Goal: Task Accomplishment & Management: Complete application form

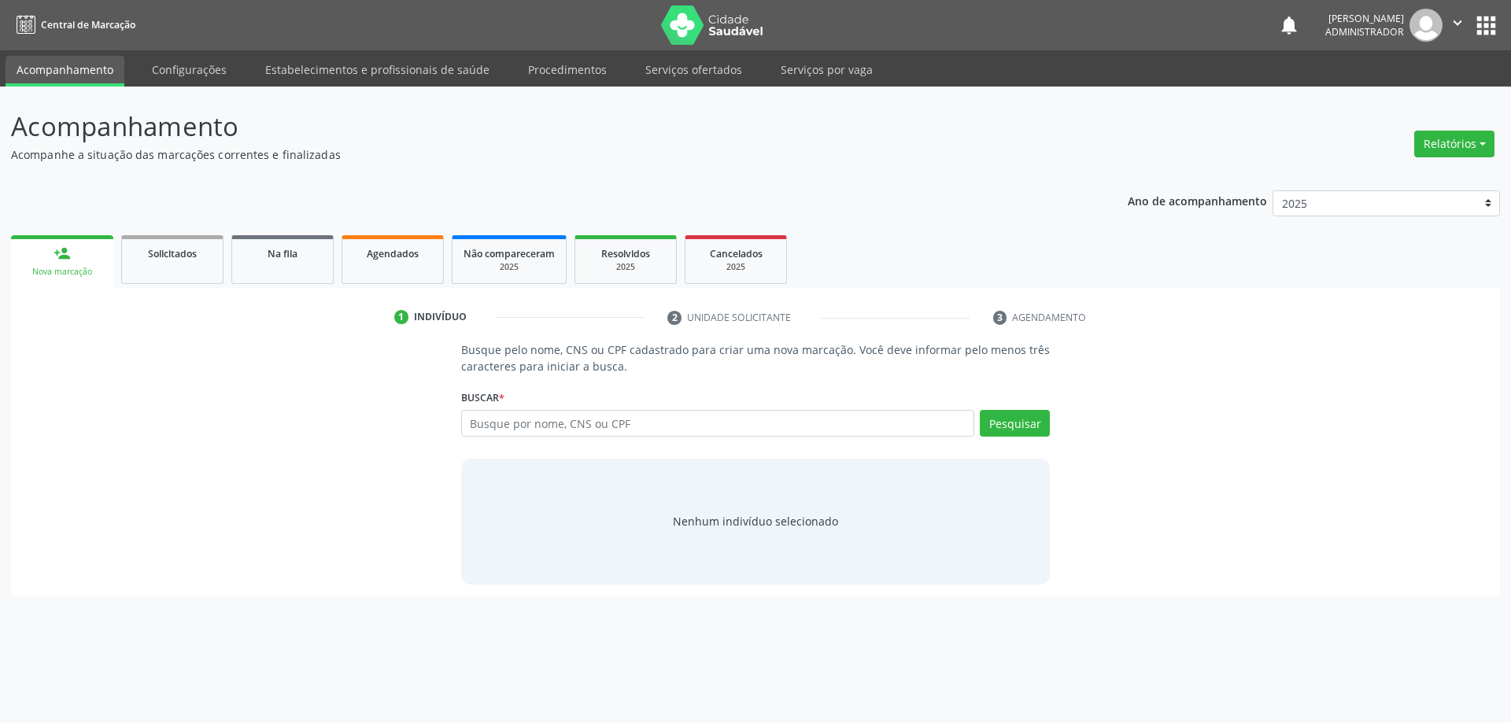
click at [580, 424] on input "text" at bounding box center [718, 423] width 514 height 27
type input "702608200102144"
click at [1008, 431] on button "Pesquisar" at bounding box center [1015, 423] width 70 height 27
click at [719, 530] on button "Cadastrar novo indivíduo" at bounding box center [750, 536] width 151 height 27
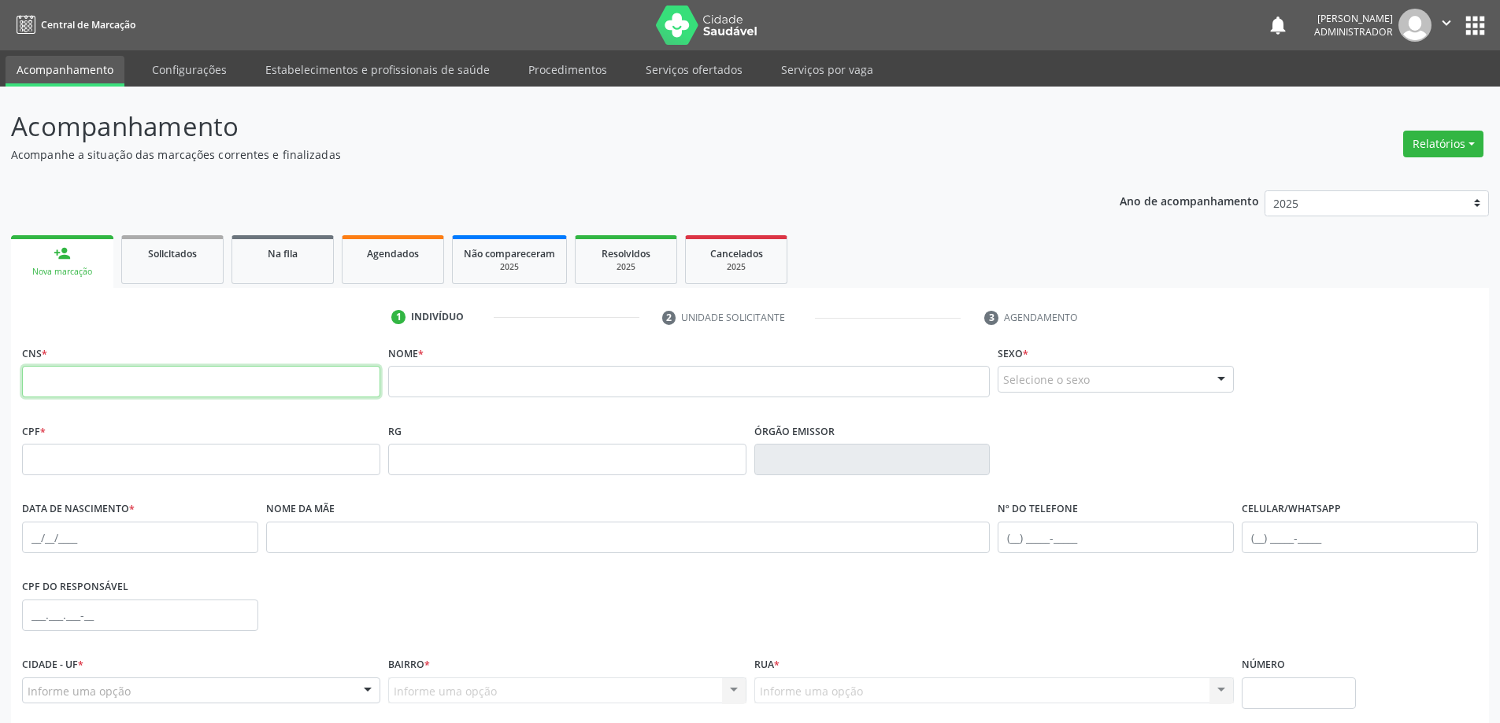
click at [291, 379] on input "text" at bounding box center [201, 381] width 358 height 31
type input "702 6082 0010 2144"
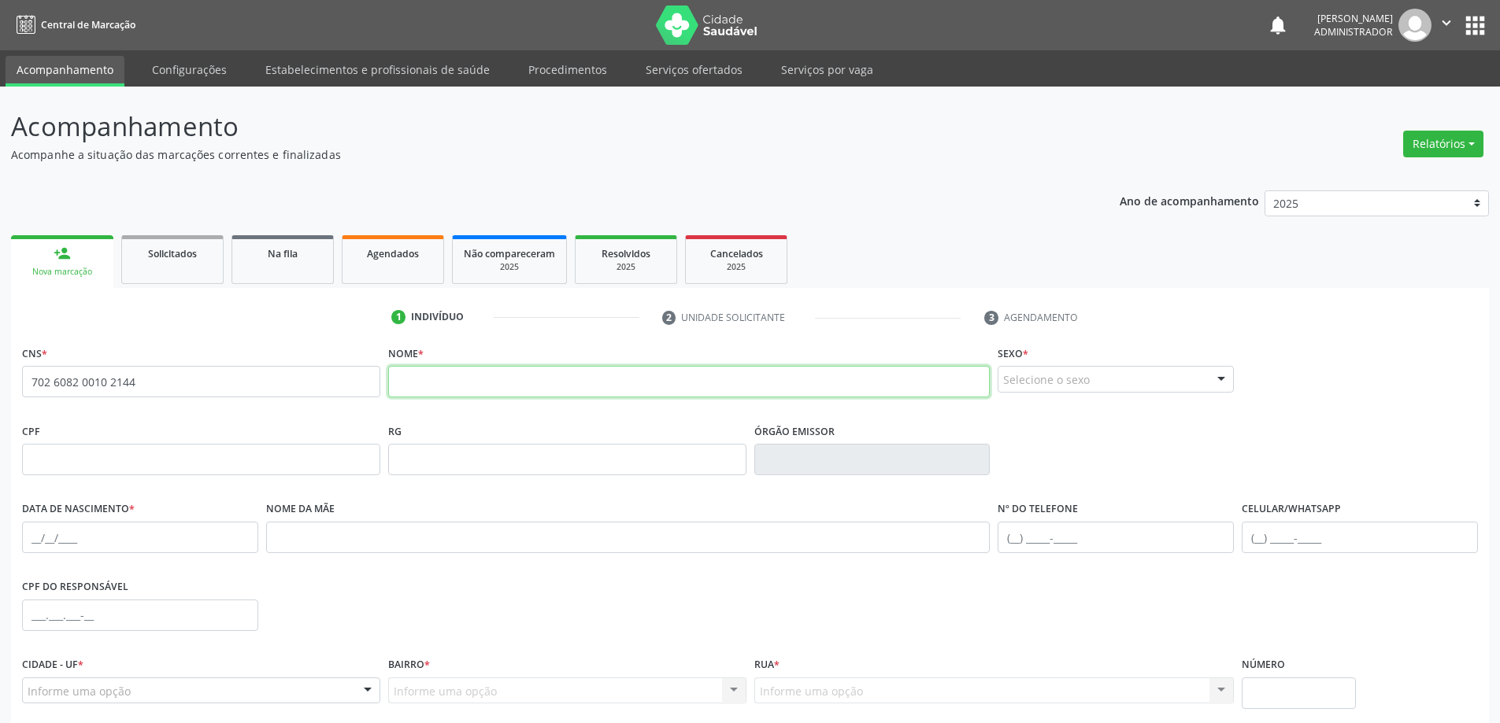
click at [674, 379] on input "text" at bounding box center [689, 381] width 602 height 31
type input "[PERSON_NAME]"
click at [1219, 375] on div at bounding box center [1221, 380] width 24 height 27
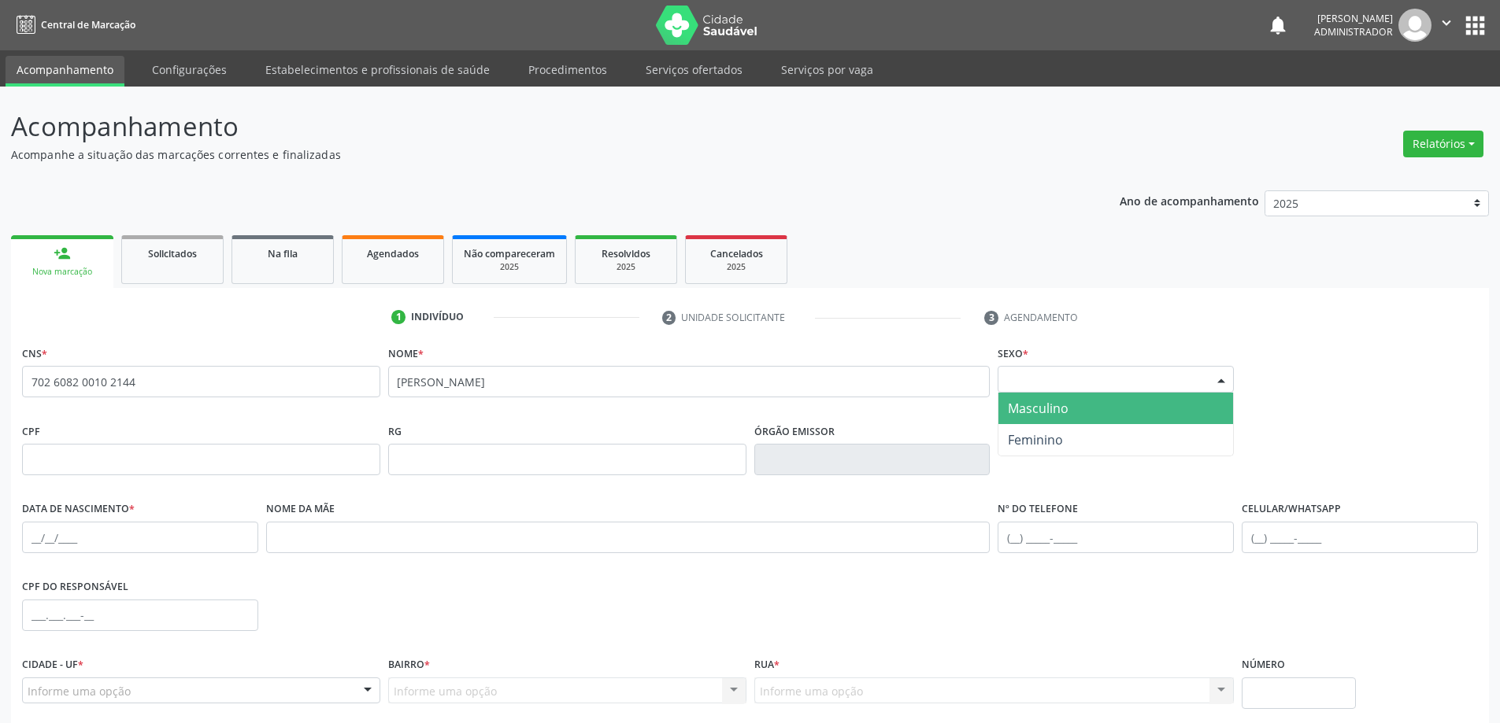
click at [1092, 405] on span "Masculino" at bounding box center [1115, 408] width 235 height 31
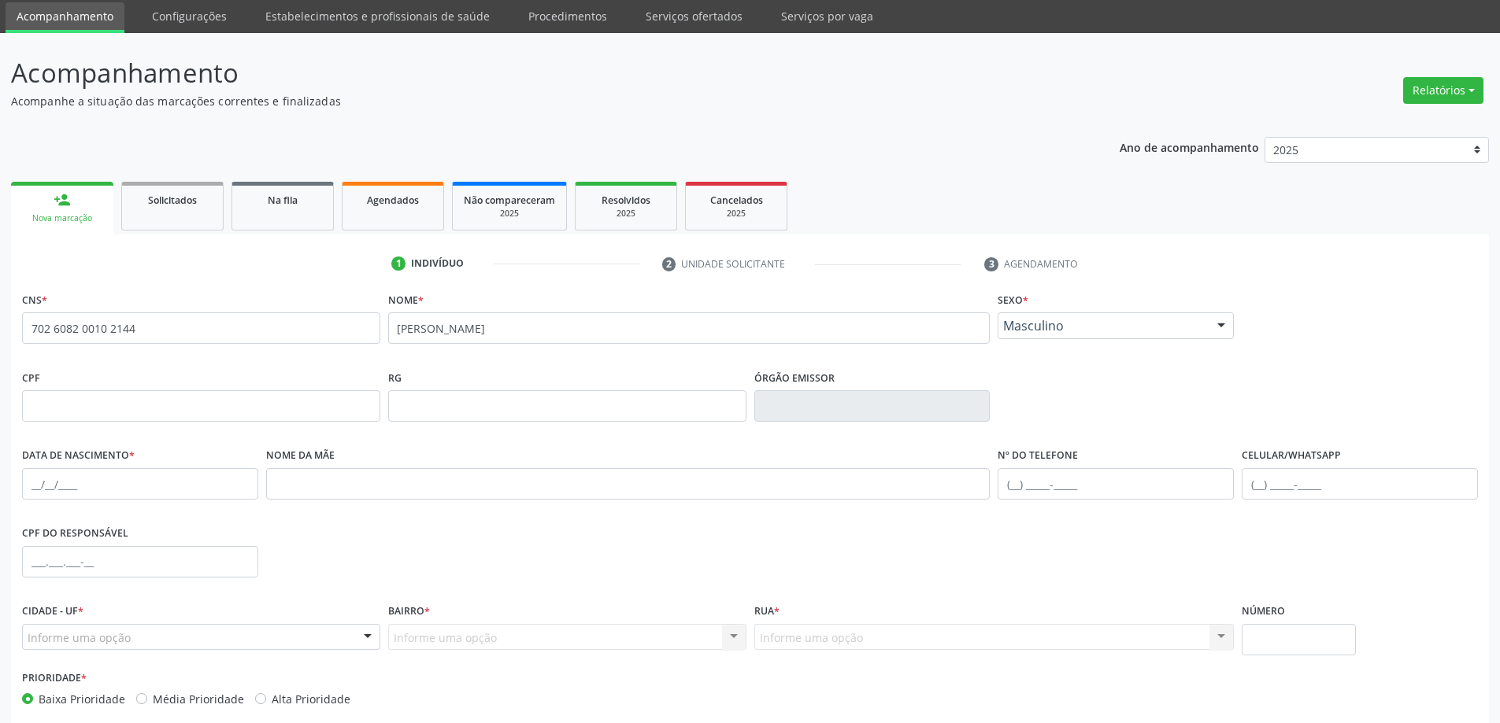
scroll to position [79, 0]
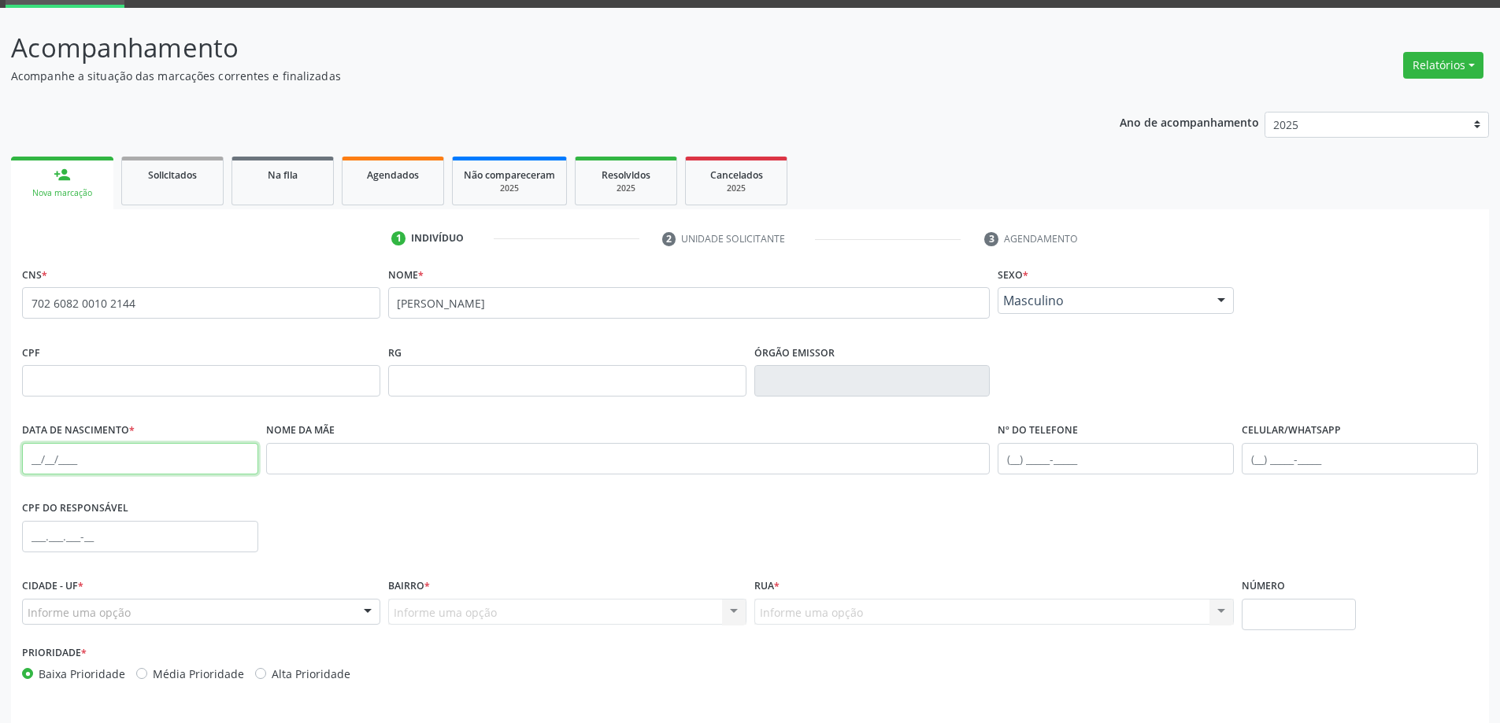
click at [46, 461] on input "text" at bounding box center [140, 458] width 236 height 31
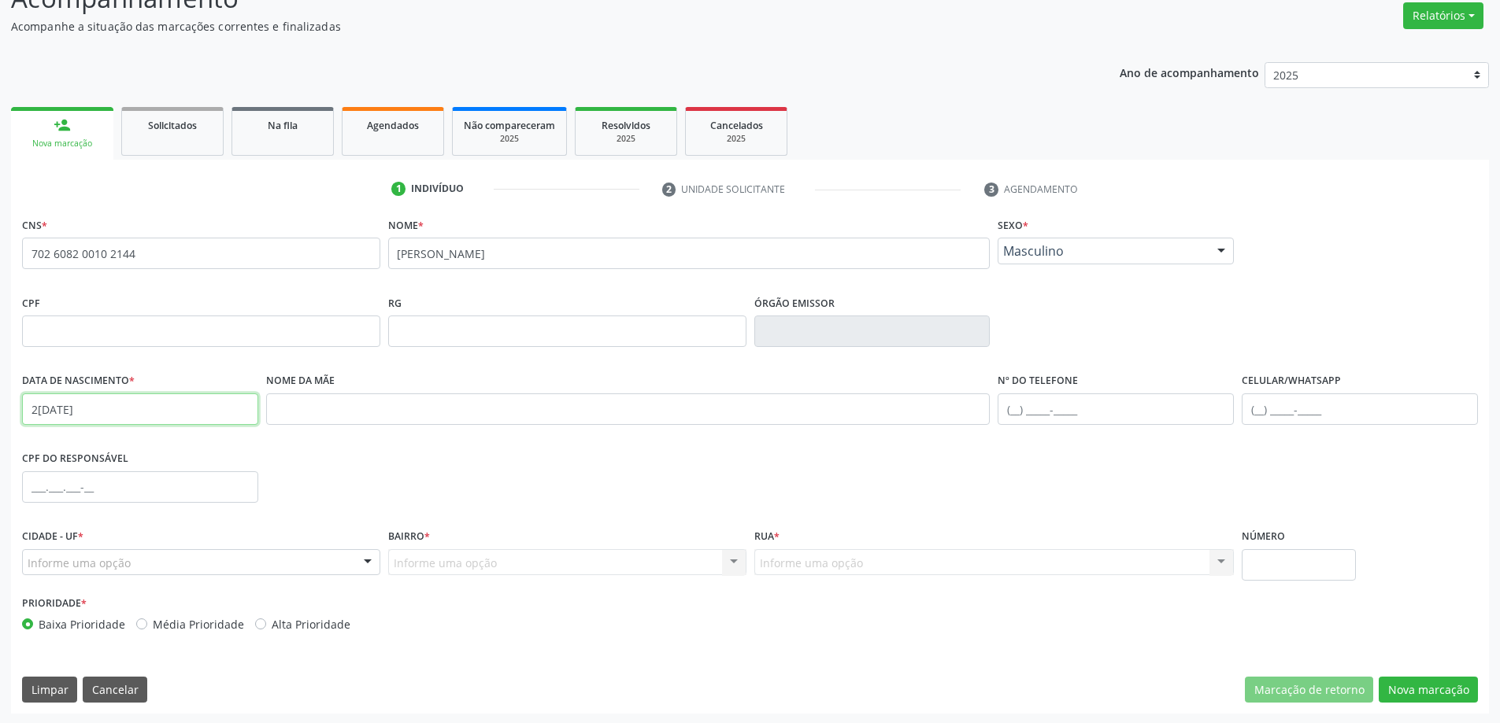
scroll to position [130, 0]
type input "2[DATE]"
click at [366, 559] on div at bounding box center [368, 562] width 24 height 27
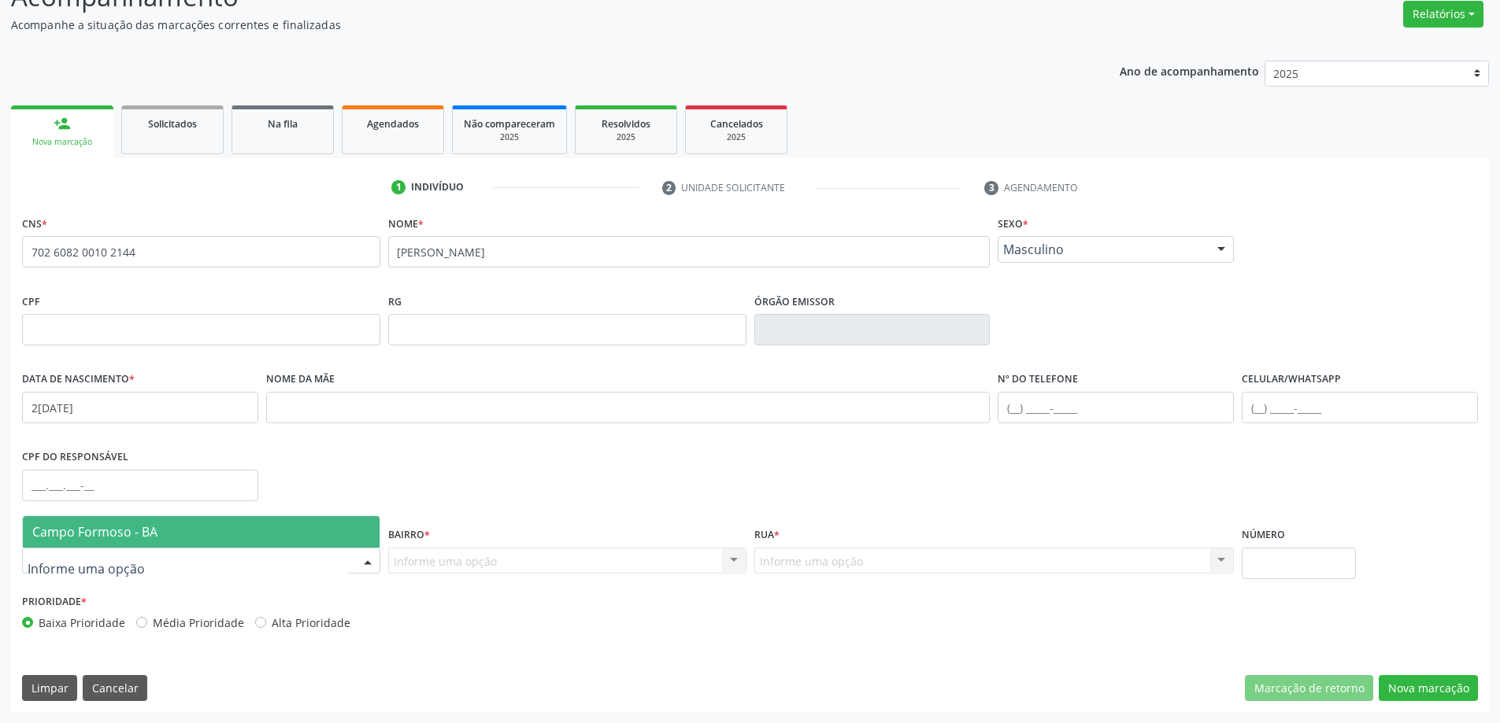
click at [335, 523] on span "Campo Formoso - BA" at bounding box center [201, 531] width 357 height 31
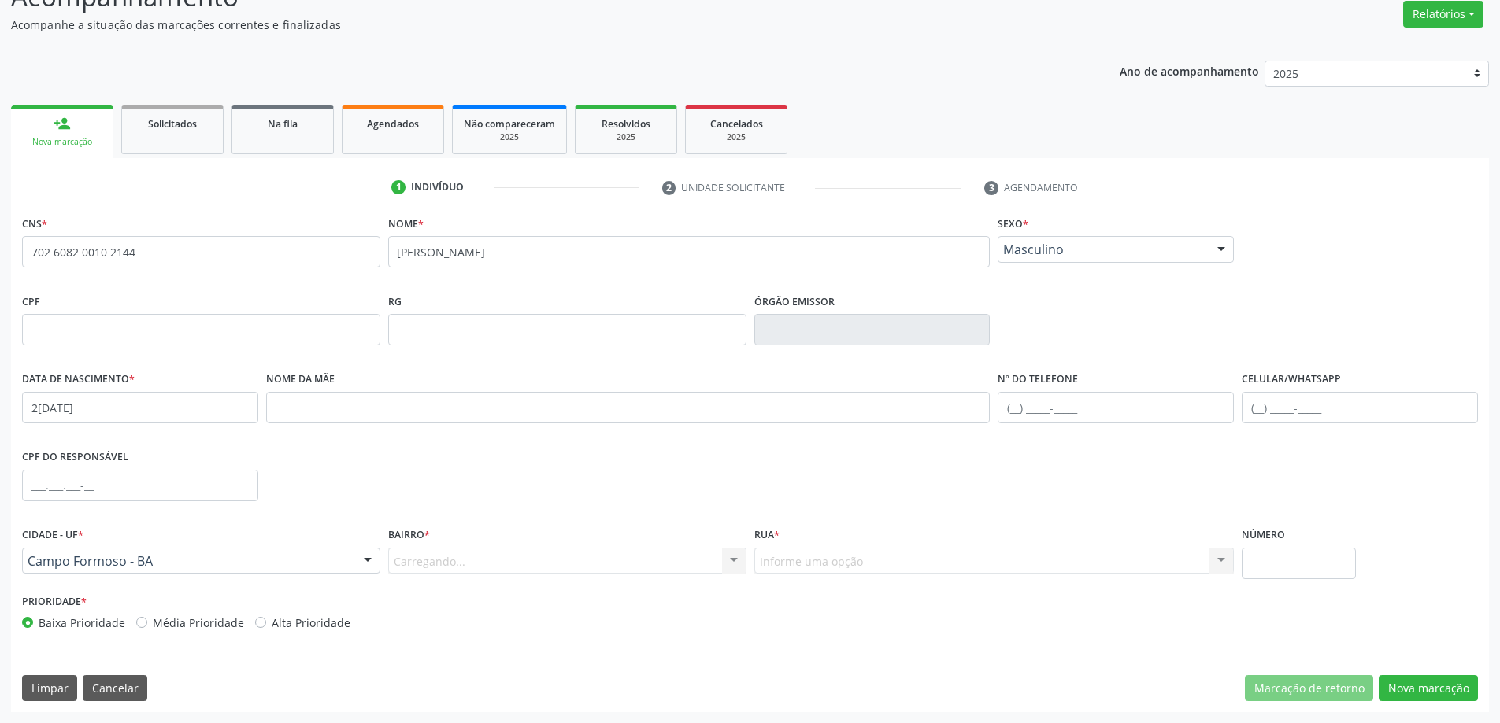
click at [723, 556] on div "Carregando... Nenhum resultado encontrado para: " " Nenhuma opção encontrada. D…" at bounding box center [567, 561] width 358 height 27
click at [738, 560] on div at bounding box center [734, 562] width 24 height 27
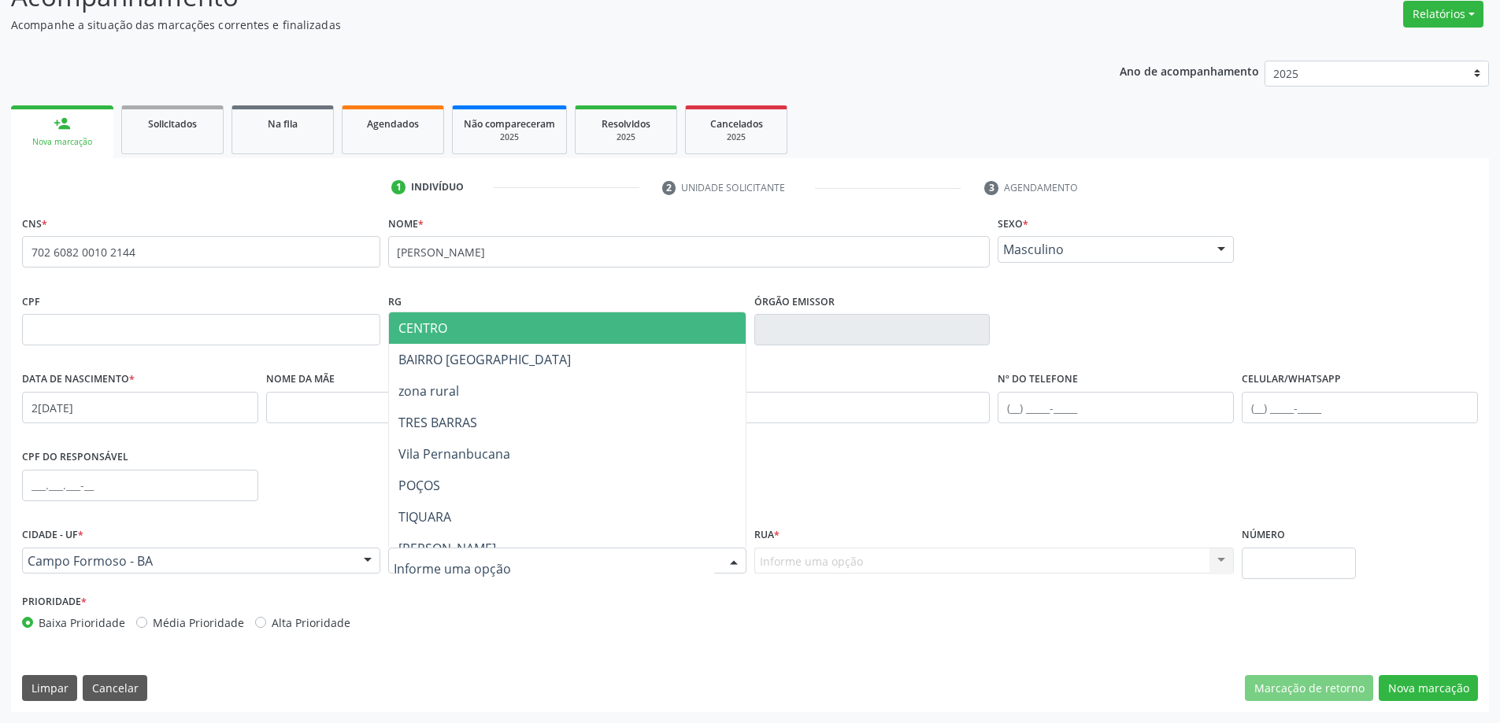
click at [601, 324] on span "CENTRO" at bounding box center [567, 328] width 357 height 31
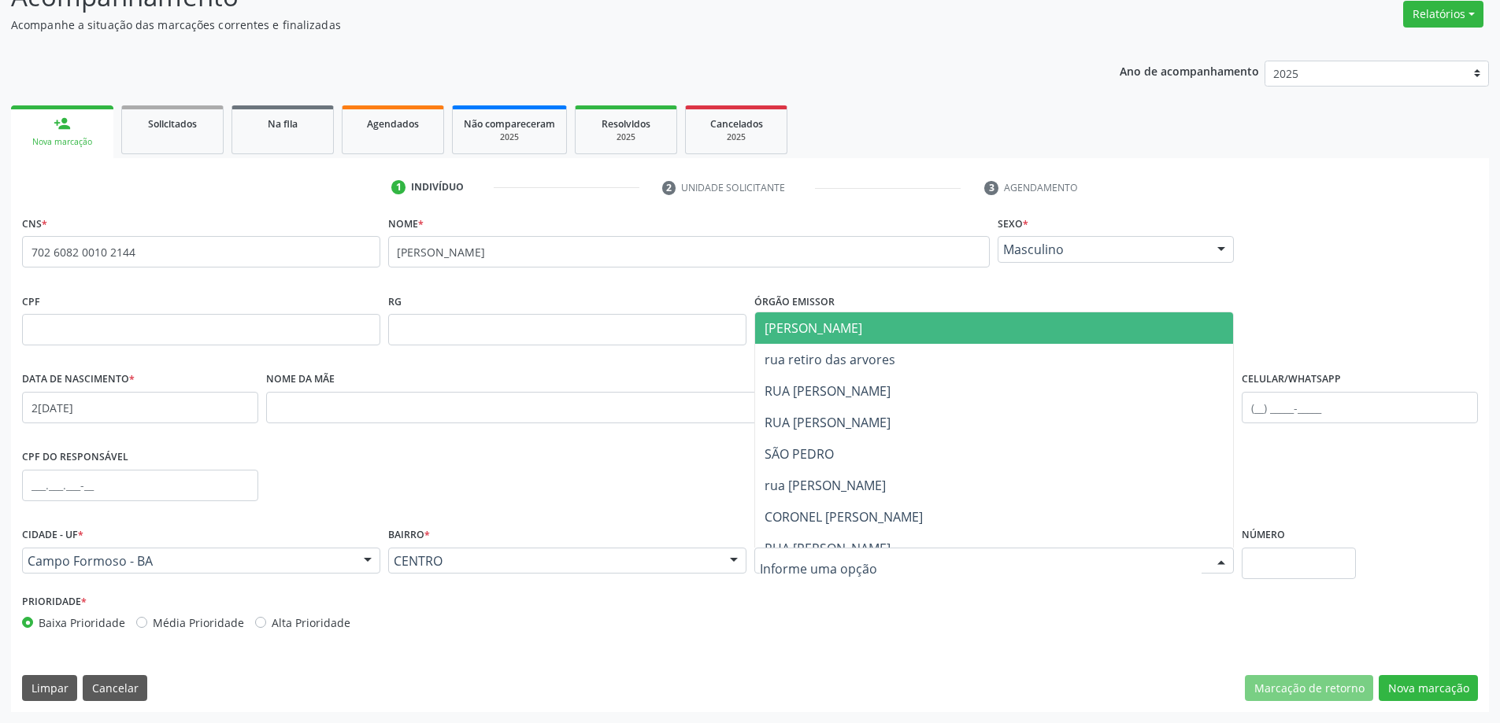
click at [882, 331] on span "[PERSON_NAME]" at bounding box center [994, 328] width 479 height 31
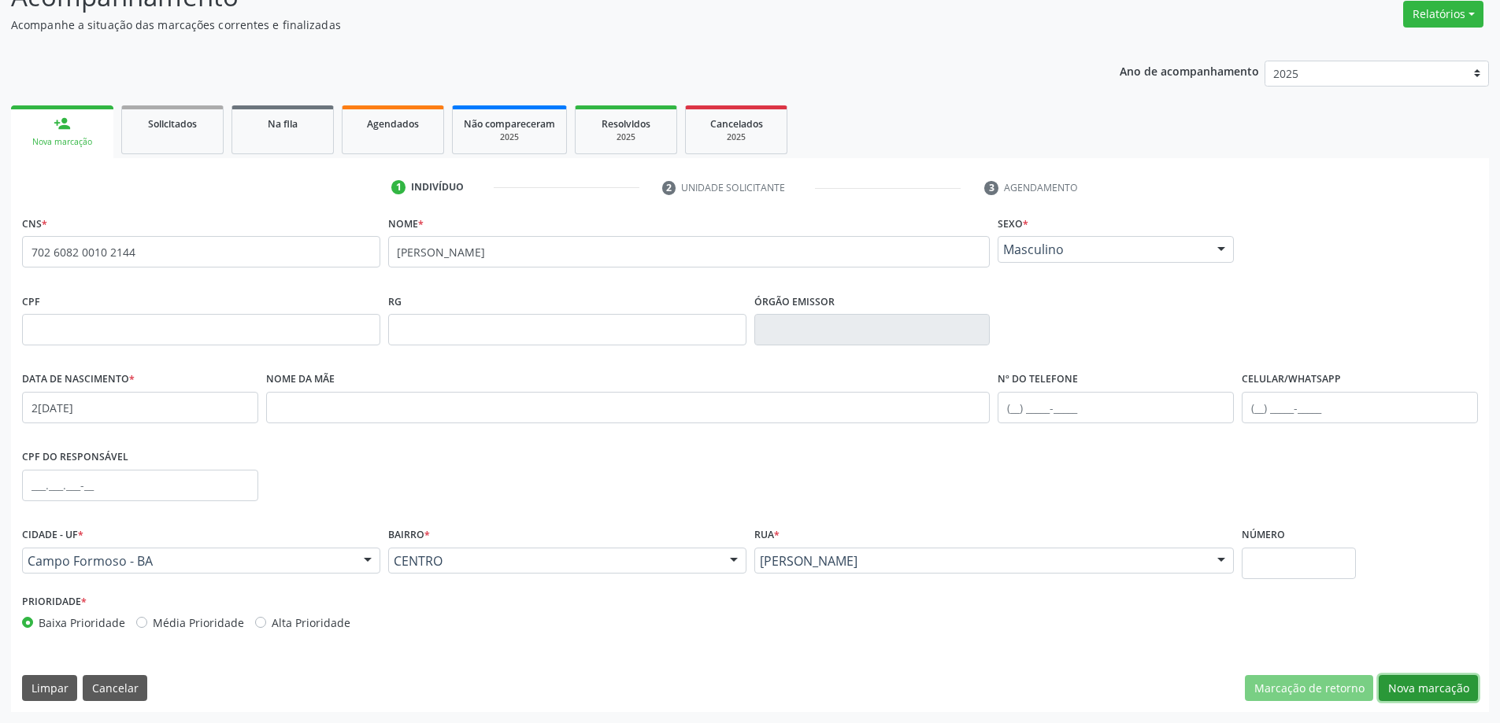
click at [1422, 679] on button "Nova marcação" at bounding box center [1427, 688] width 99 height 27
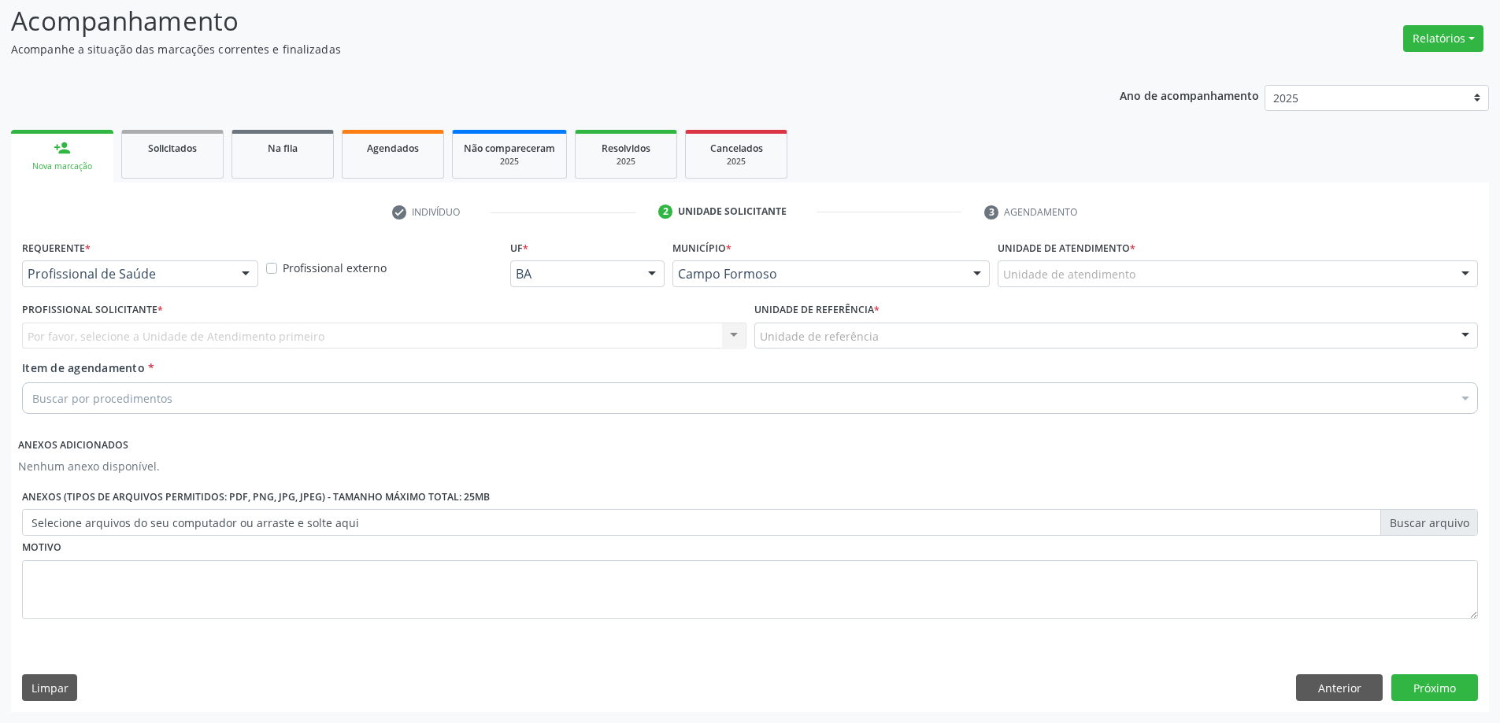
scroll to position [105, 0]
click at [245, 268] on div at bounding box center [246, 274] width 24 height 27
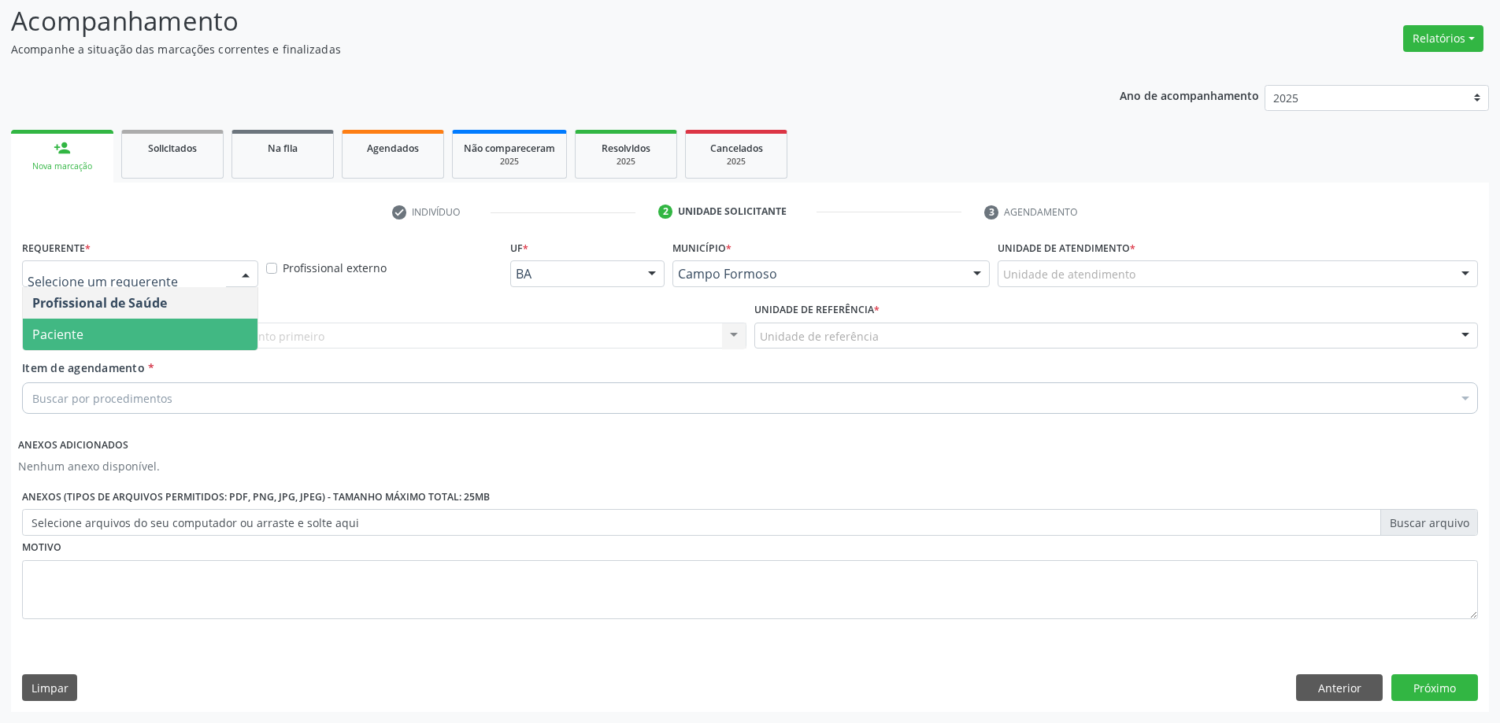
click at [203, 335] on span "Paciente" at bounding box center [140, 334] width 235 height 31
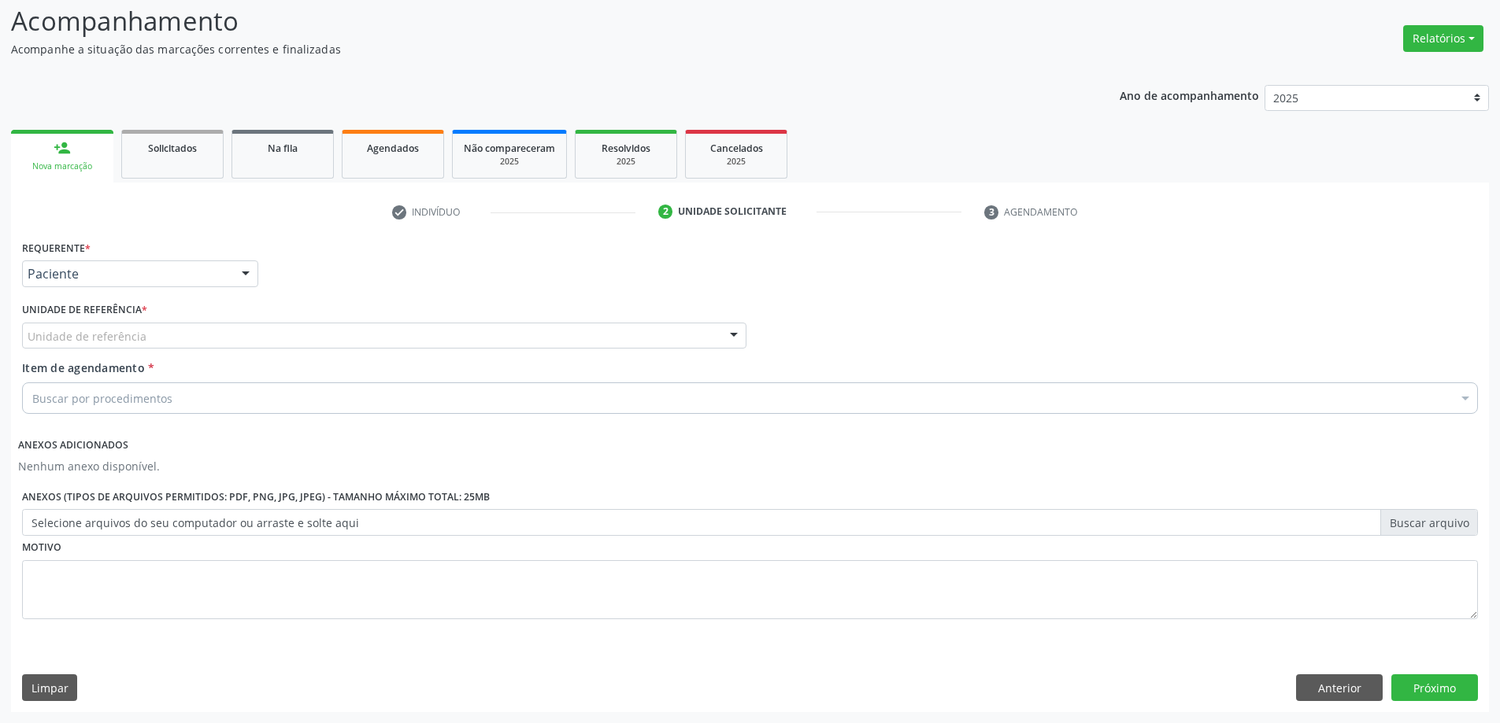
drag, startPoint x: 734, startPoint y: 326, endPoint x: 719, endPoint y: 335, distance: 17.7
click at [733, 326] on div at bounding box center [734, 337] width 24 height 27
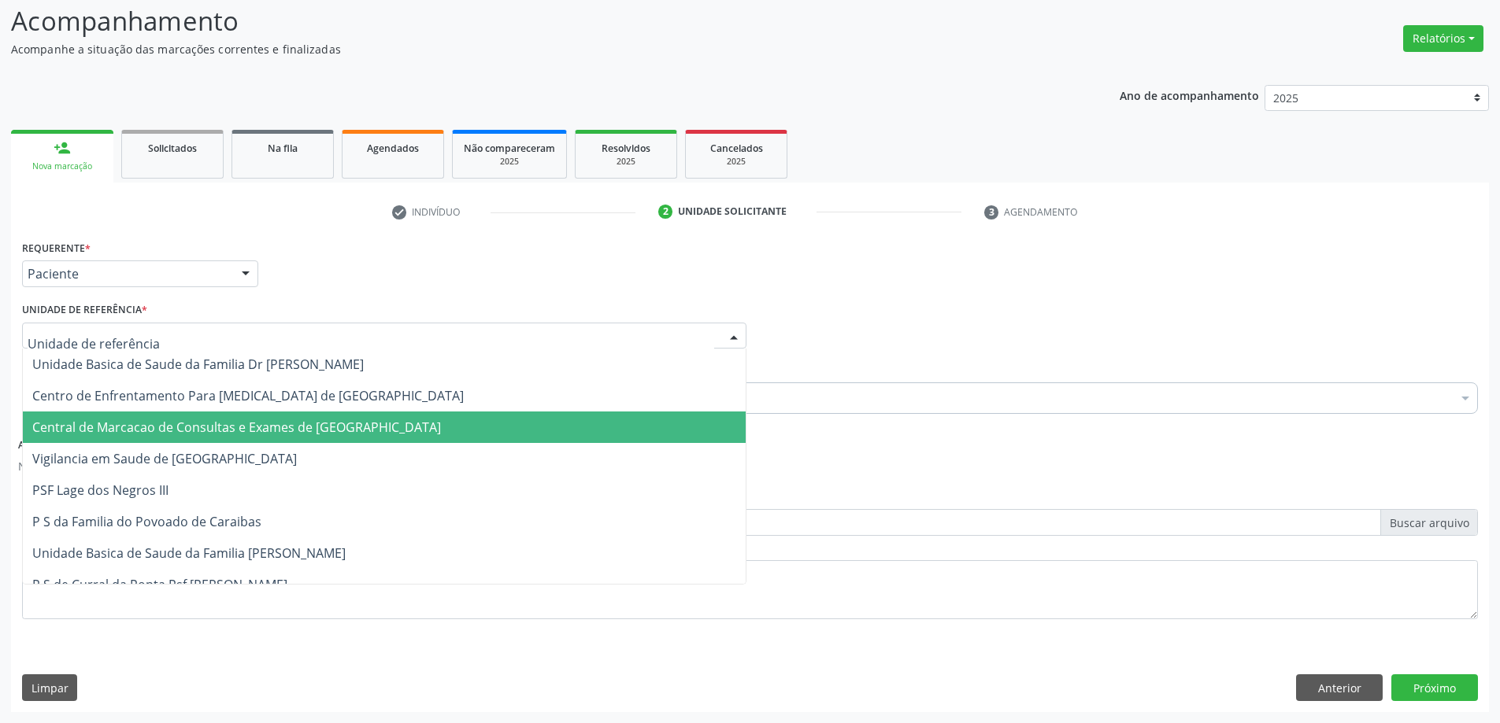
click at [649, 424] on span "Central de Marcacao de Consultas e Exames de [GEOGRAPHIC_DATA]" at bounding box center [384, 427] width 723 height 31
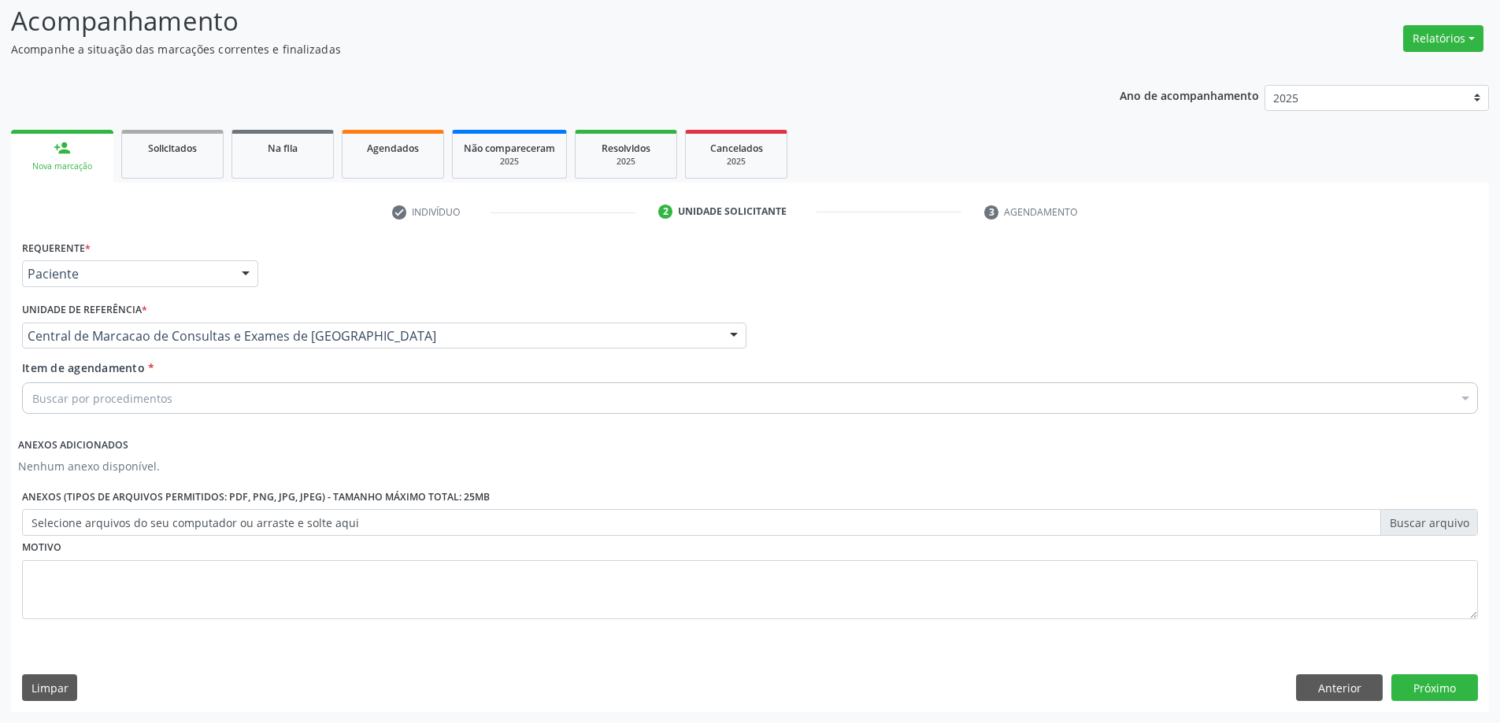
click at [634, 401] on div "Buscar por procedimentos" at bounding box center [750, 398] width 1456 height 31
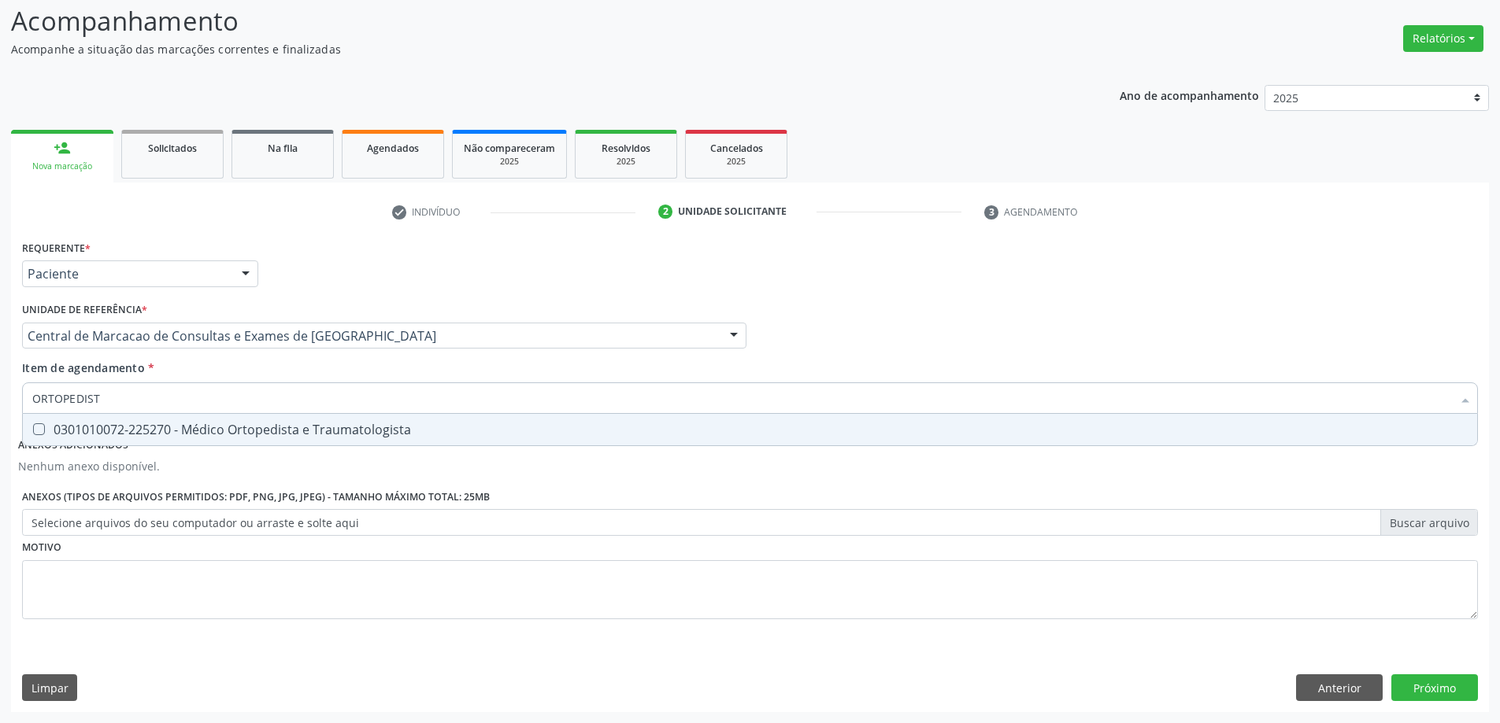
type input "ORTOPEDISTA"
click at [586, 421] on span "0301010072-225270 - Médico Ortopedista e Traumatologista" at bounding box center [750, 429] width 1454 height 31
checkbox Traumatologista "true"
click at [1418, 686] on button "Próximo" at bounding box center [1434, 688] width 87 height 27
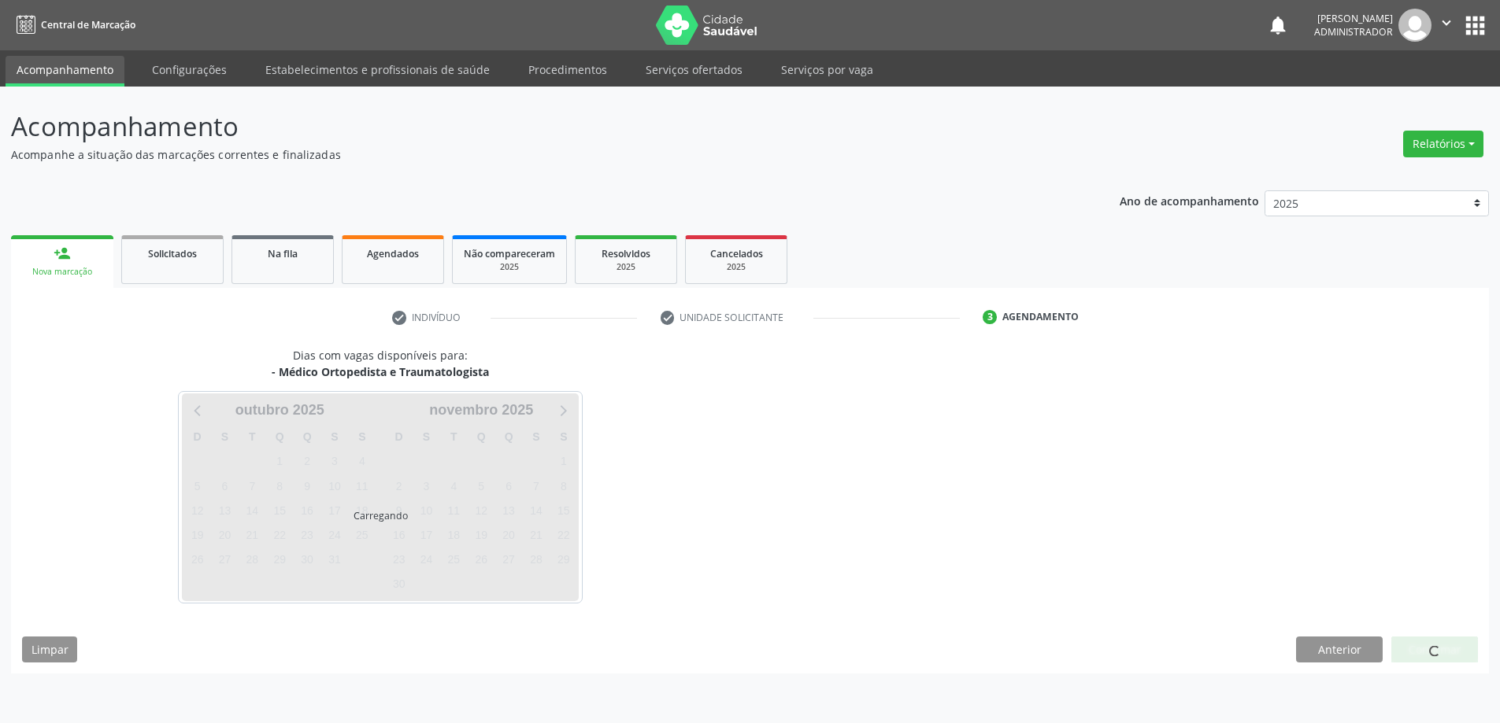
scroll to position [0, 0]
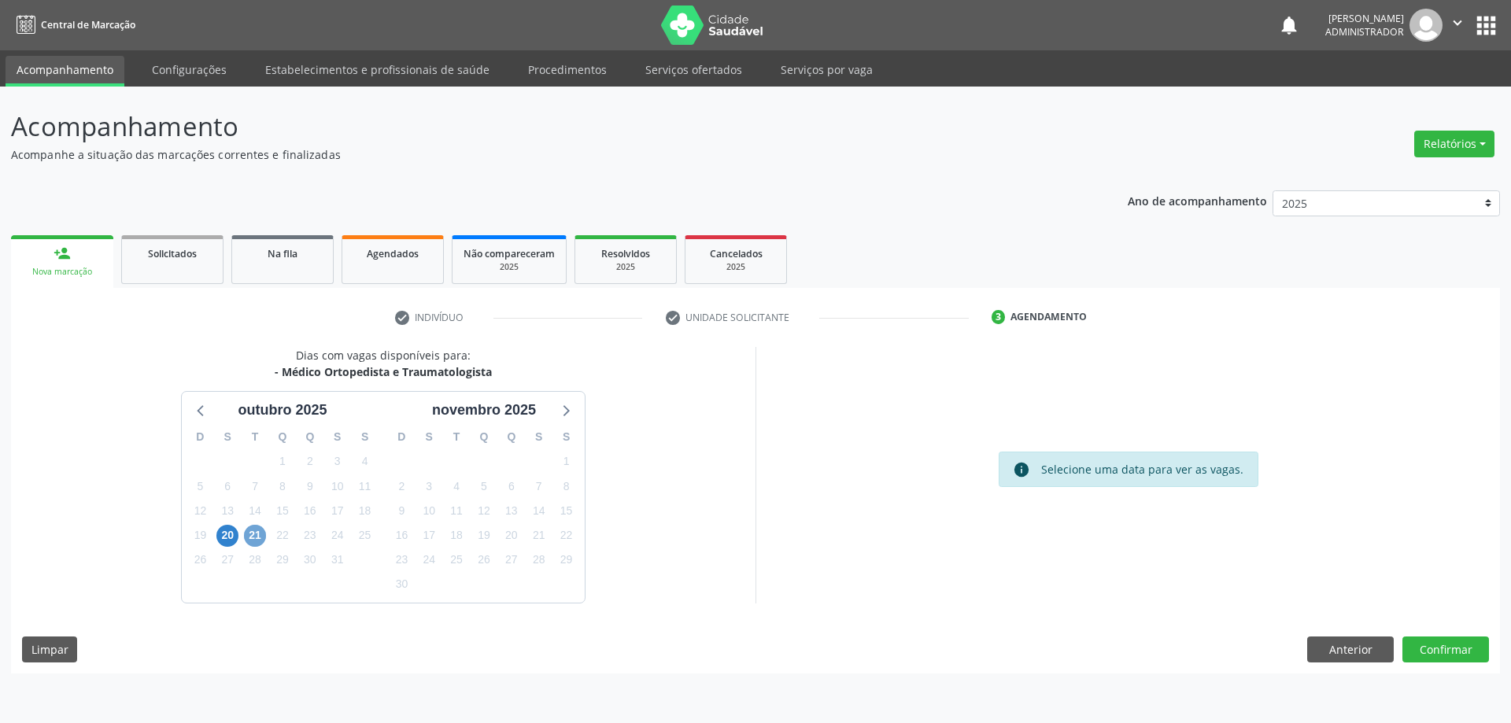
click at [259, 533] on span "21" at bounding box center [255, 536] width 22 height 22
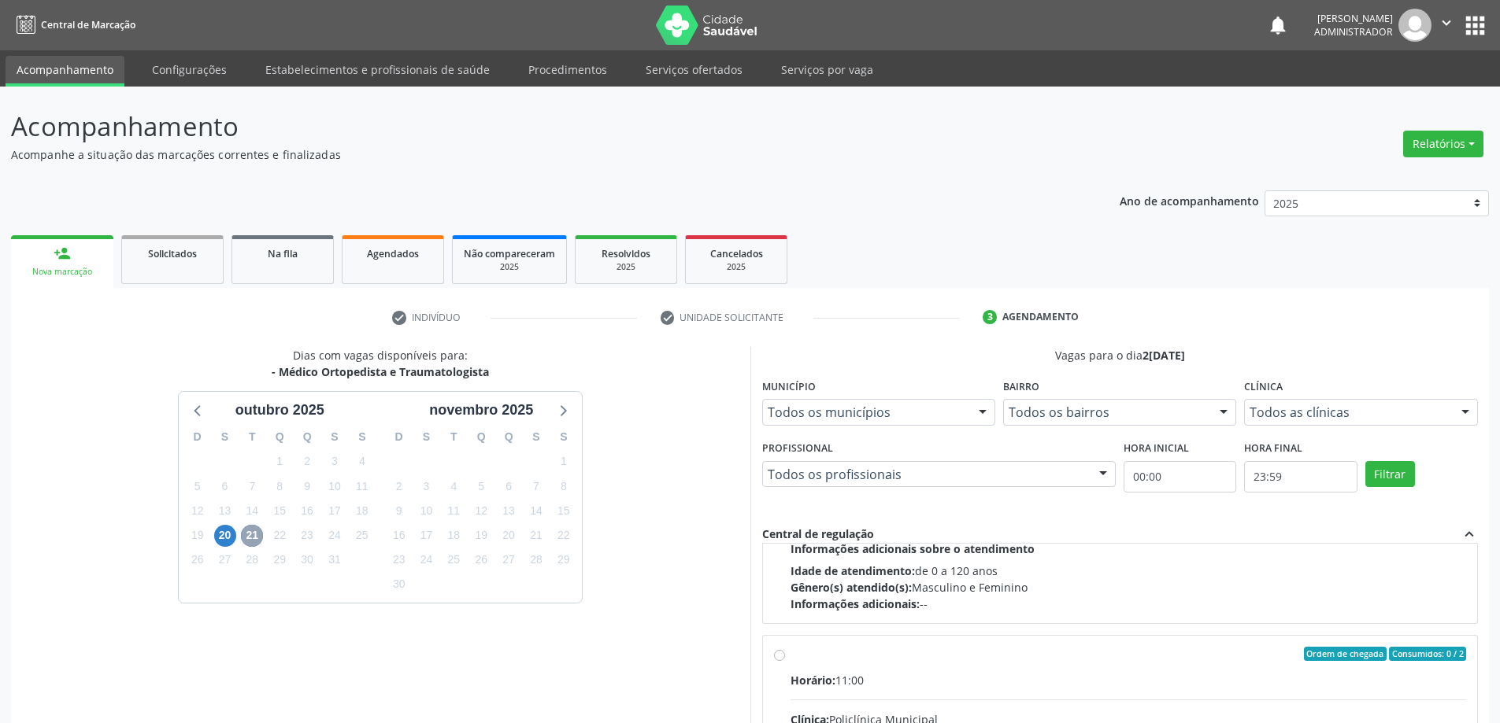
scroll to position [524, 0]
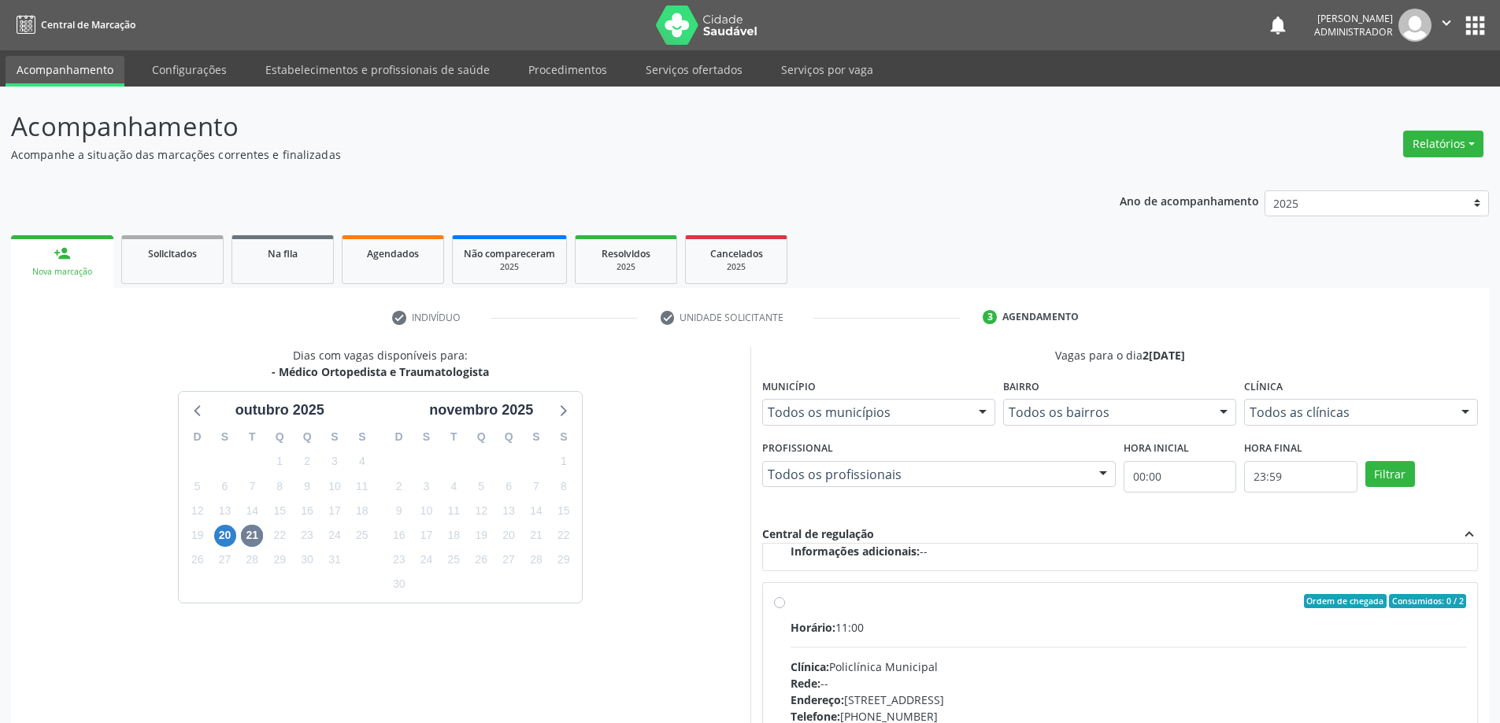
click at [790, 601] on label "Ordem de chegada Consumidos: 0 / 2 Horário: 11:00 Clínica: Policlínica Municipa…" at bounding box center [1128, 715] width 676 height 242
click at [779, 601] on input "Ordem de chegada Consumidos: 0 / 2 Horário: 11:00 Clínica: Policlínica Municipa…" at bounding box center [779, 601] width 11 height 14
radio input "true"
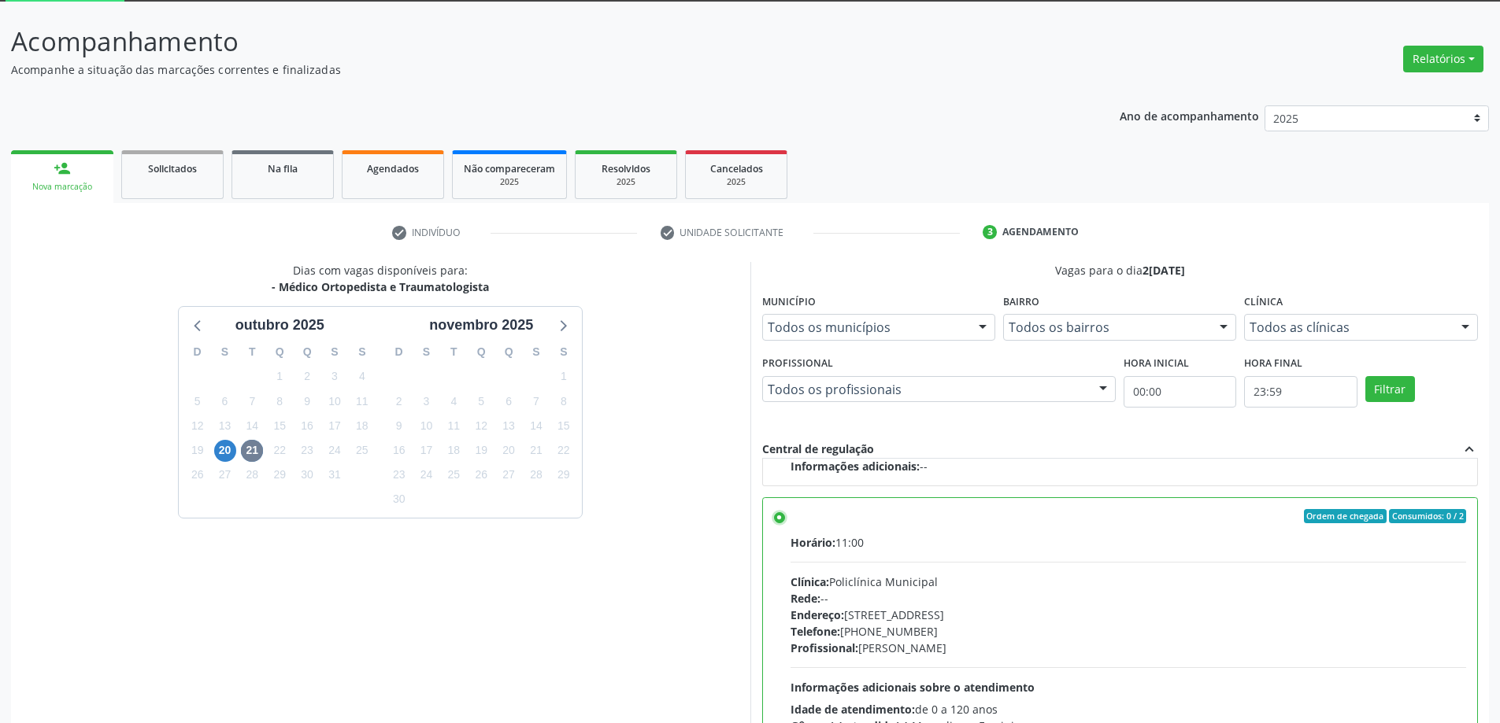
scroll to position [217, 0]
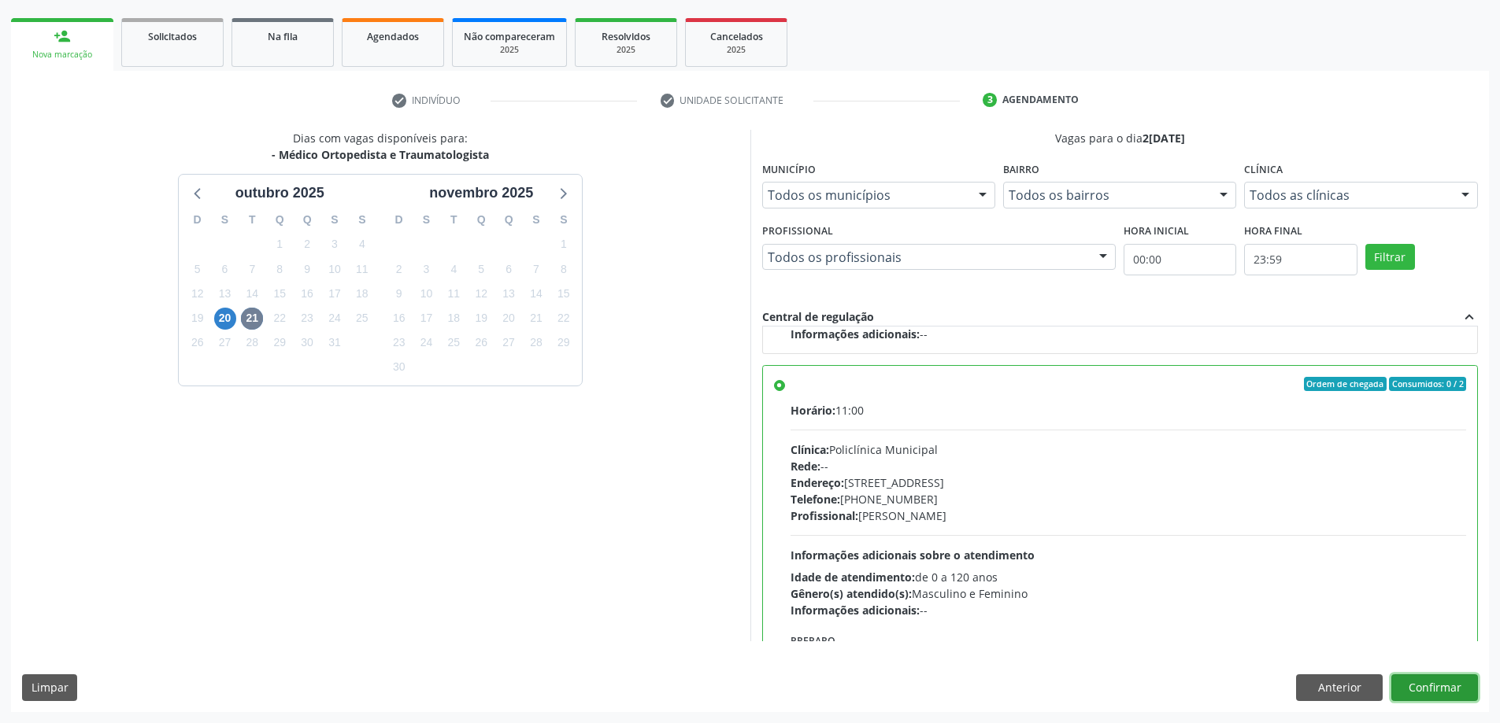
click at [1437, 686] on button "Confirmar" at bounding box center [1434, 688] width 87 height 27
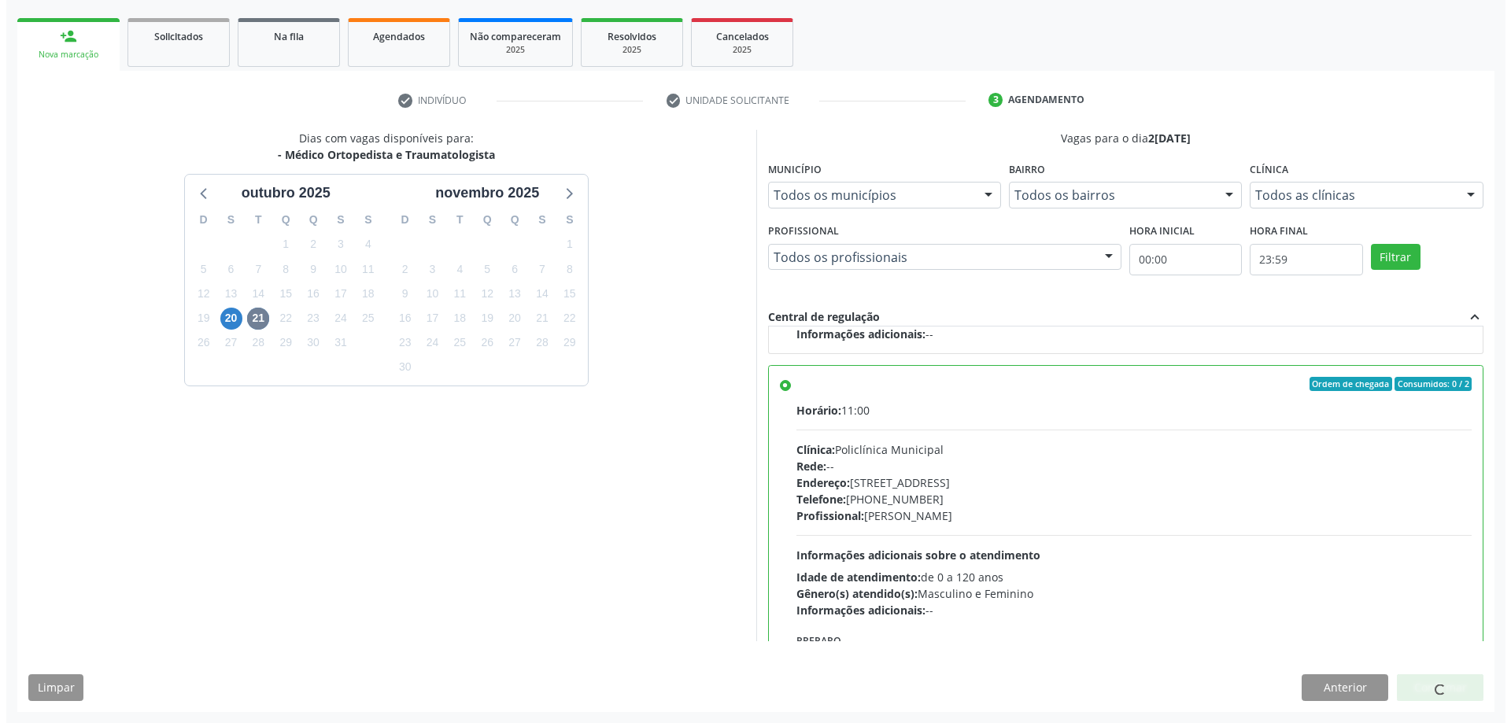
scroll to position [0, 0]
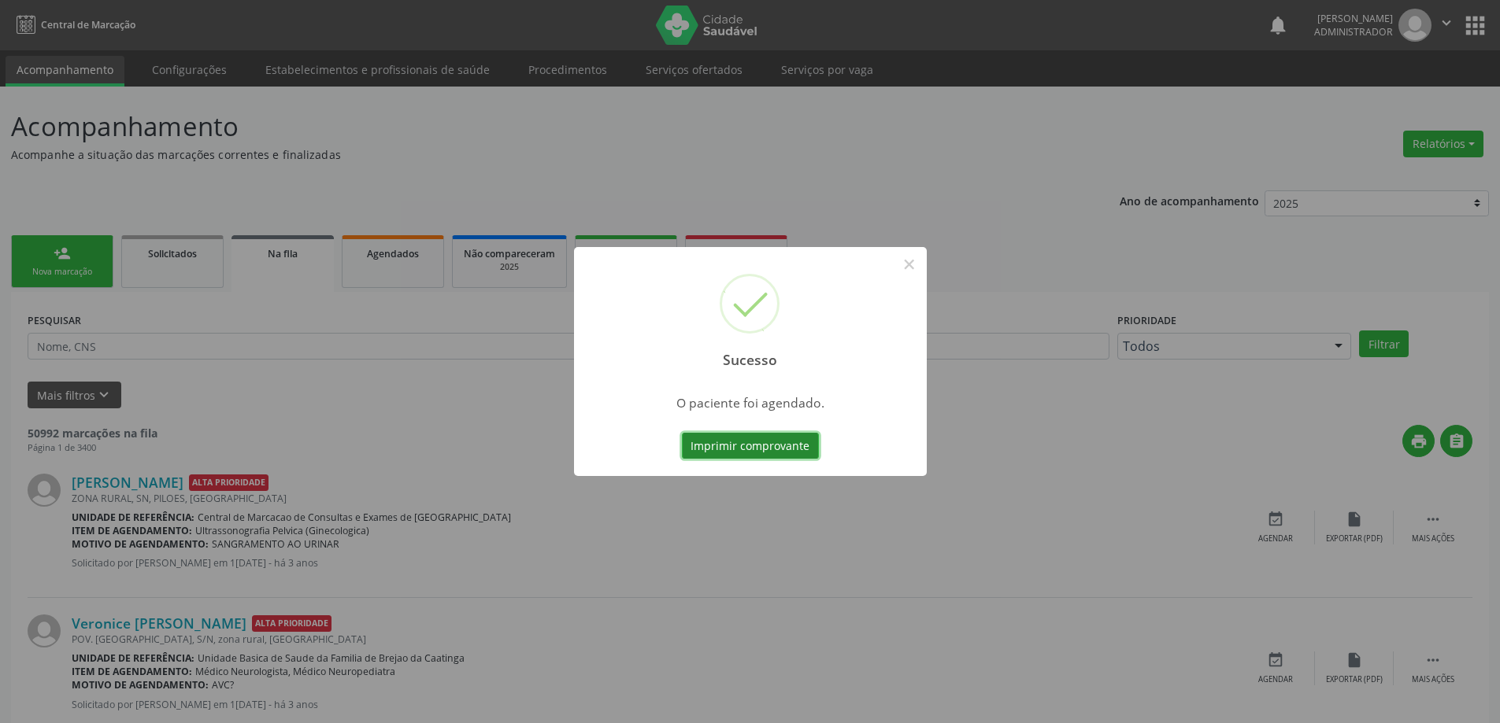
click at [747, 449] on button "Imprimir comprovante" at bounding box center [750, 446] width 137 height 27
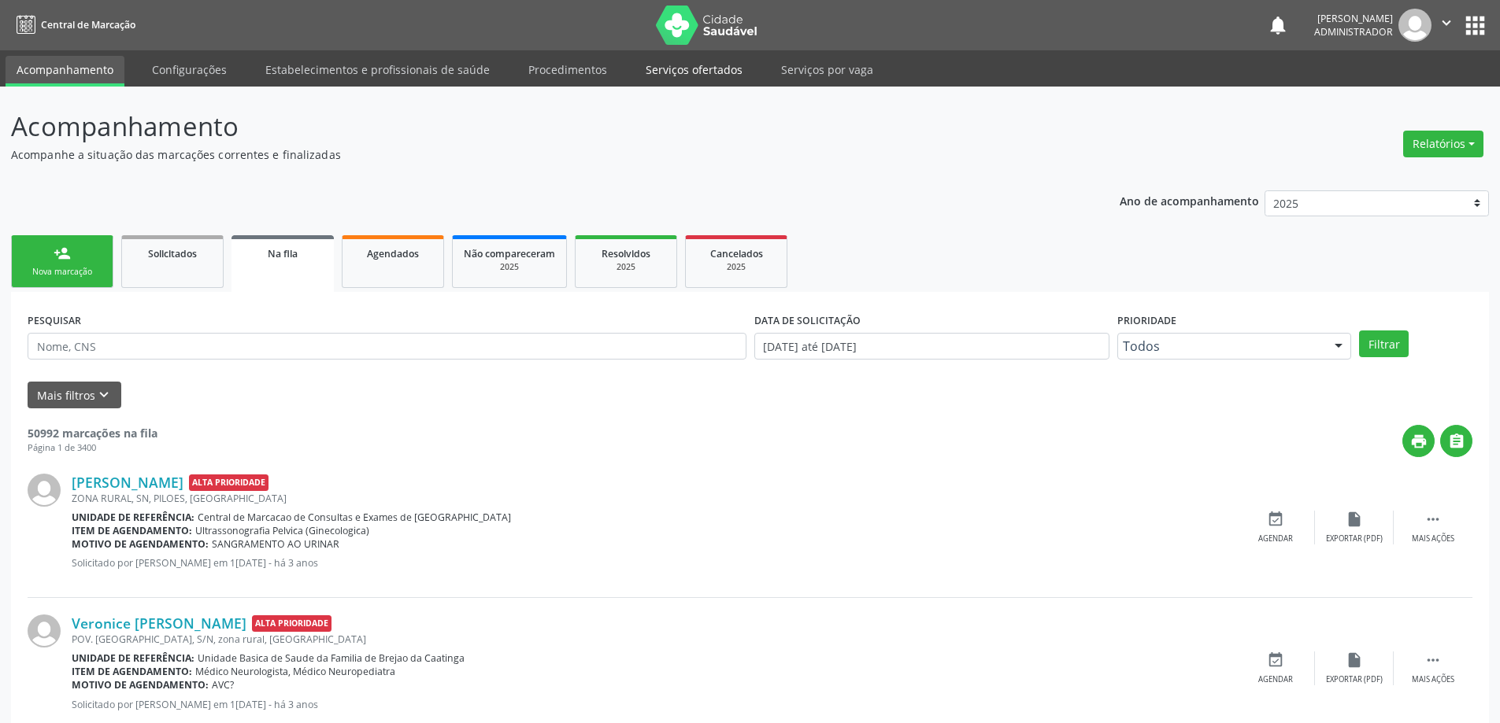
click at [644, 74] on link "Serviços ofertados" at bounding box center [693, 70] width 119 height 28
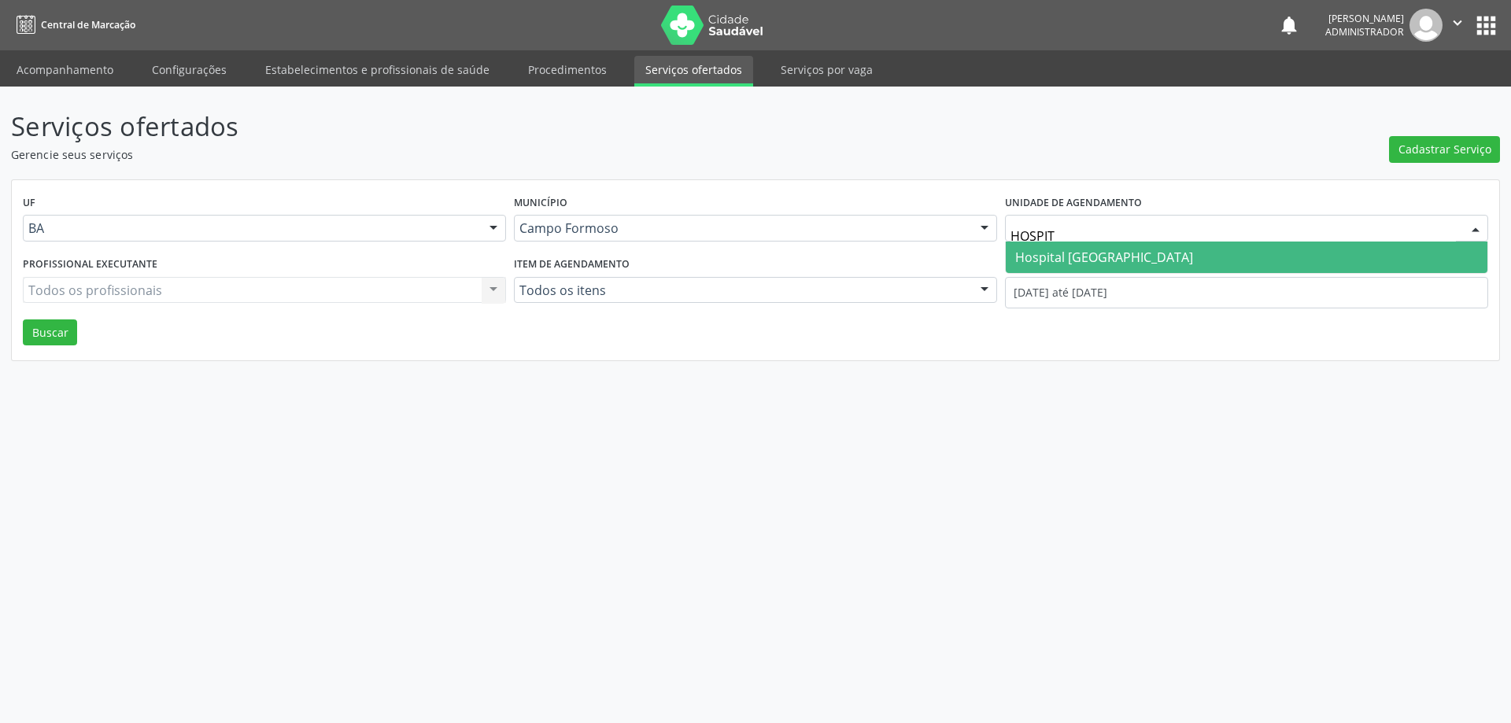
type input "HOSPITA"
click at [1108, 251] on span "Hospital [GEOGRAPHIC_DATA]" at bounding box center [1104, 257] width 178 height 17
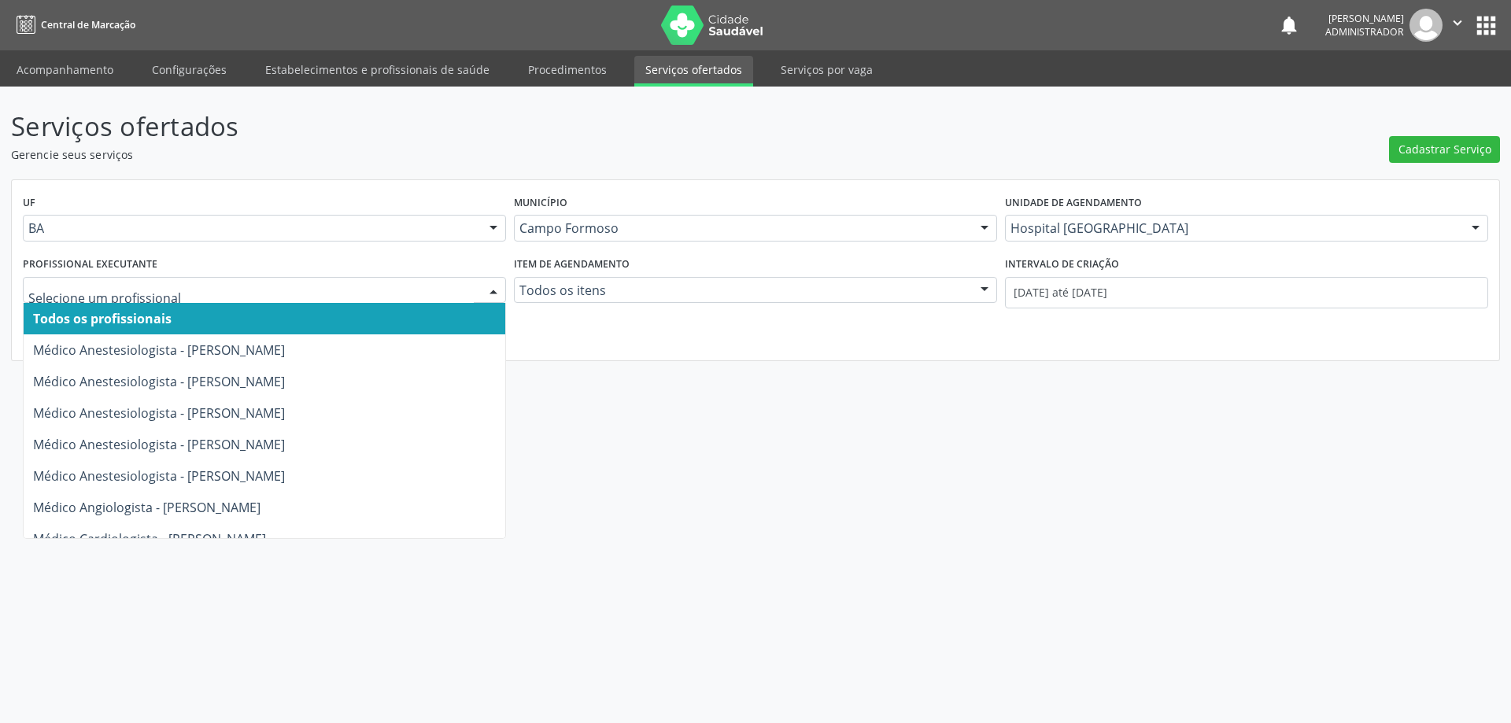
click at [491, 285] on div at bounding box center [494, 291] width 24 height 27
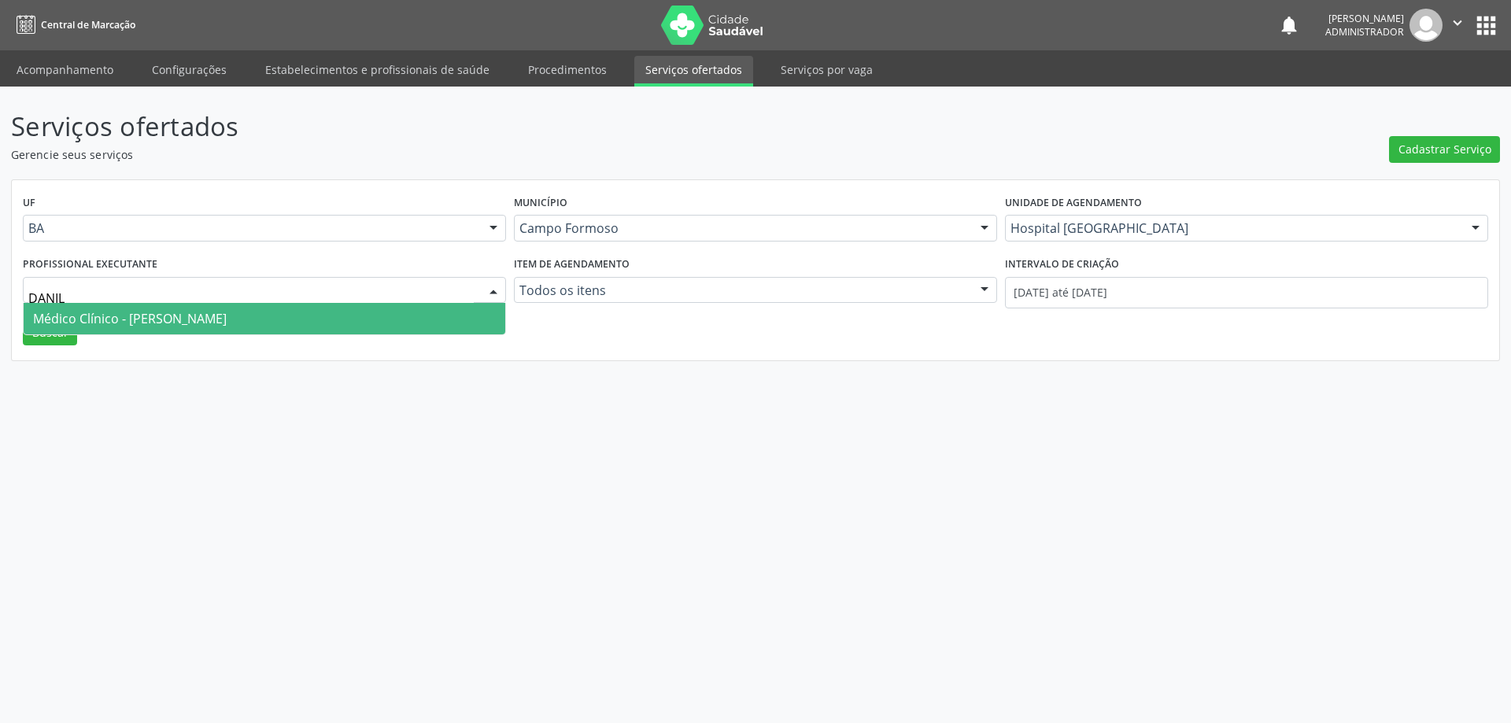
type input "[PERSON_NAME]"
click at [353, 325] on span "Médico Clínico - [PERSON_NAME]" at bounding box center [265, 318] width 482 height 31
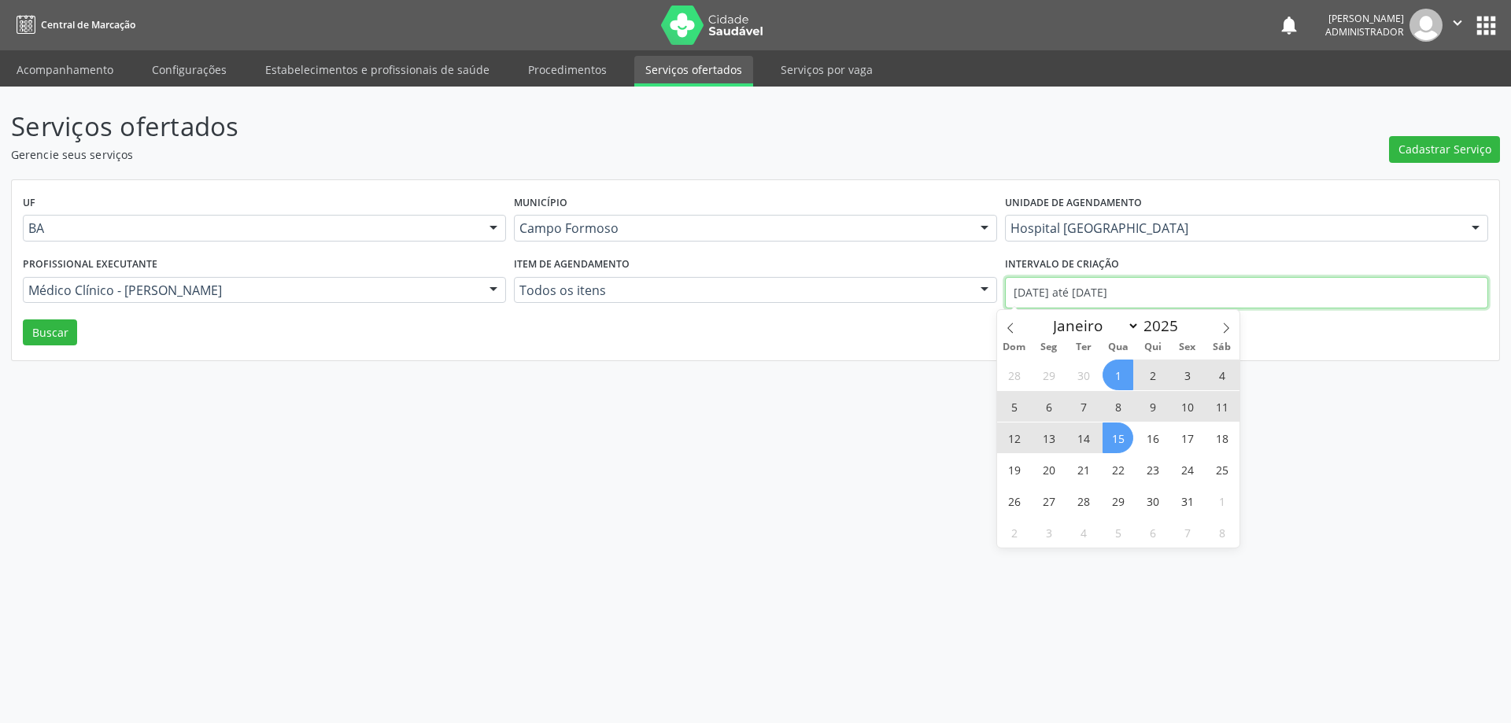
click at [1082, 292] on input "[DATE] até [DATE]" at bounding box center [1246, 292] width 483 height 31
click at [1003, 326] on span at bounding box center [1010, 323] width 27 height 27
select select "8"
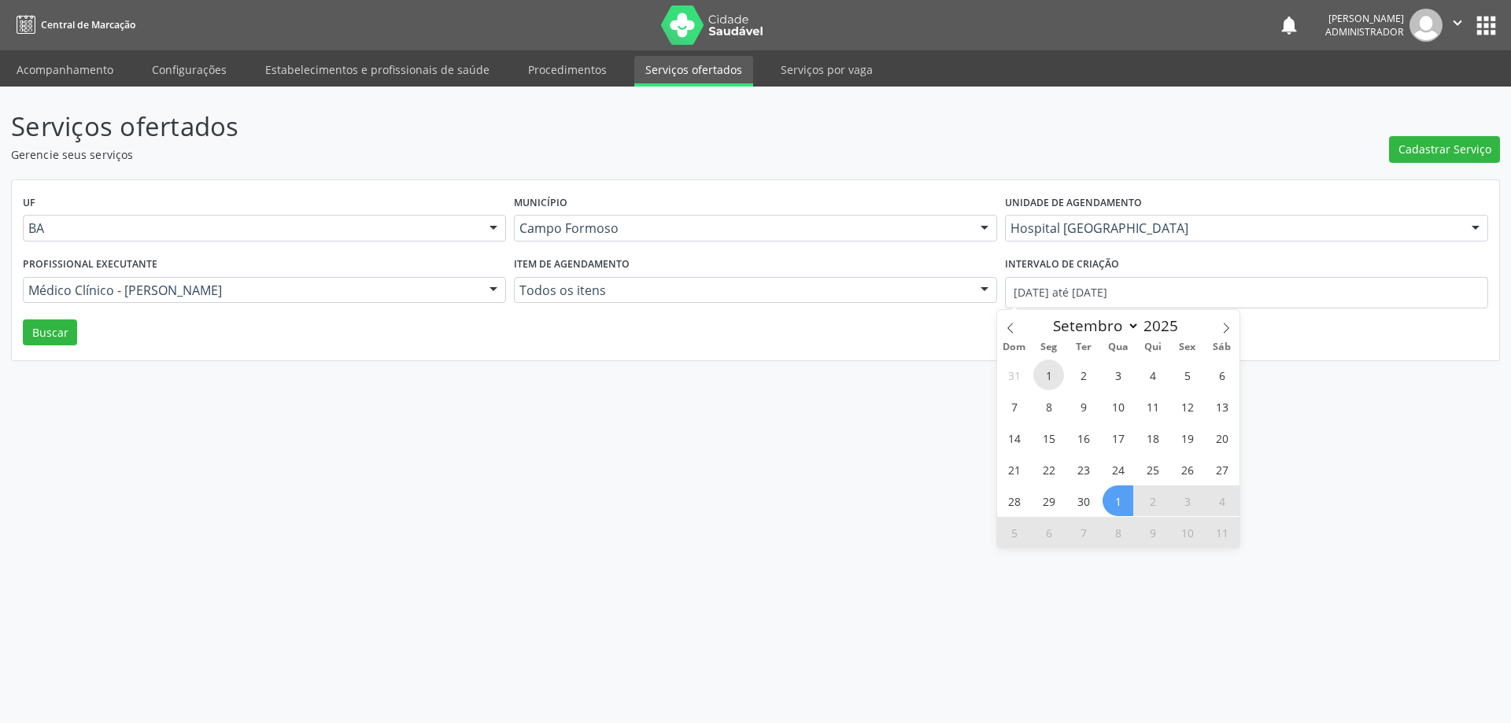
click at [1052, 377] on span "1" at bounding box center [1049, 375] width 31 height 31
type input "0[DATE]"
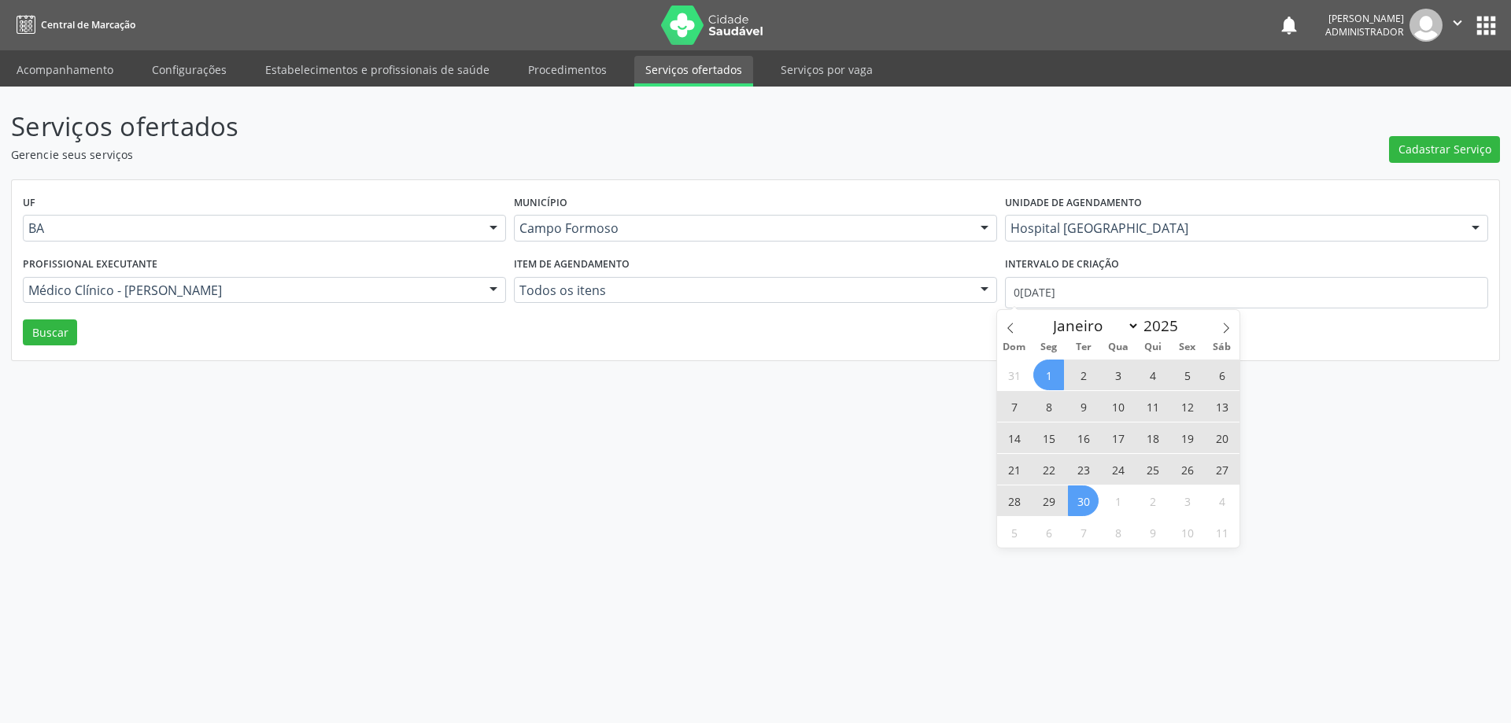
click at [1075, 500] on span "30" at bounding box center [1083, 501] width 31 height 31
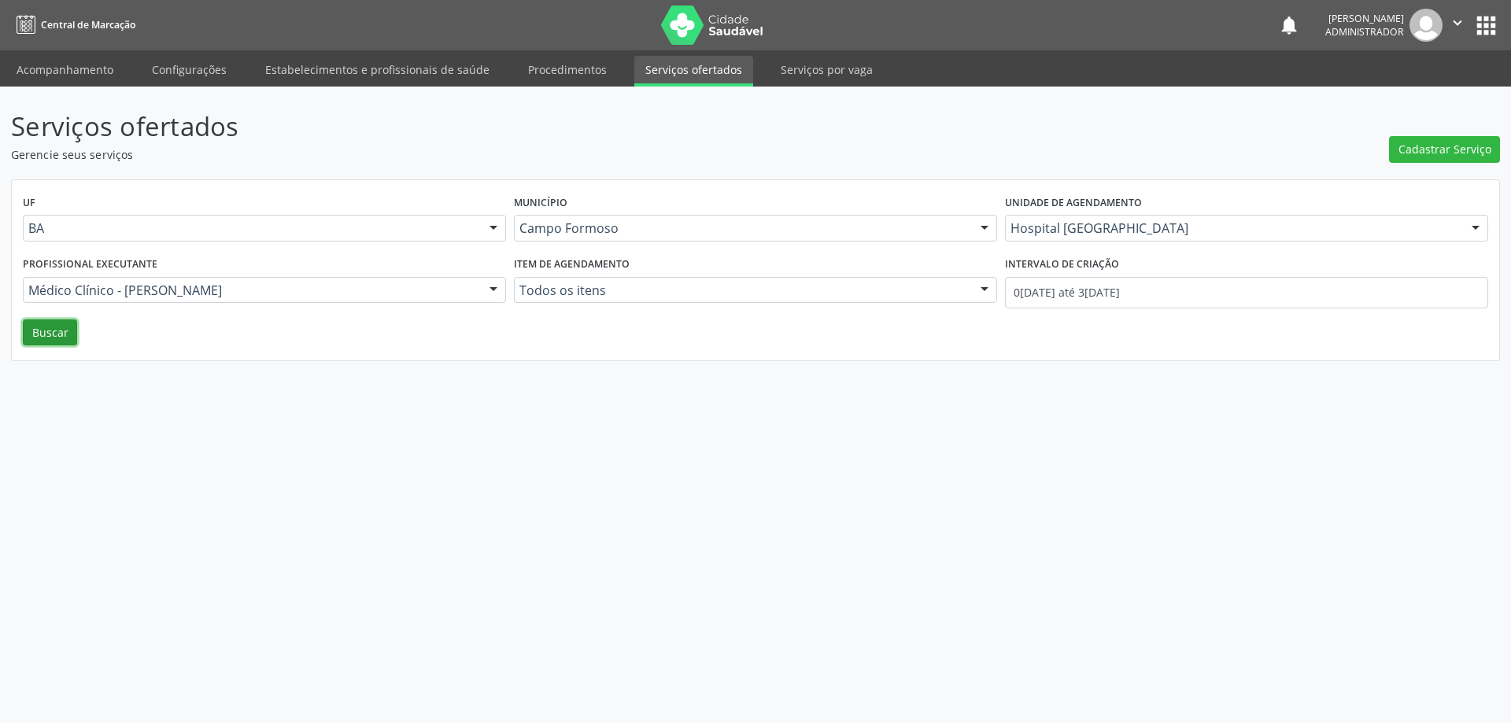
click at [62, 328] on button "Buscar" at bounding box center [50, 333] width 54 height 27
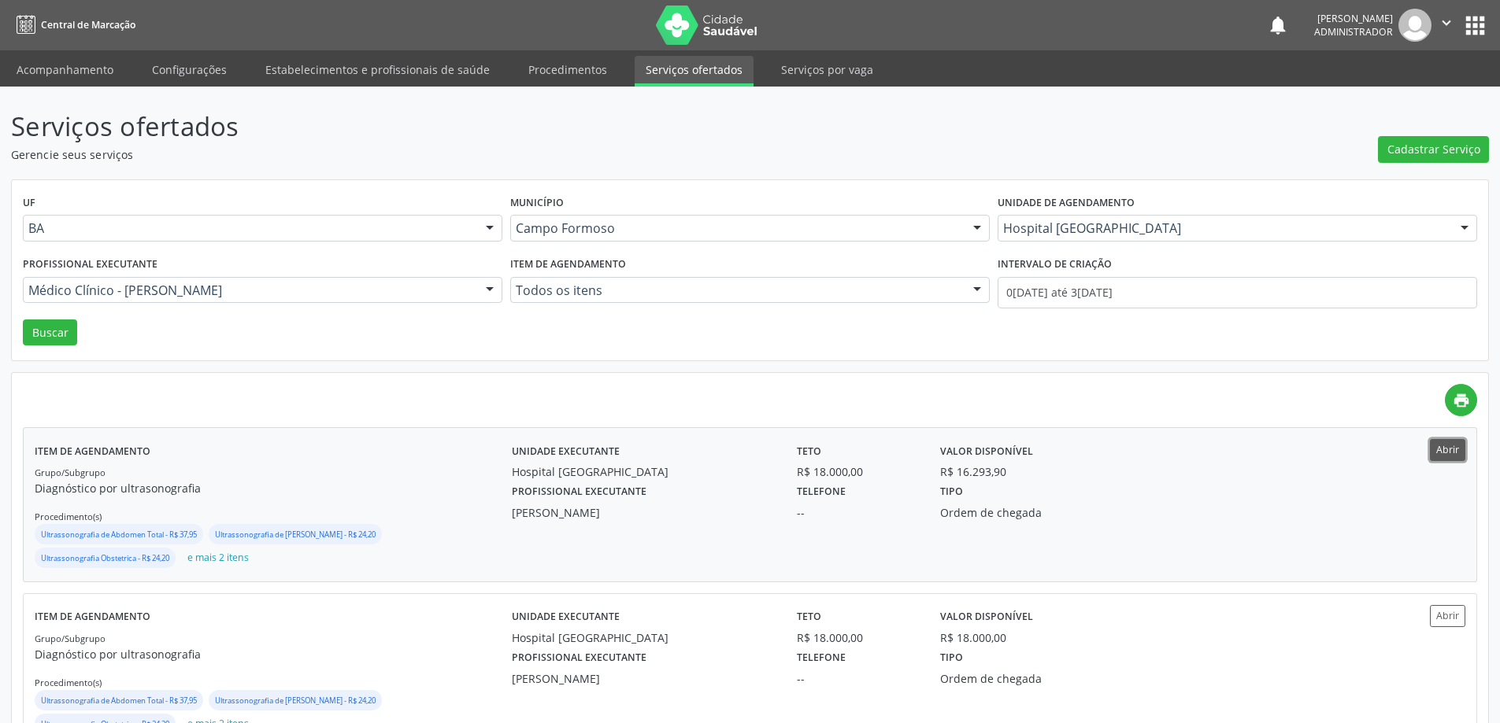
click at [1444, 455] on button "Abrir" at bounding box center [1447, 449] width 35 height 21
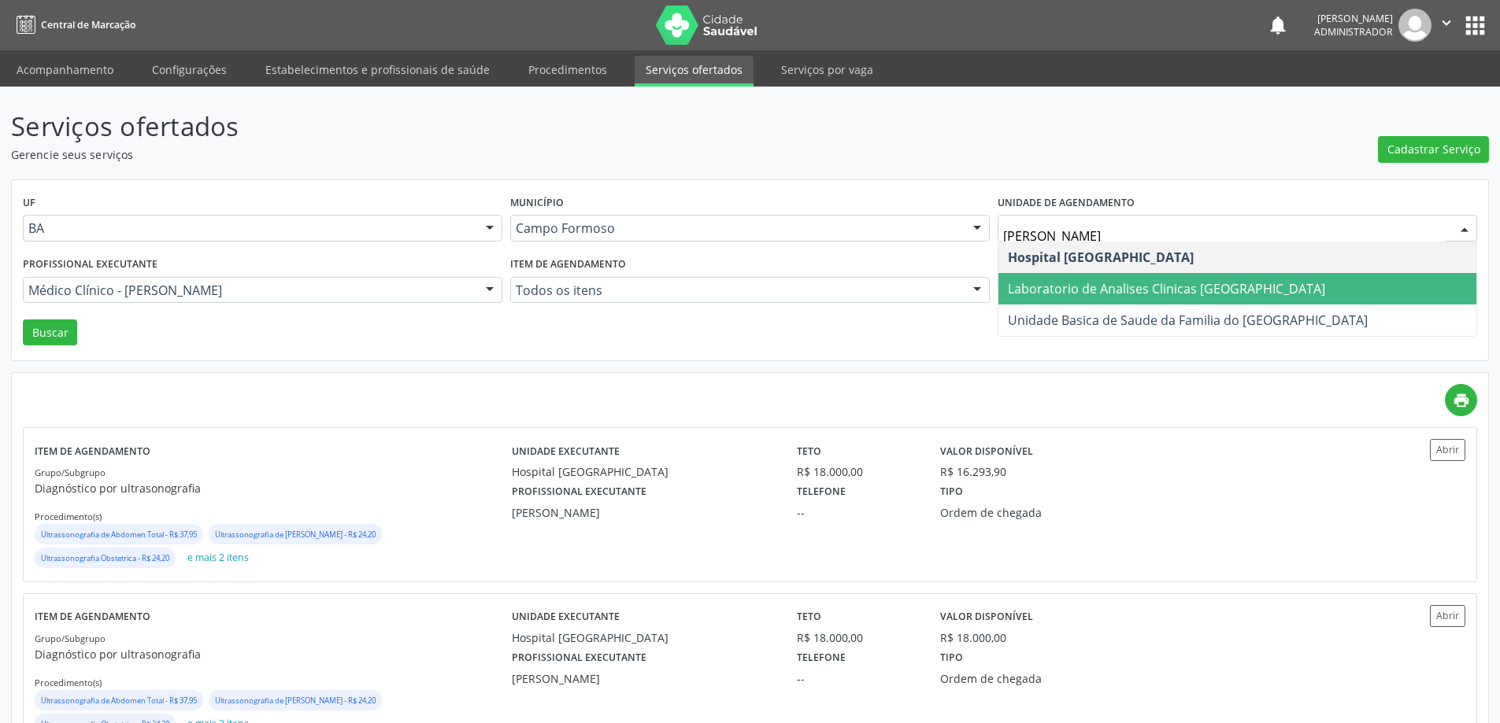
click at [1081, 281] on span "Laboratorio de Analises Clinicas [GEOGRAPHIC_DATA]" at bounding box center [1166, 288] width 317 height 17
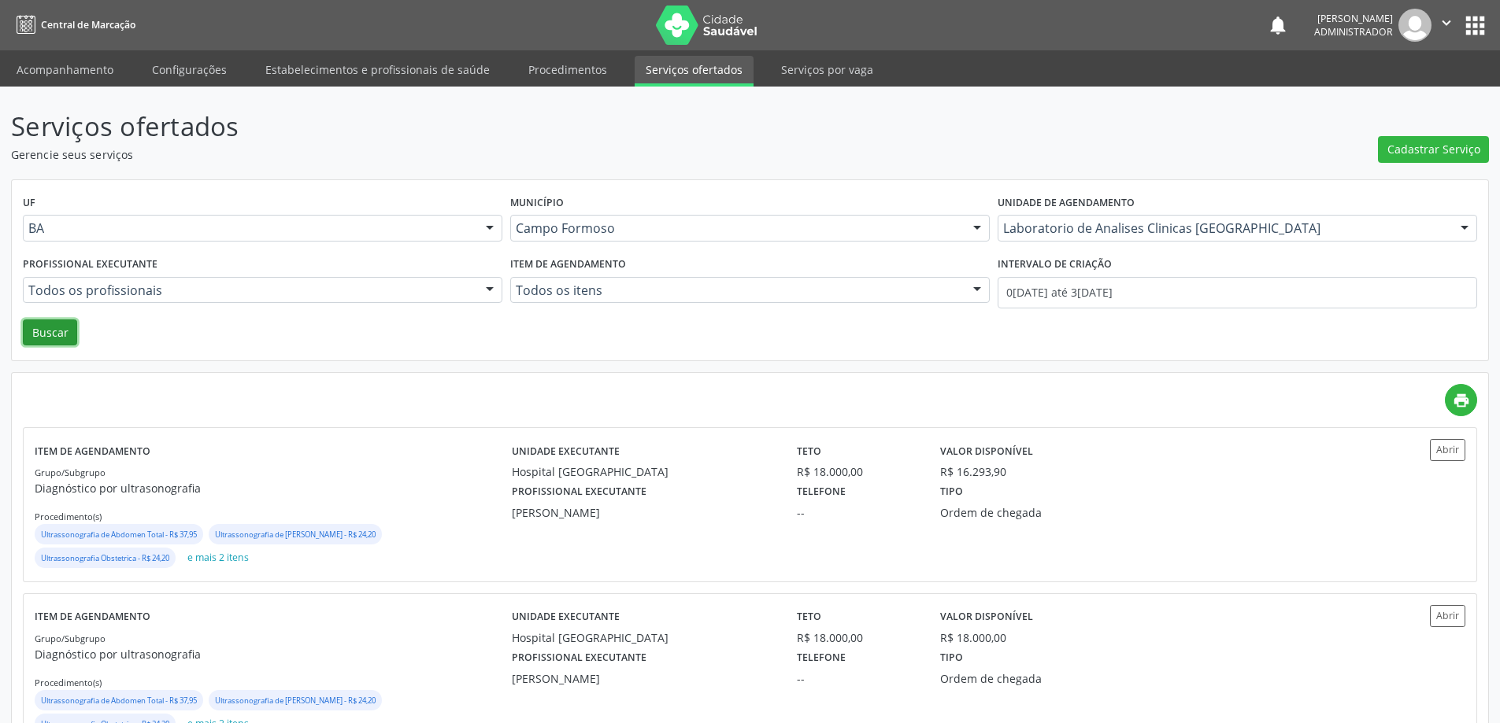
click at [51, 338] on button "Buscar" at bounding box center [50, 333] width 54 height 27
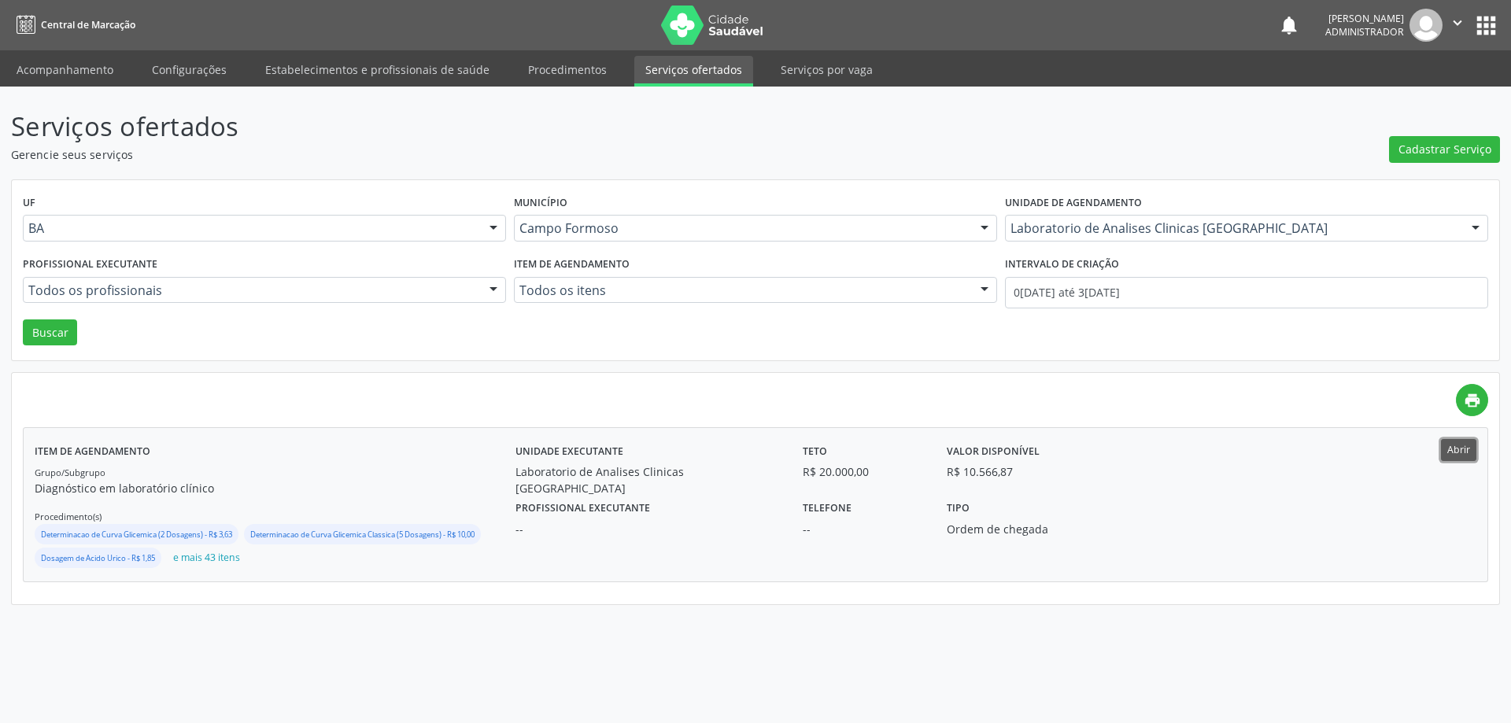
click at [1455, 452] on button "Abrir" at bounding box center [1458, 449] width 35 height 21
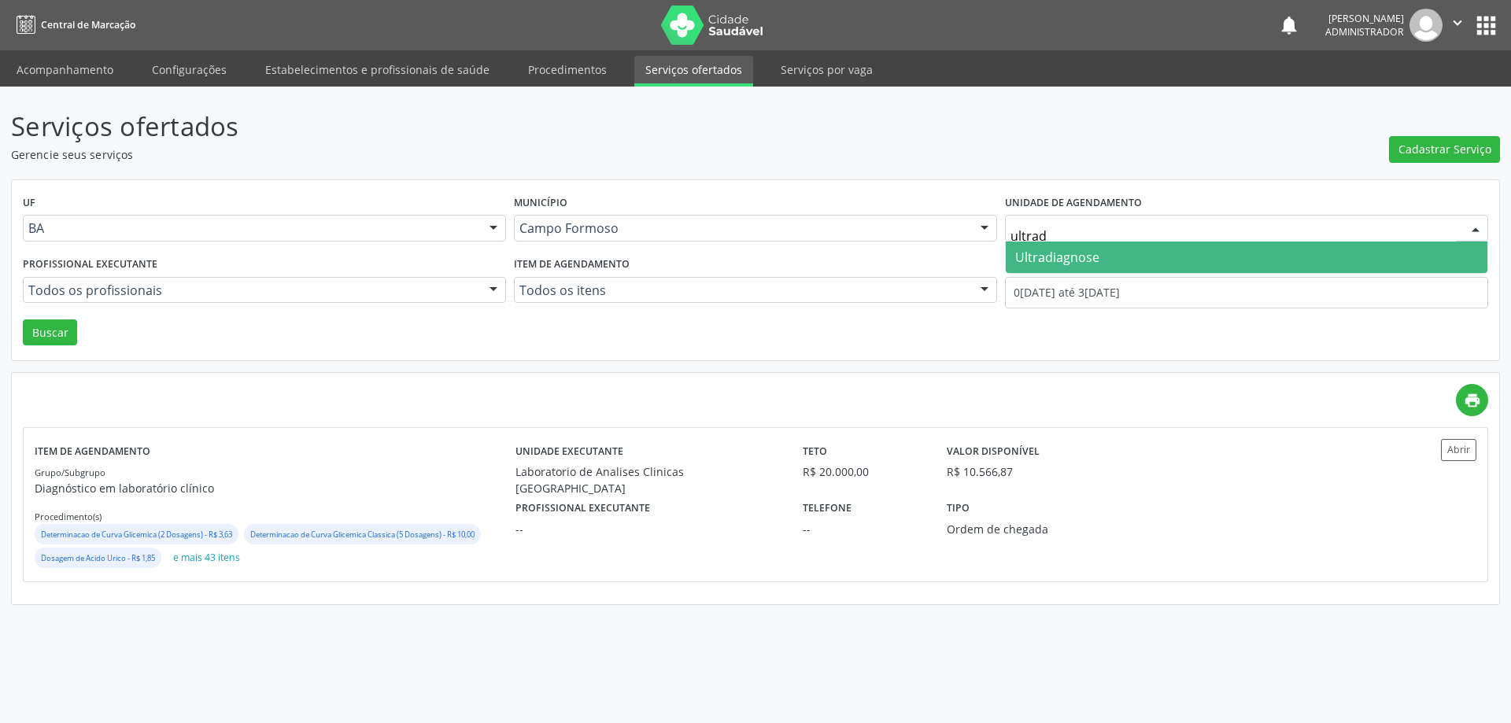
click at [1034, 251] on span "Ultradiagnose" at bounding box center [1057, 257] width 84 height 17
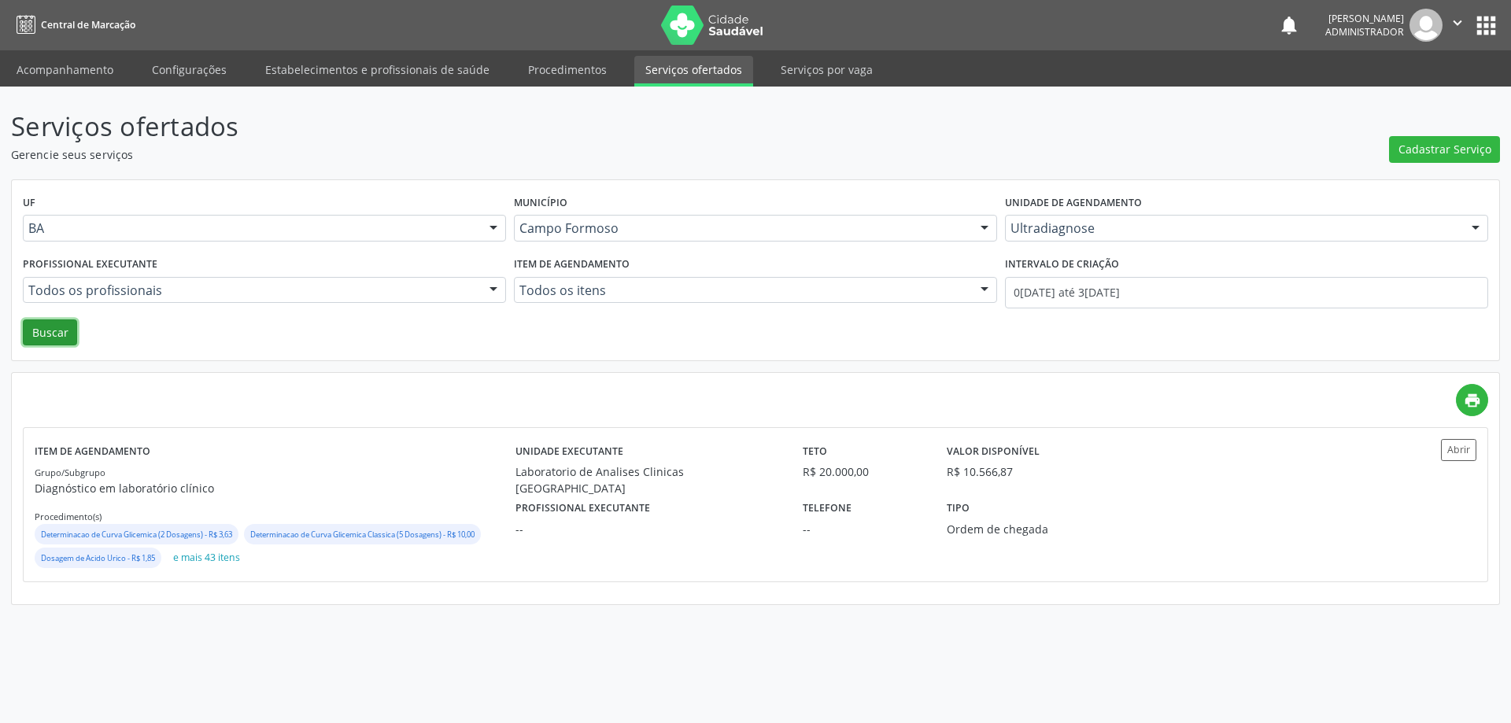
click at [56, 327] on button "Buscar" at bounding box center [50, 333] width 54 height 27
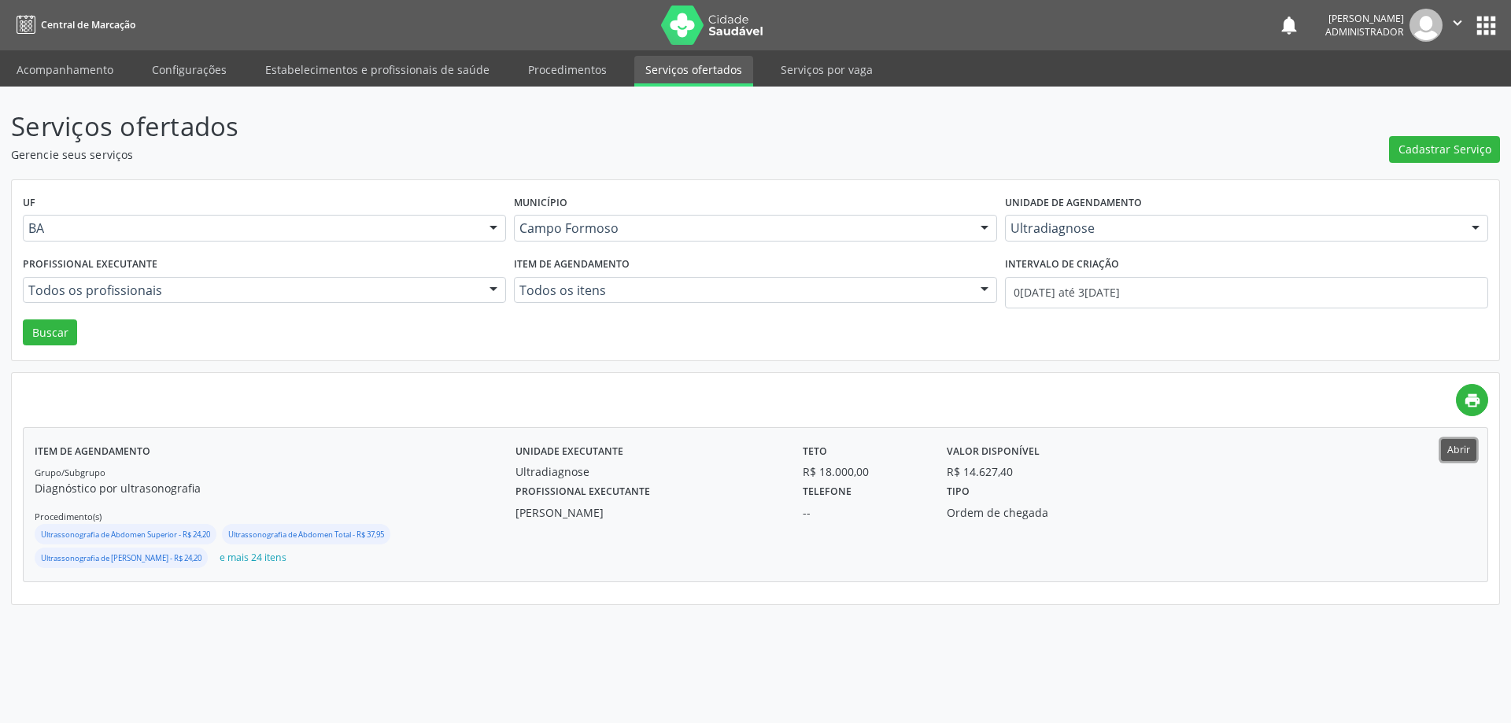
click at [1462, 450] on button "Abrir" at bounding box center [1458, 449] width 35 height 21
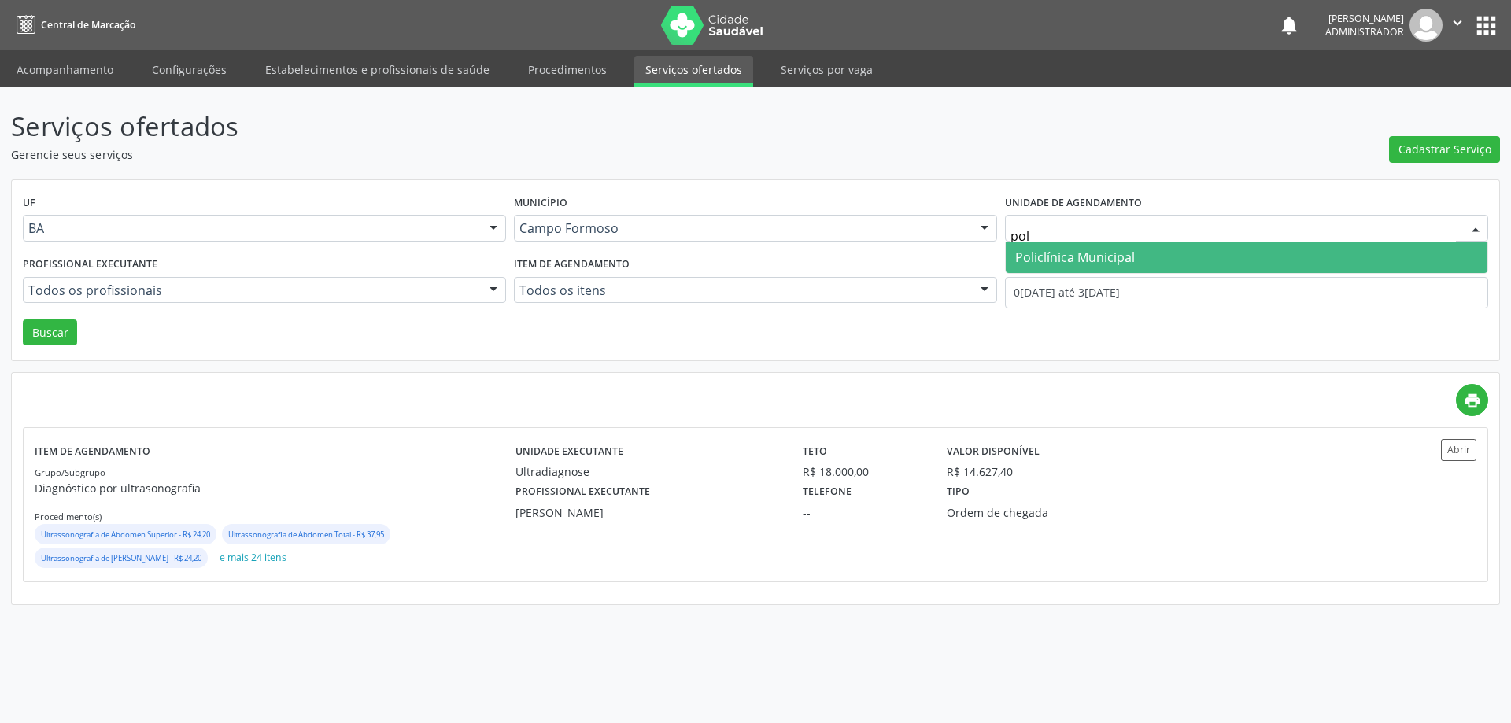
type input "poli"
click at [1124, 249] on span "Policlínica Municipal" at bounding box center [1075, 257] width 120 height 17
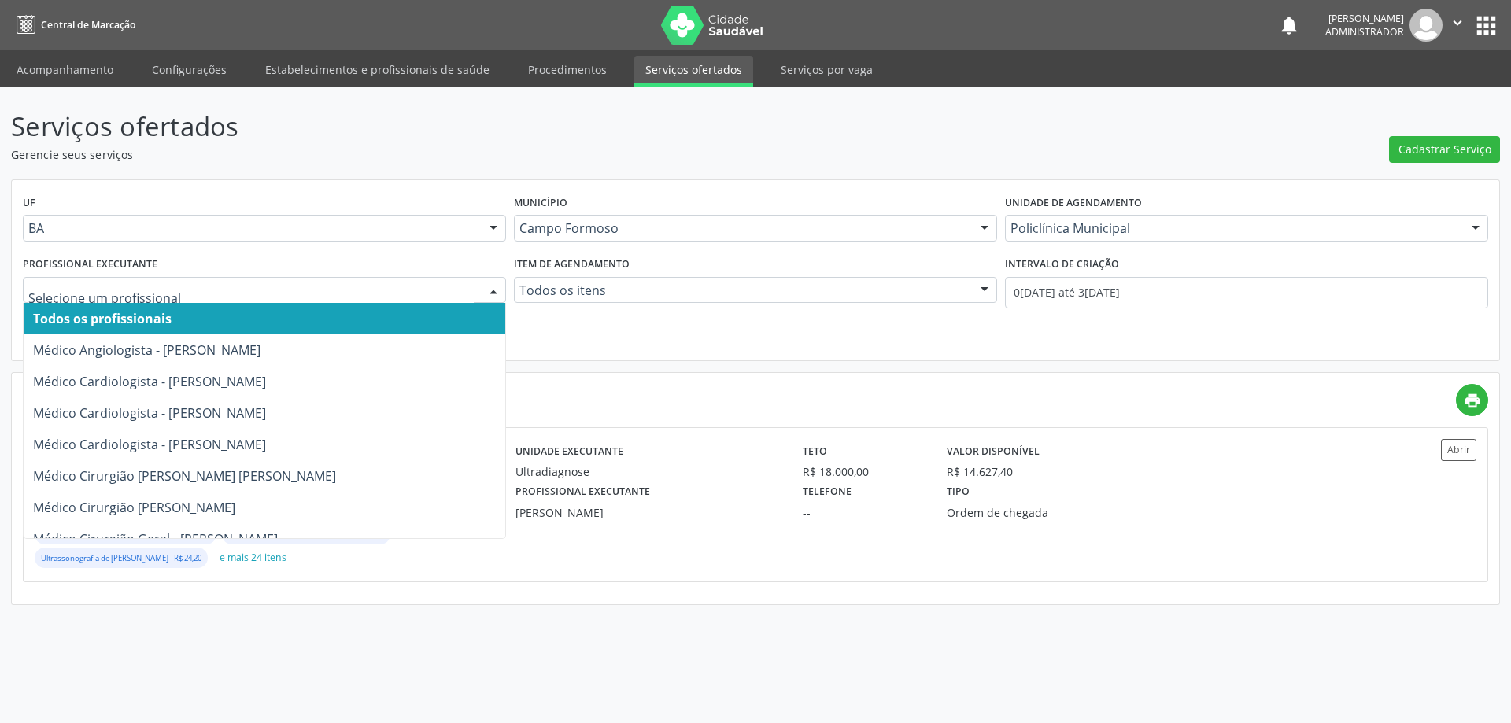
click at [490, 281] on div at bounding box center [494, 291] width 24 height 27
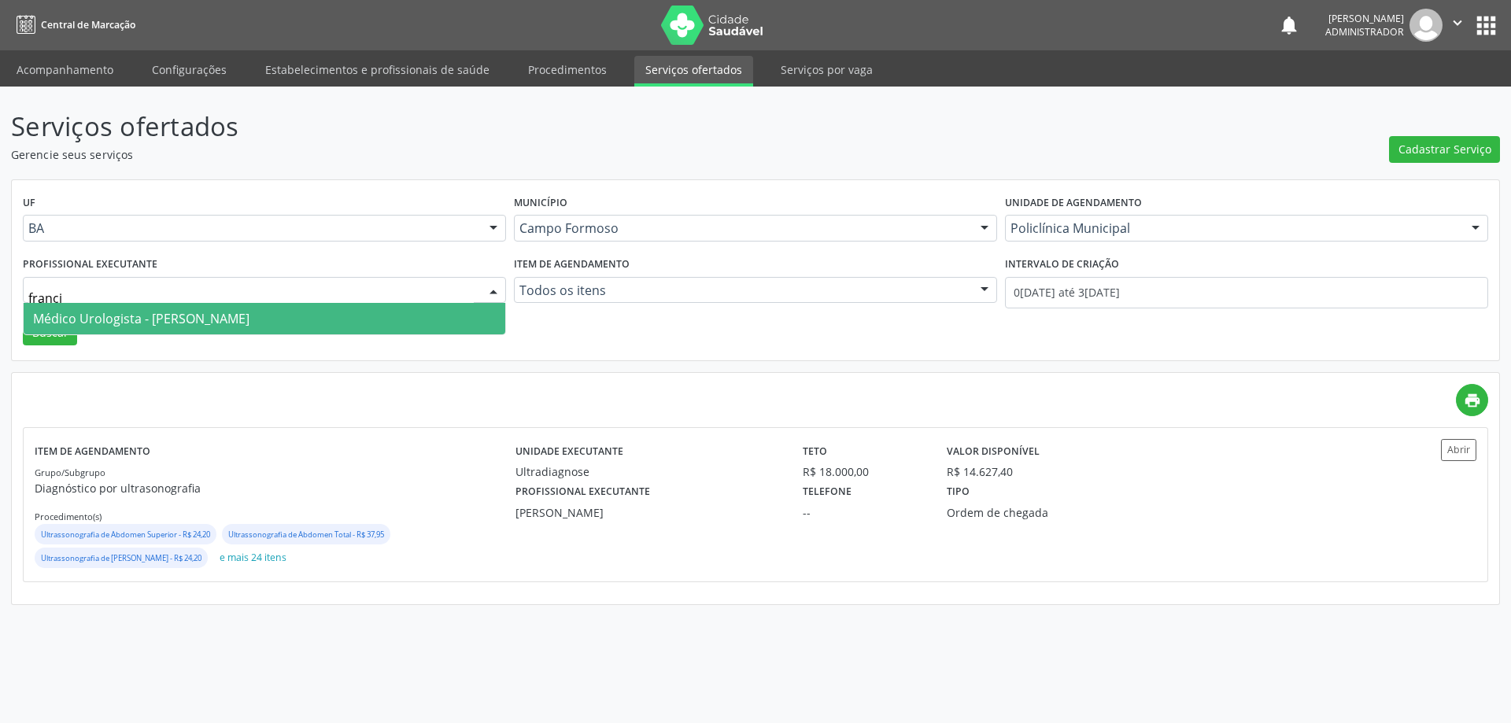
type input "[PERSON_NAME]"
click at [441, 316] on span "Médico Urologista - [PERSON_NAME]" at bounding box center [265, 318] width 482 height 31
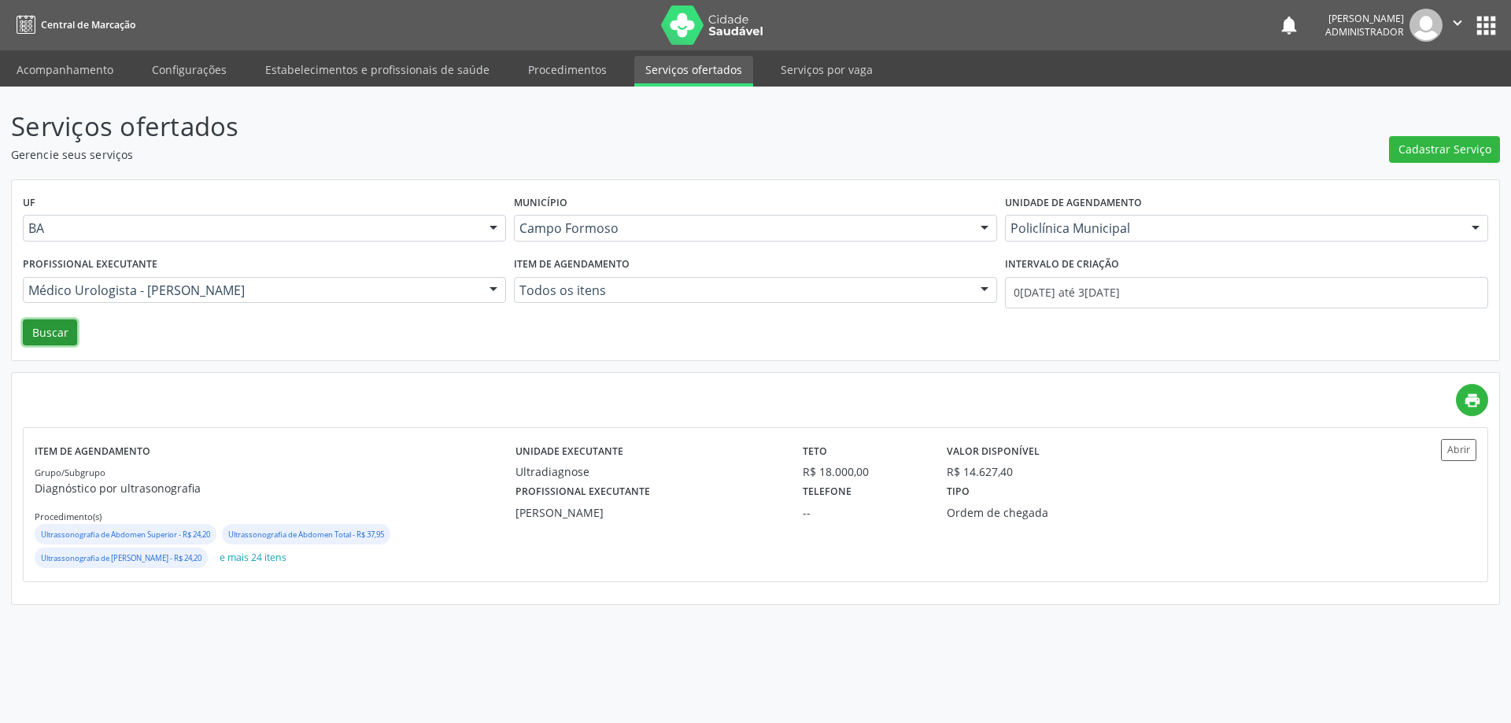
click at [50, 331] on button "Buscar" at bounding box center [50, 333] width 54 height 27
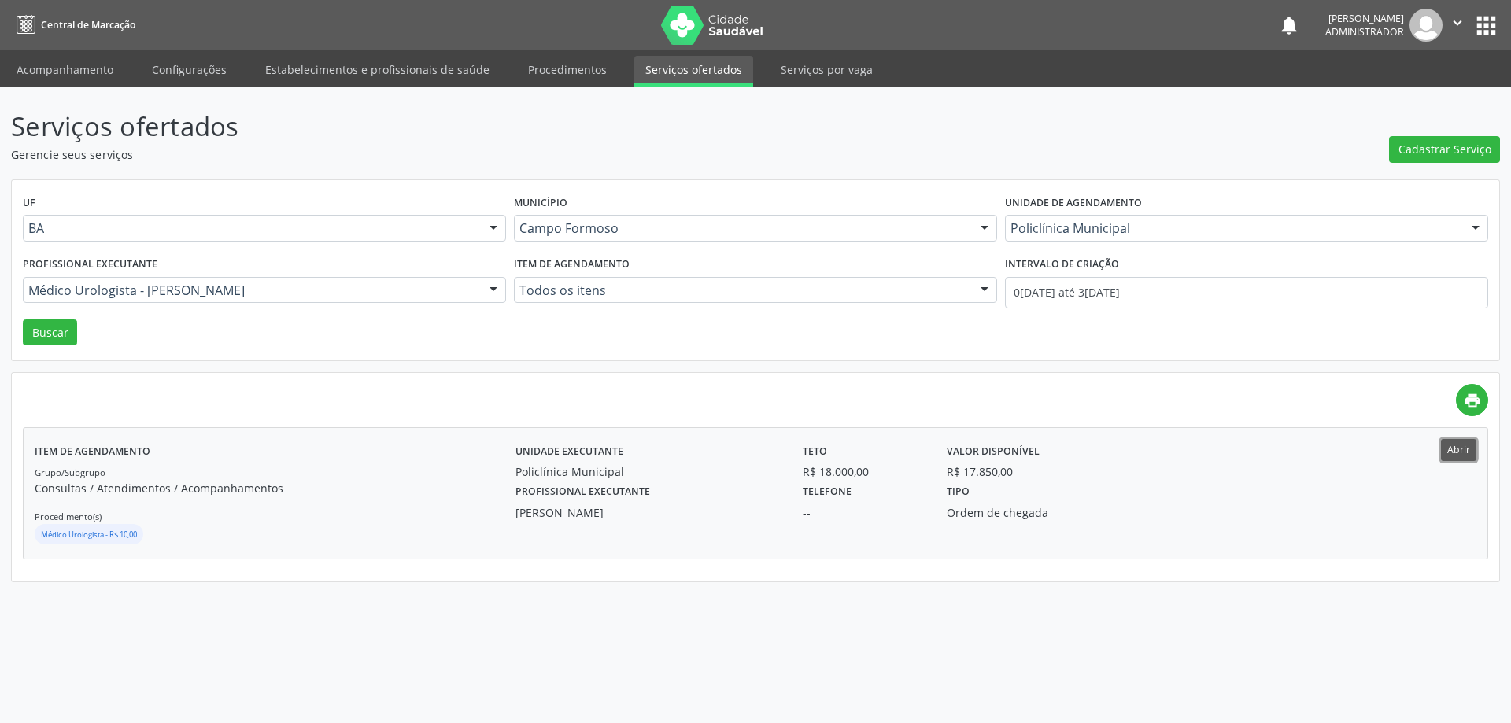
click at [1474, 452] on button "Abrir" at bounding box center [1458, 449] width 35 height 21
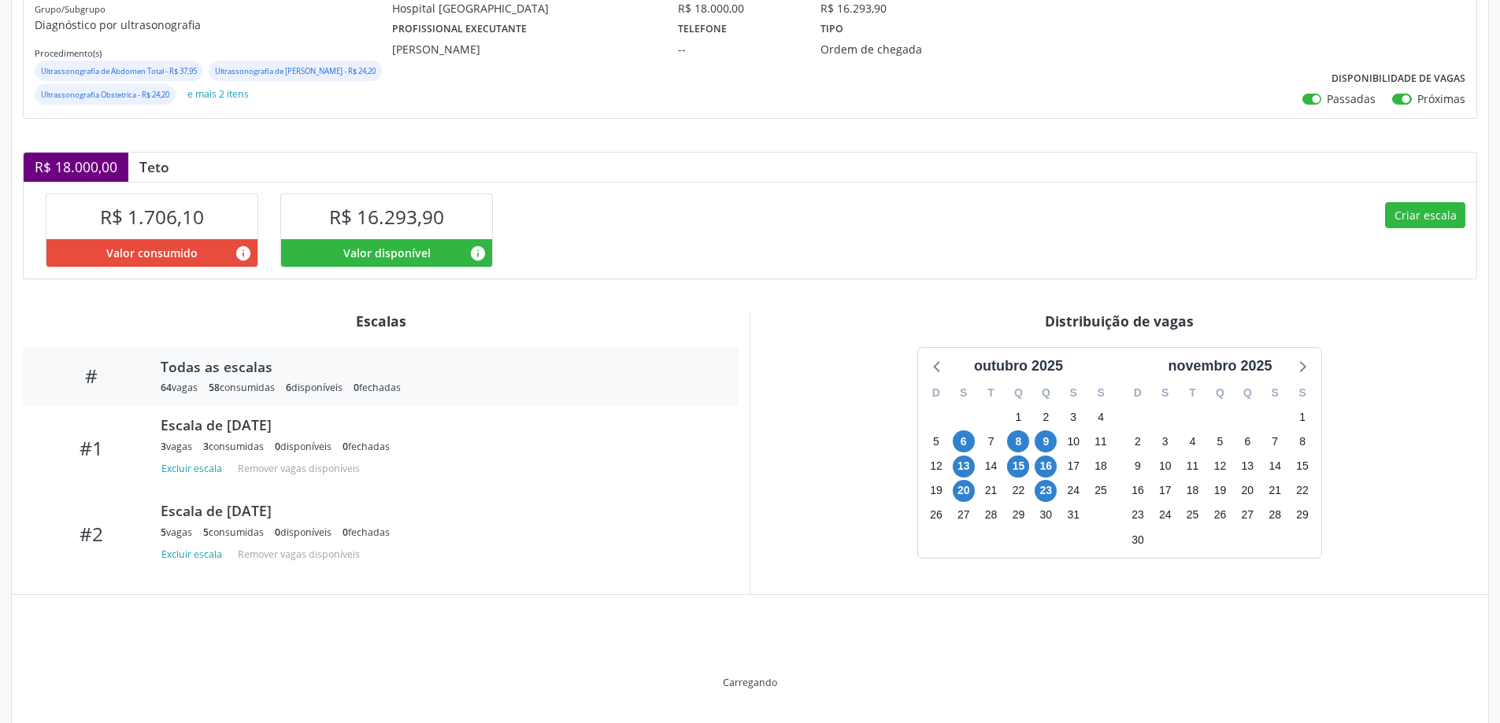
scroll to position [236, 0]
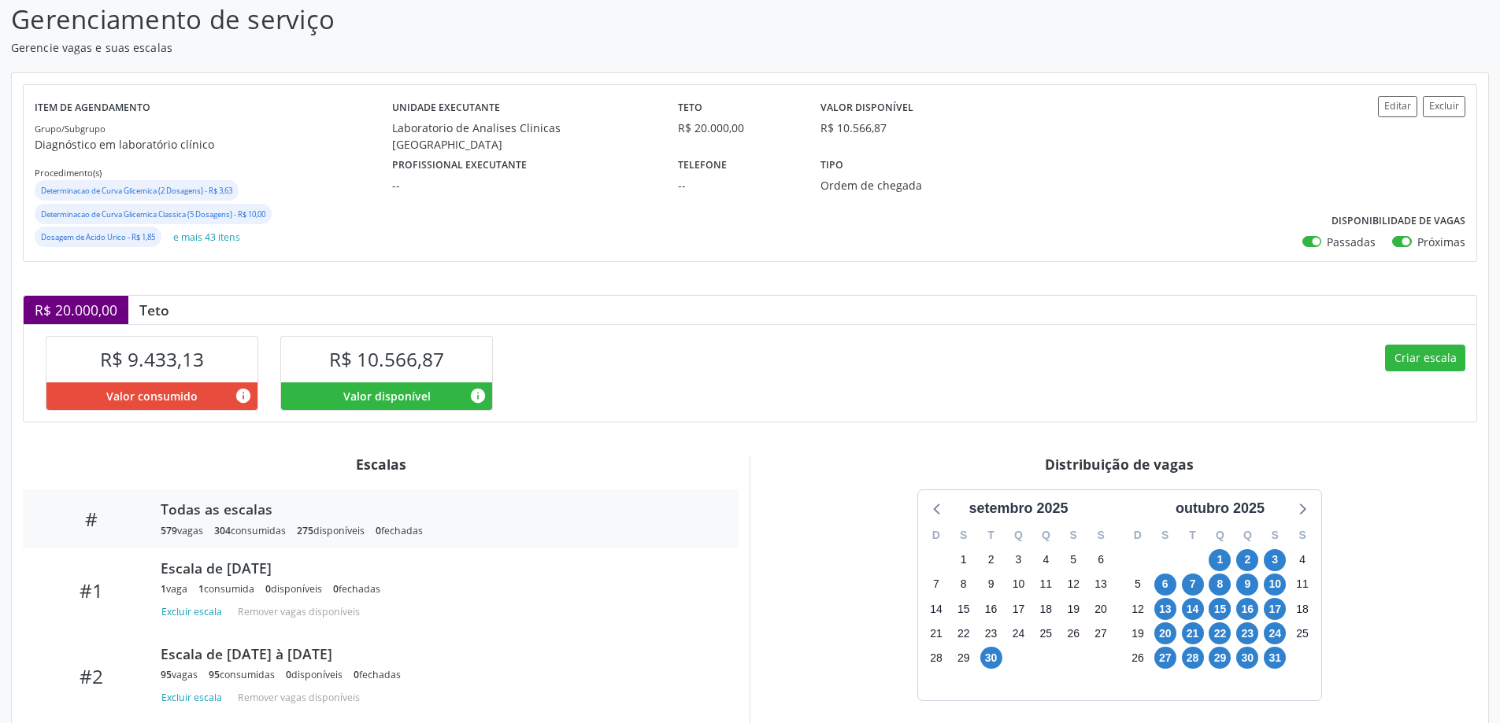
scroll to position [157, 0]
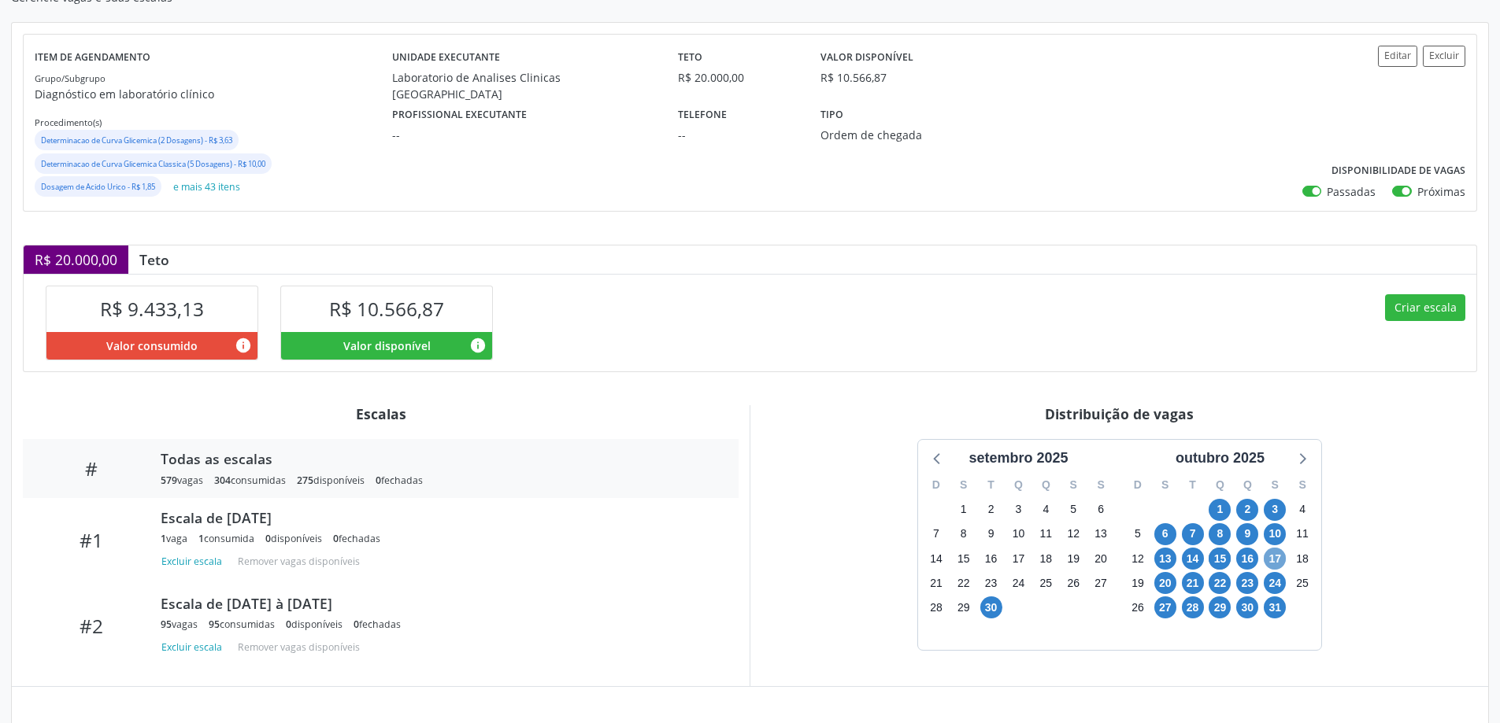
click at [1274, 560] on span "17" at bounding box center [1274, 559] width 22 height 22
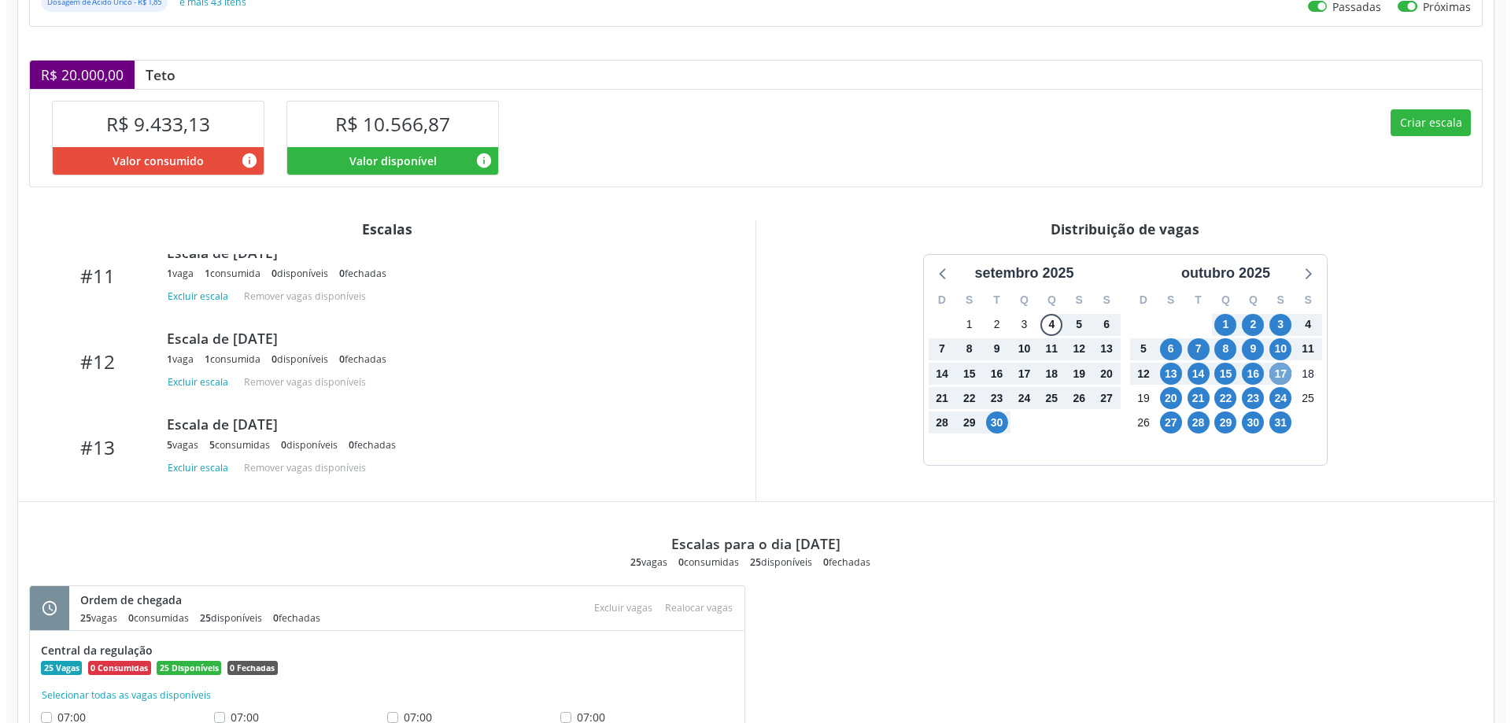
scroll to position [191, 0]
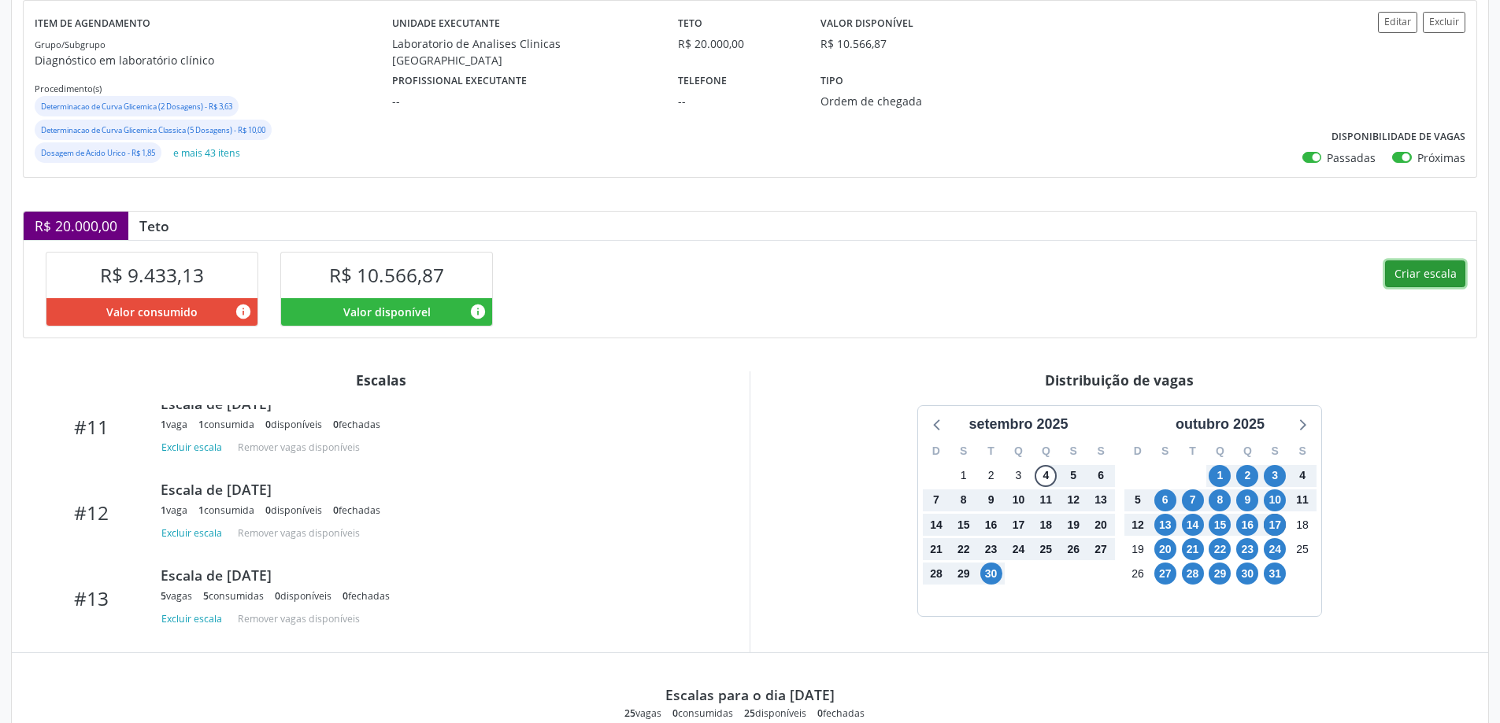
click at [1429, 266] on button "Criar escala" at bounding box center [1425, 274] width 80 height 27
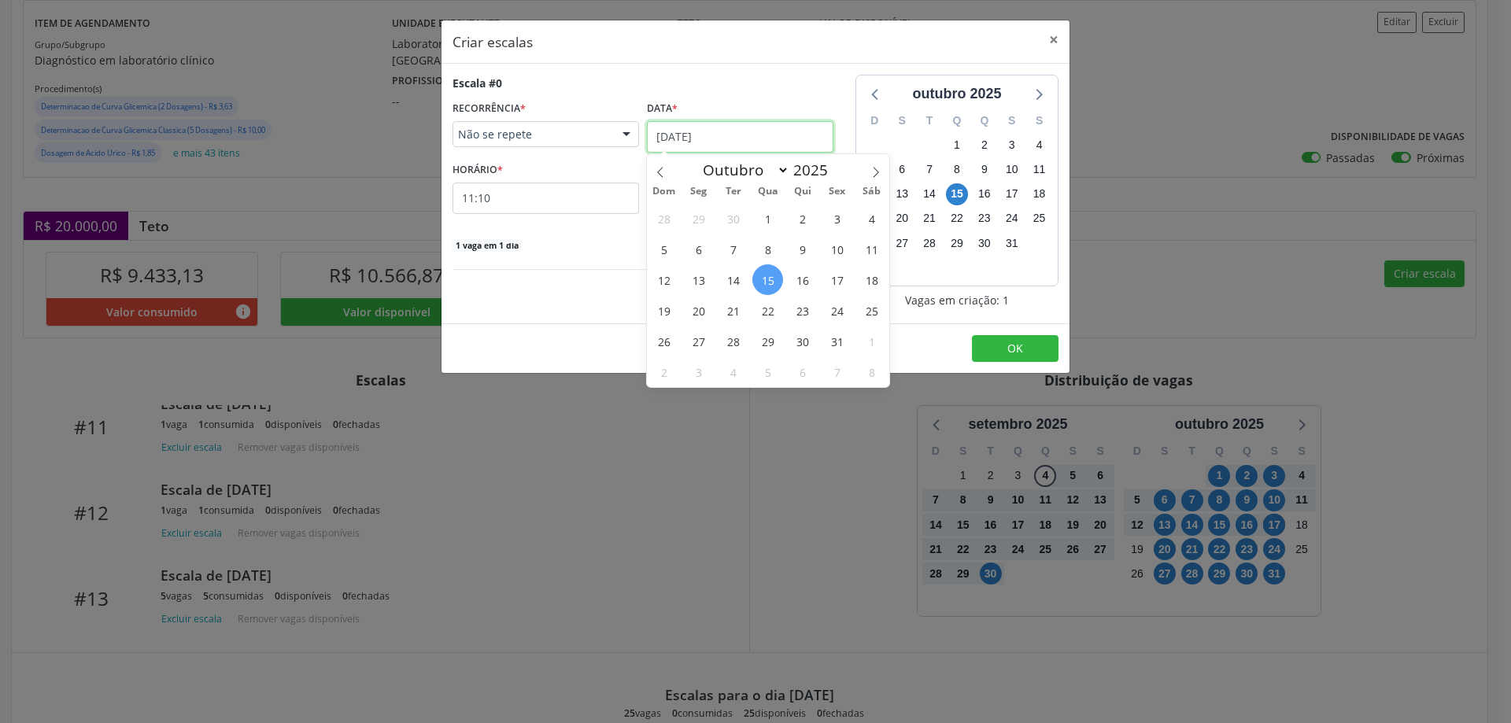
click at [727, 133] on input "15/10/2025" at bounding box center [740, 136] width 187 height 31
click at [838, 273] on span "17" at bounding box center [837, 279] width 31 height 31
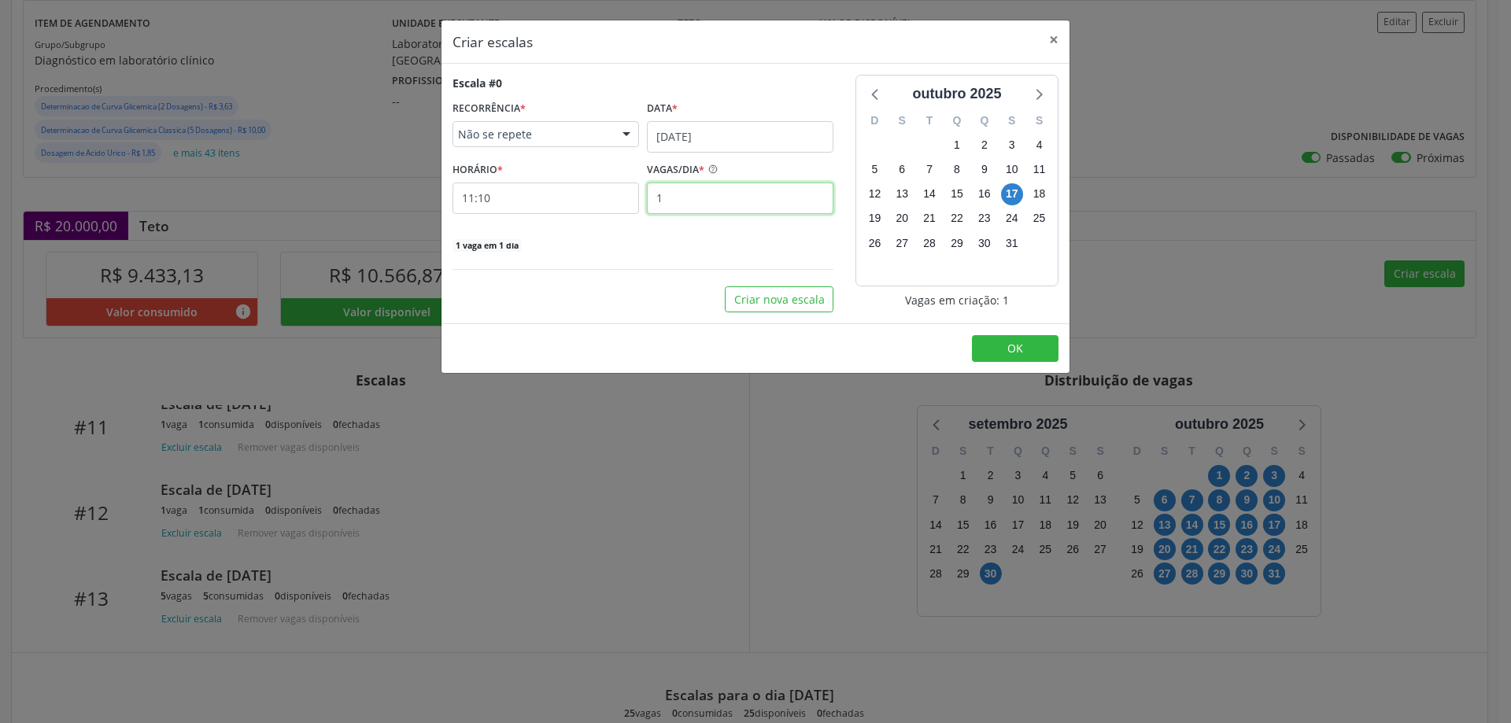
click at [685, 191] on input "1" at bounding box center [740, 198] width 187 height 31
type input "10"
click at [553, 195] on input "11:10" at bounding box center [546, 198] width 187 height 31
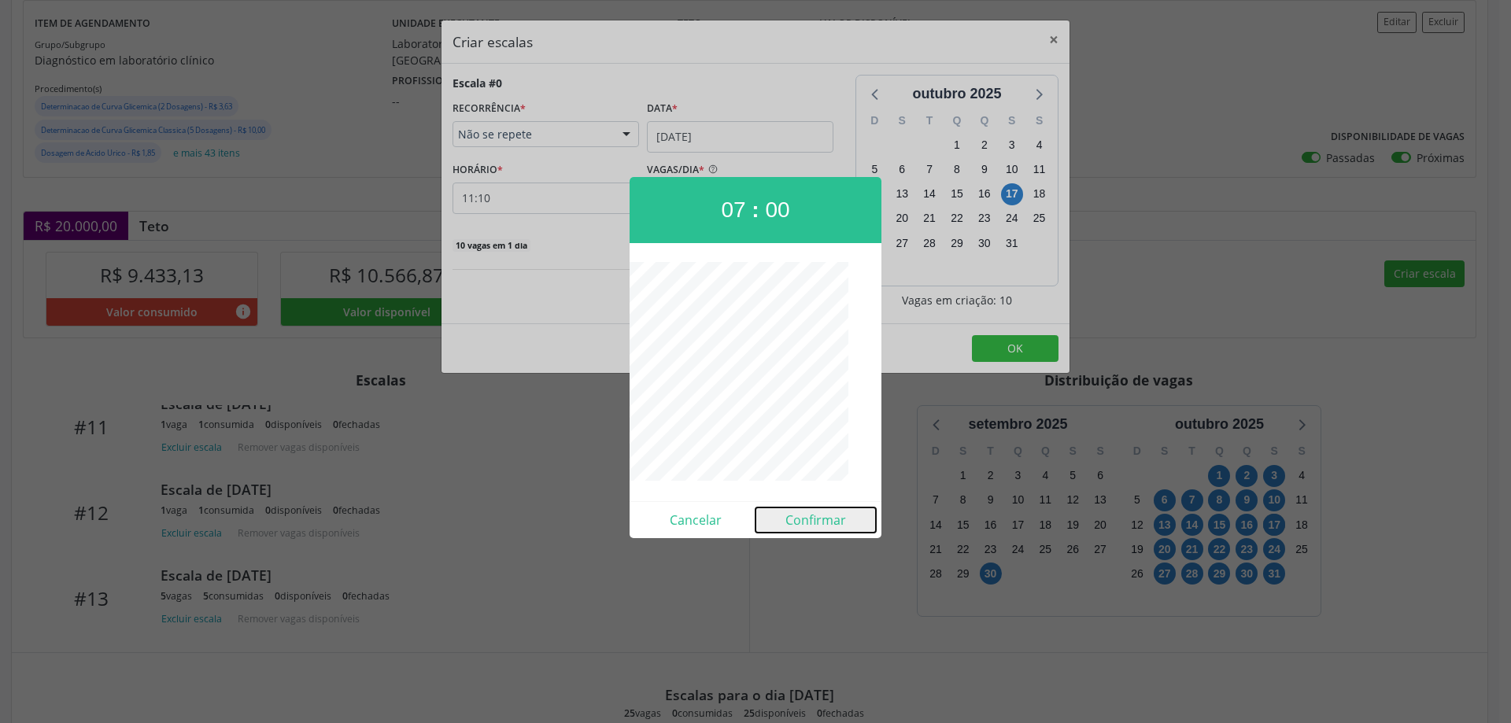
click at [822, 512] on button "Confirmar" at bounding box center [816, 520] width 120 height 25
type input "07:00"
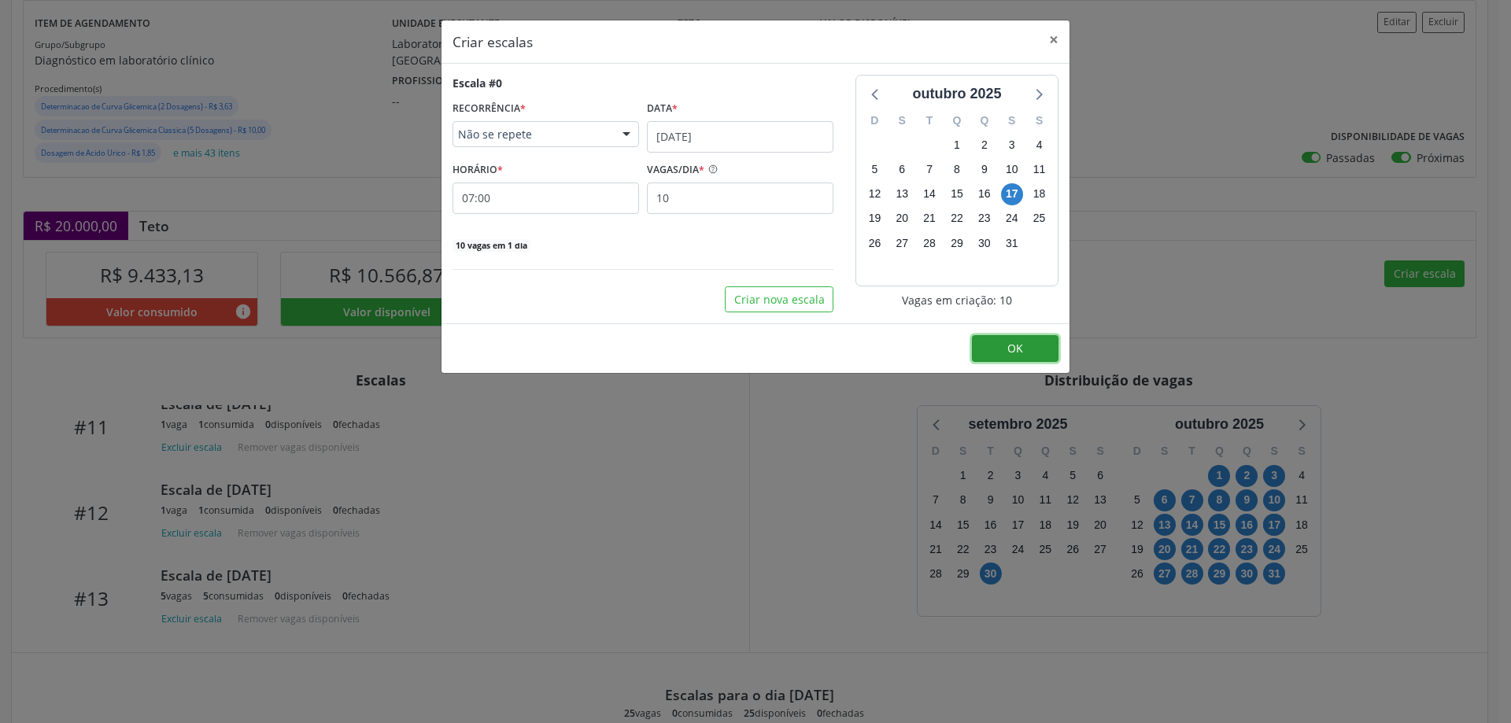
click at [1000, 345] on button "OK" at bounding box center [1015, 348] width 87 height 27
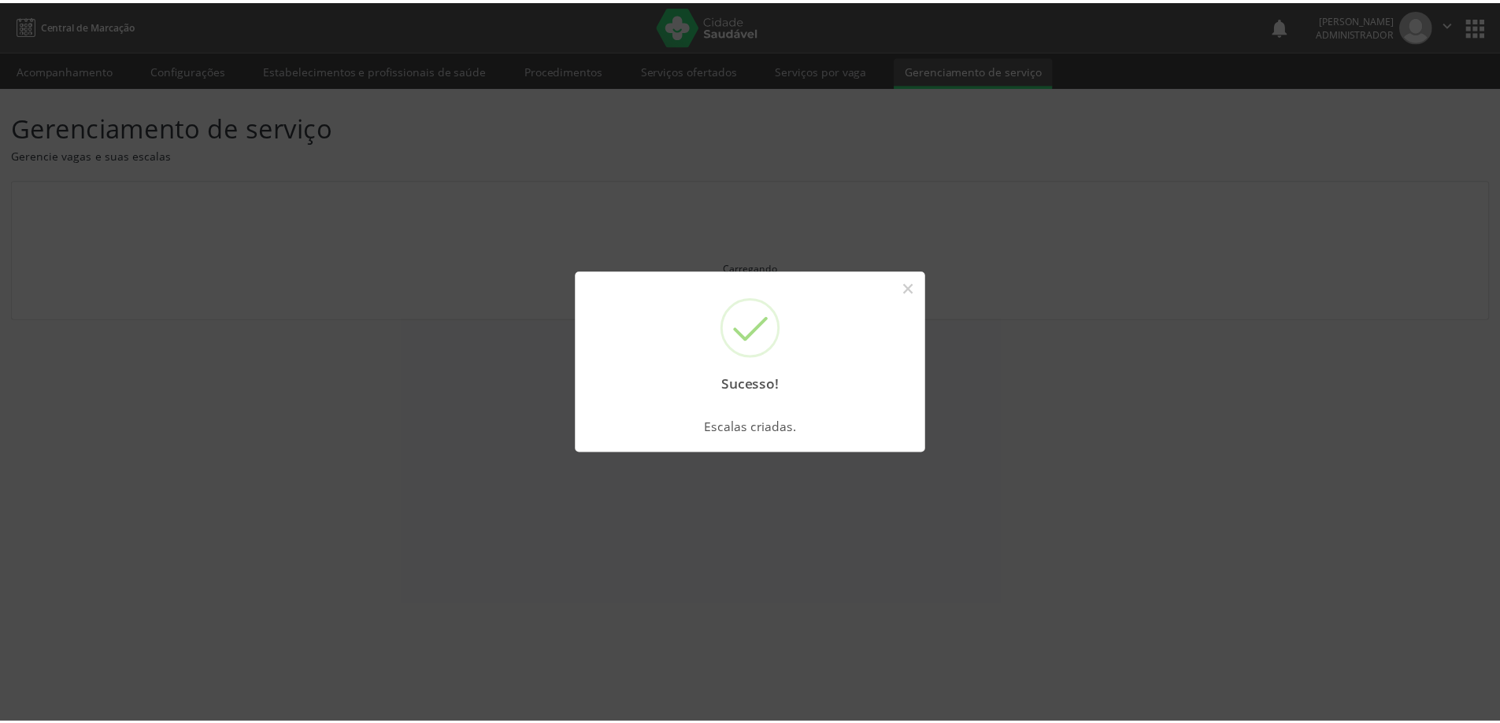
scroll to position [0, 0]
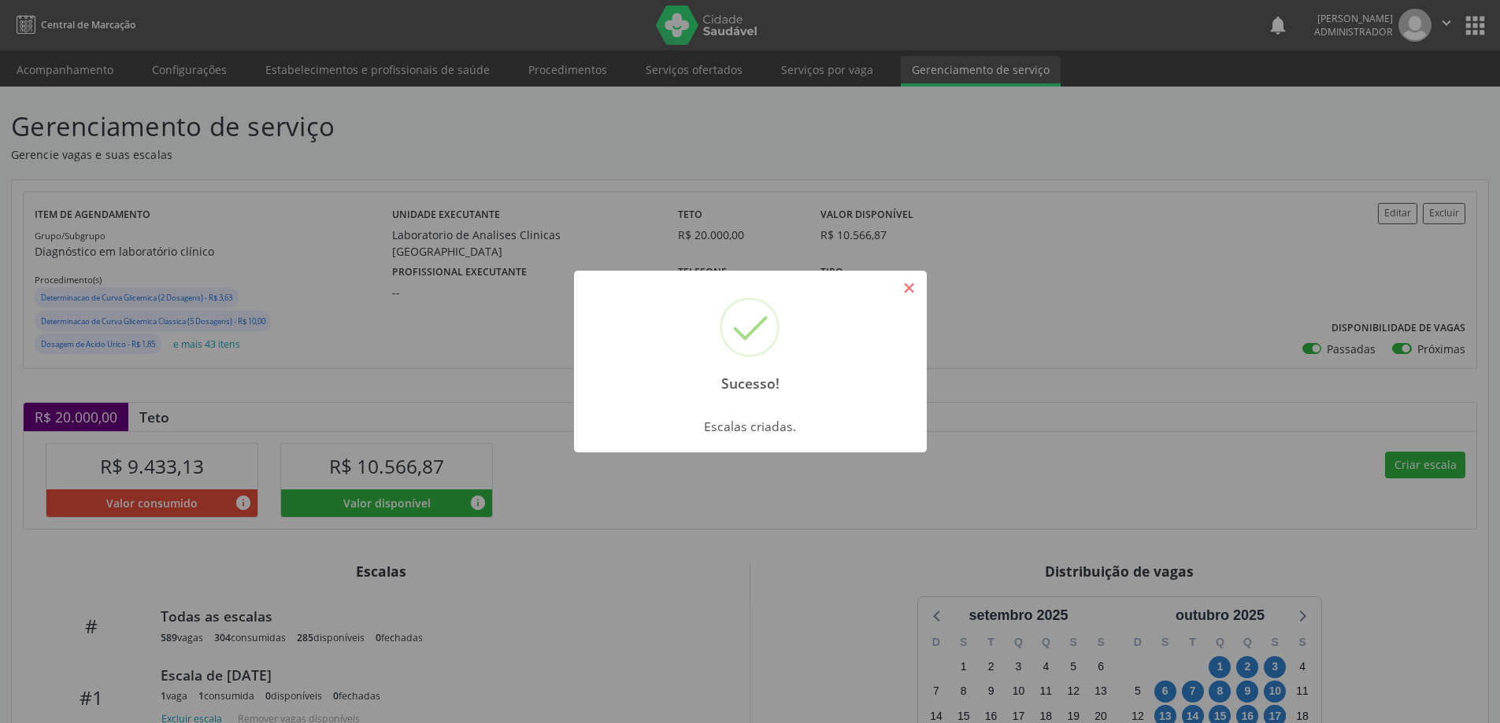
click at [901, 287] on button "×" at bounding box center [909, 288] width 27 height 27
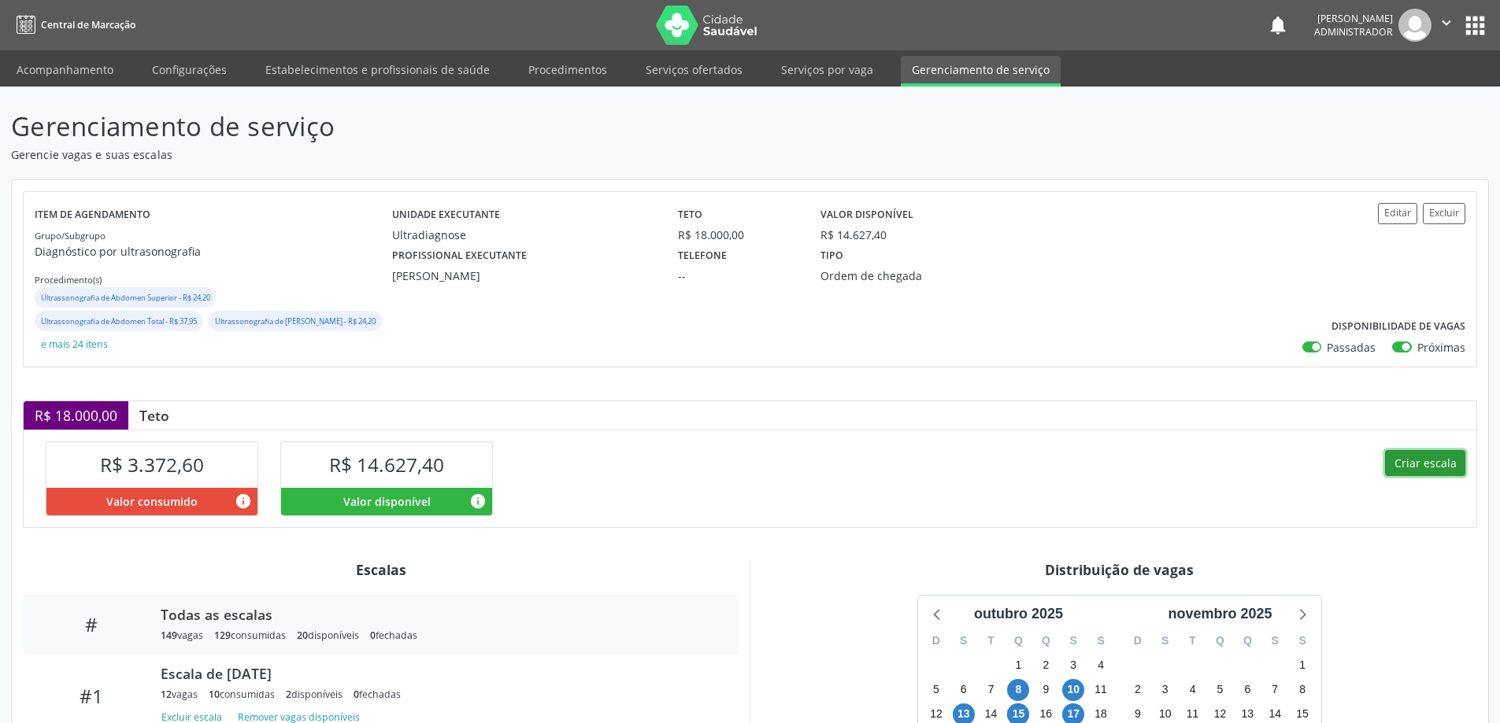
click at [1405, 461] on button "Criar escala" at bounding box center [1425, 463] width 80 height 27
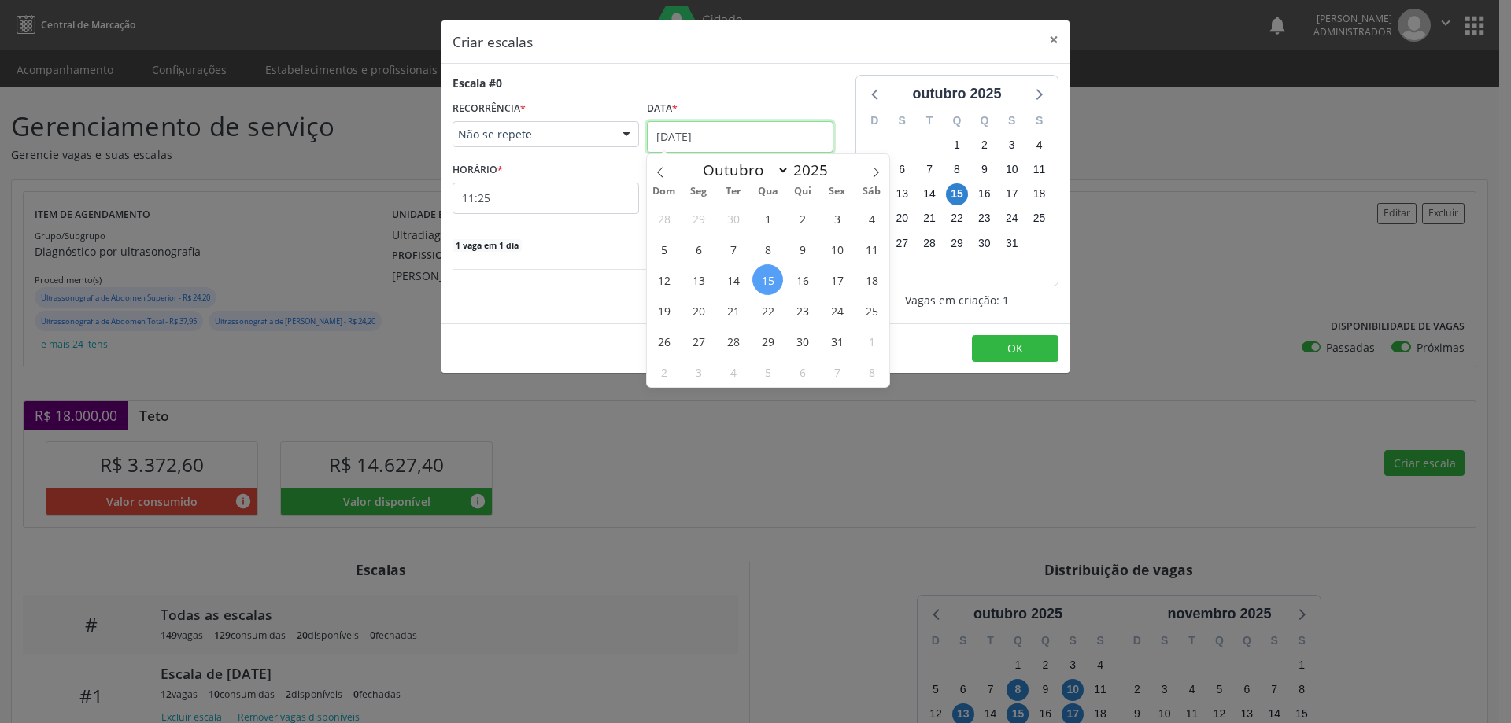
click at [712, 133] on input "15/10/2025" at bounding box center [740, 136] width 187 height 31
click at [842, 308] on span "24" at bounding box center [837, 310] width 31 height 31
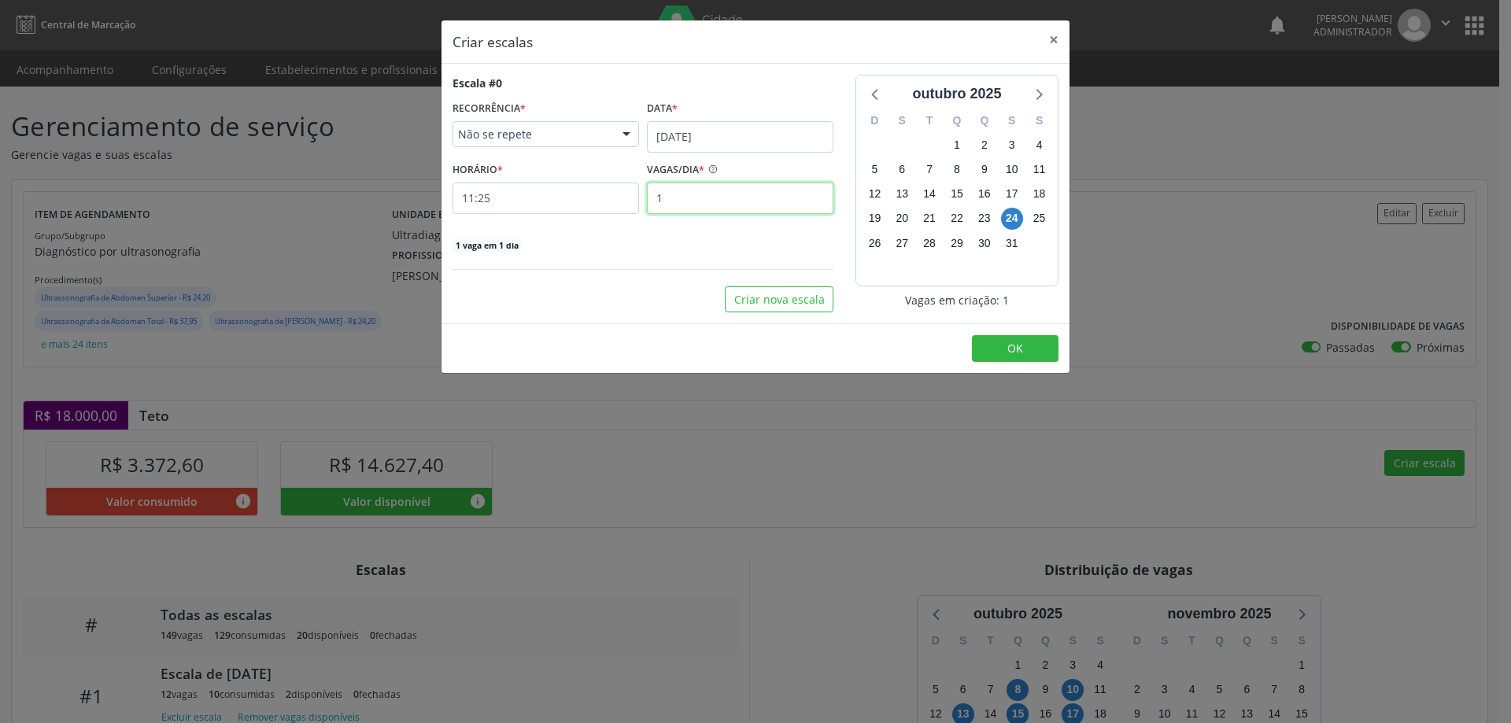
click at [700, 194] on input "1" at bounding box center [740, 198] width 187 height 31
type input "14"
click at [586, 189] on input "11:25" at bounding box center [546, 198] width 187 height 31
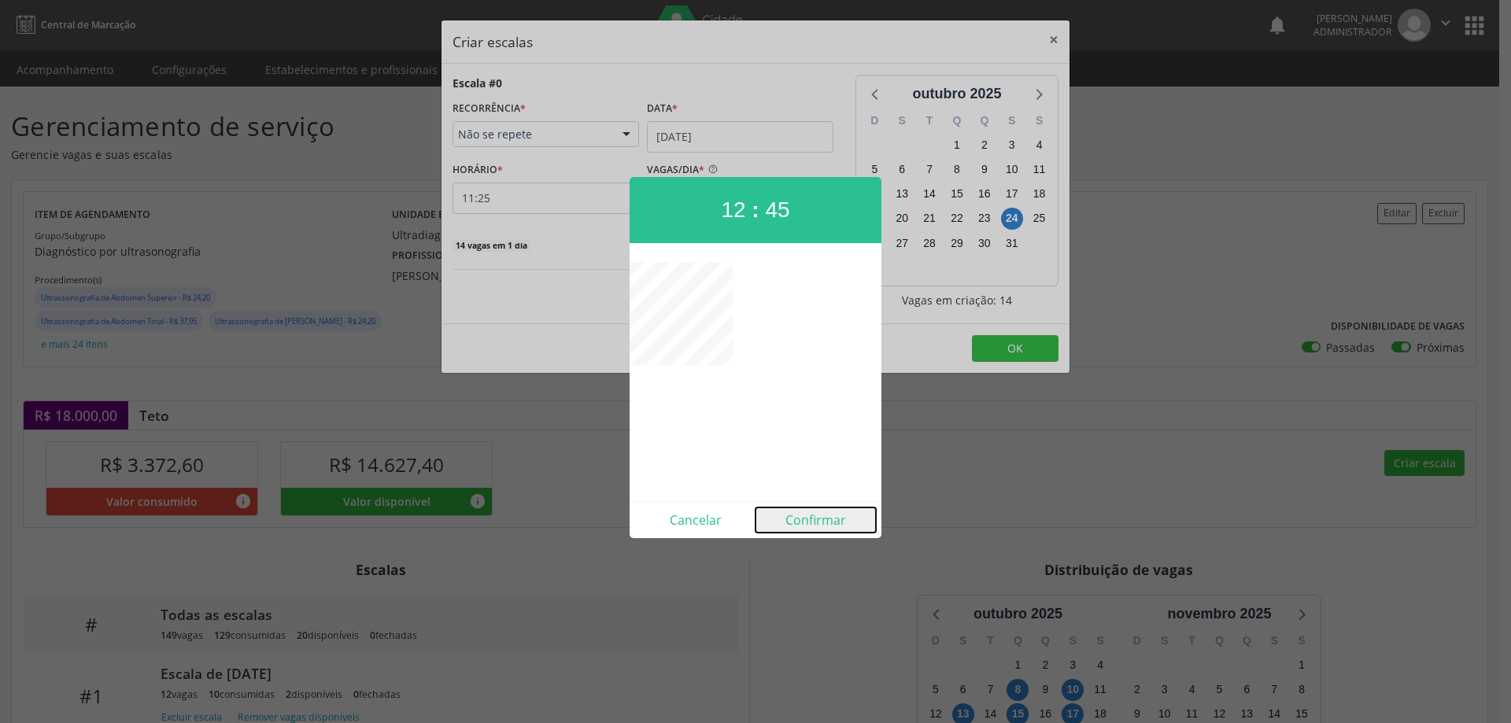
click at [813, 522] on button "Confirmar" at bounding box center [816, 520] width 120 height 25
type input "12:45"
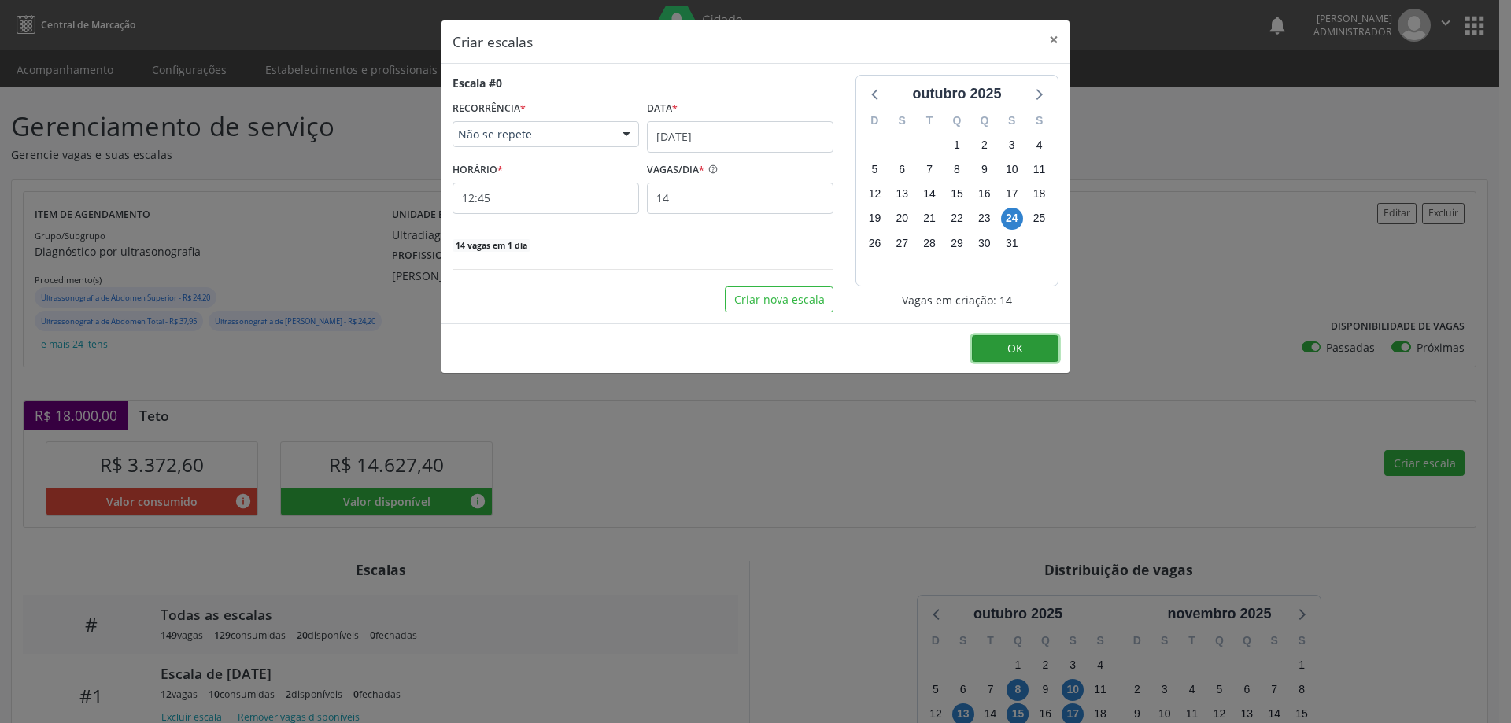
click at [1037, 340] on button "OK" at bounding box center [1015, 348] width 87 height 27
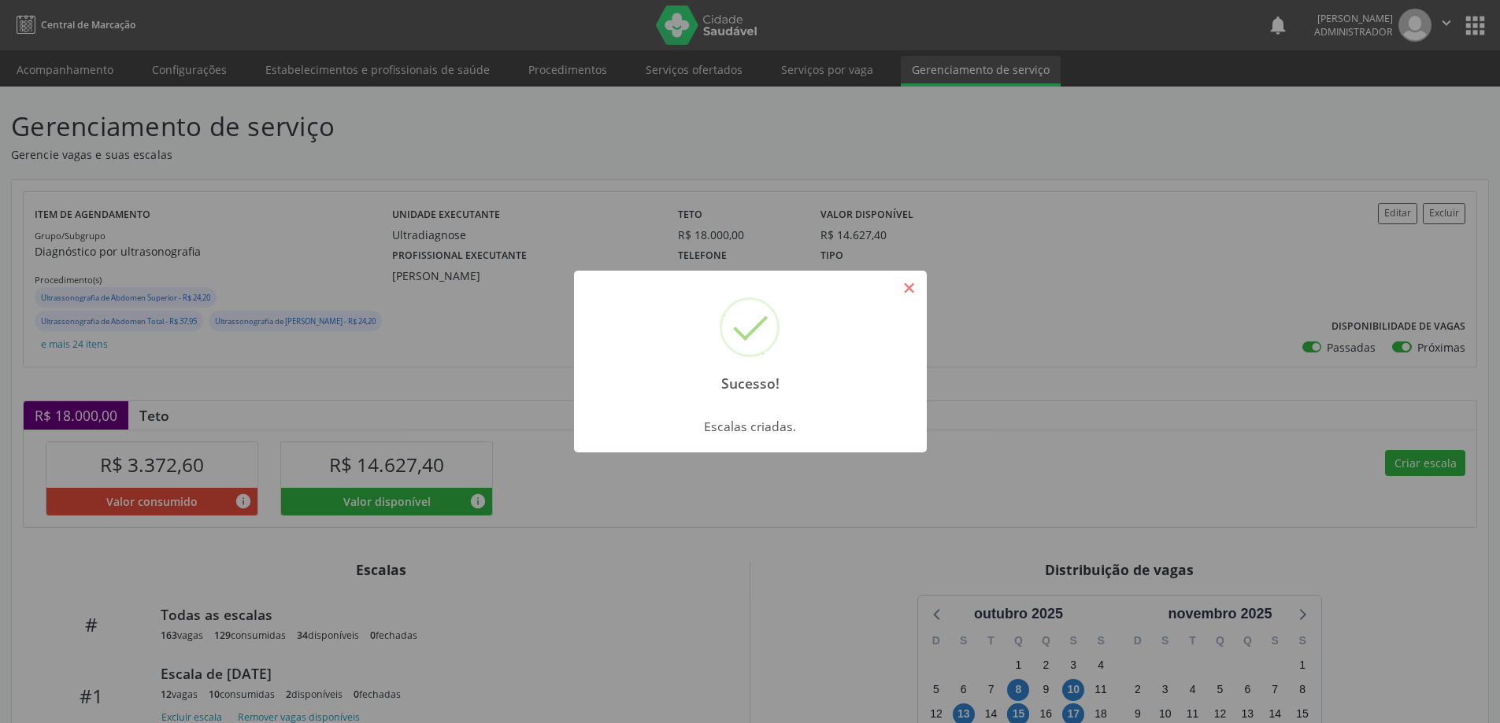
click at [912, 282] on button "×" at bounding box center [909, 288] width 27 height 27
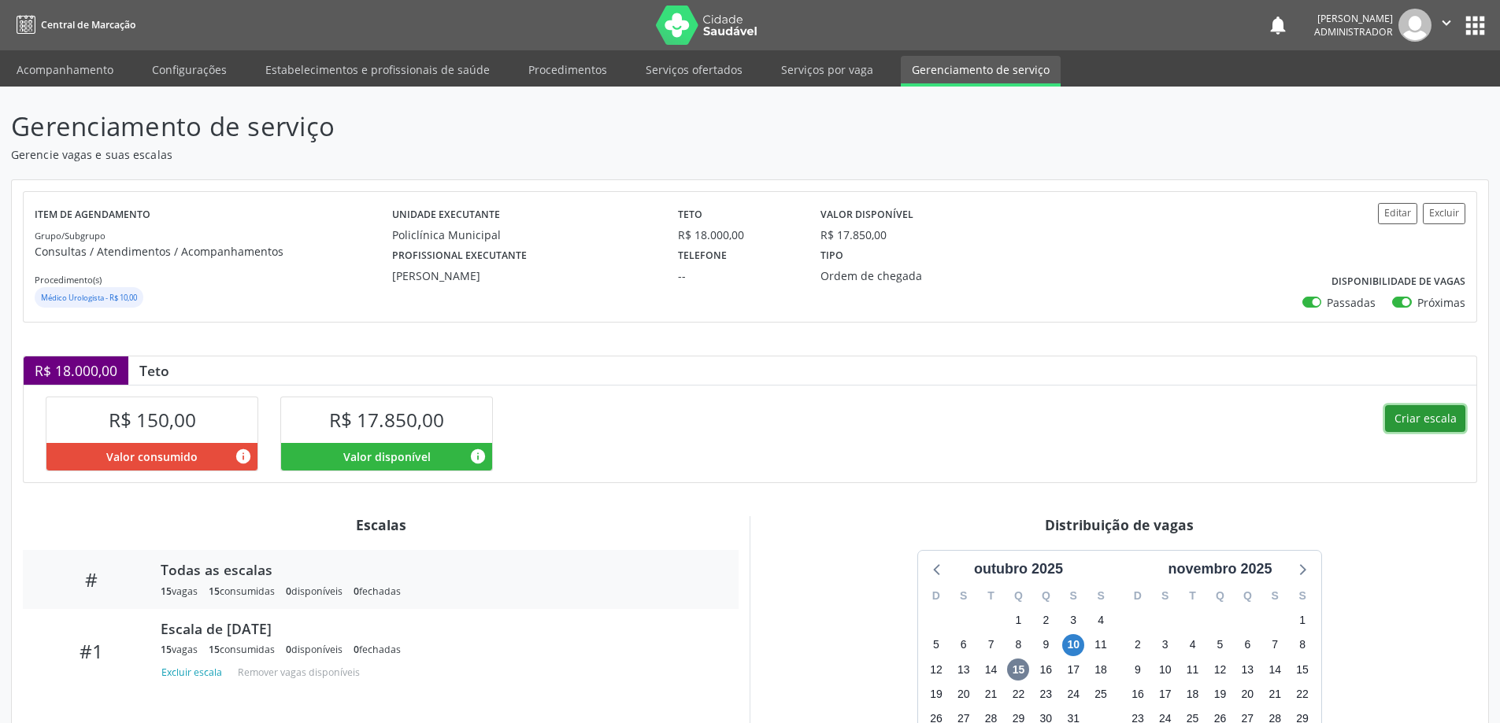
click at [1435, 412] on button "Criar escala" at bounding box center [1425, 418] width 80 height 27
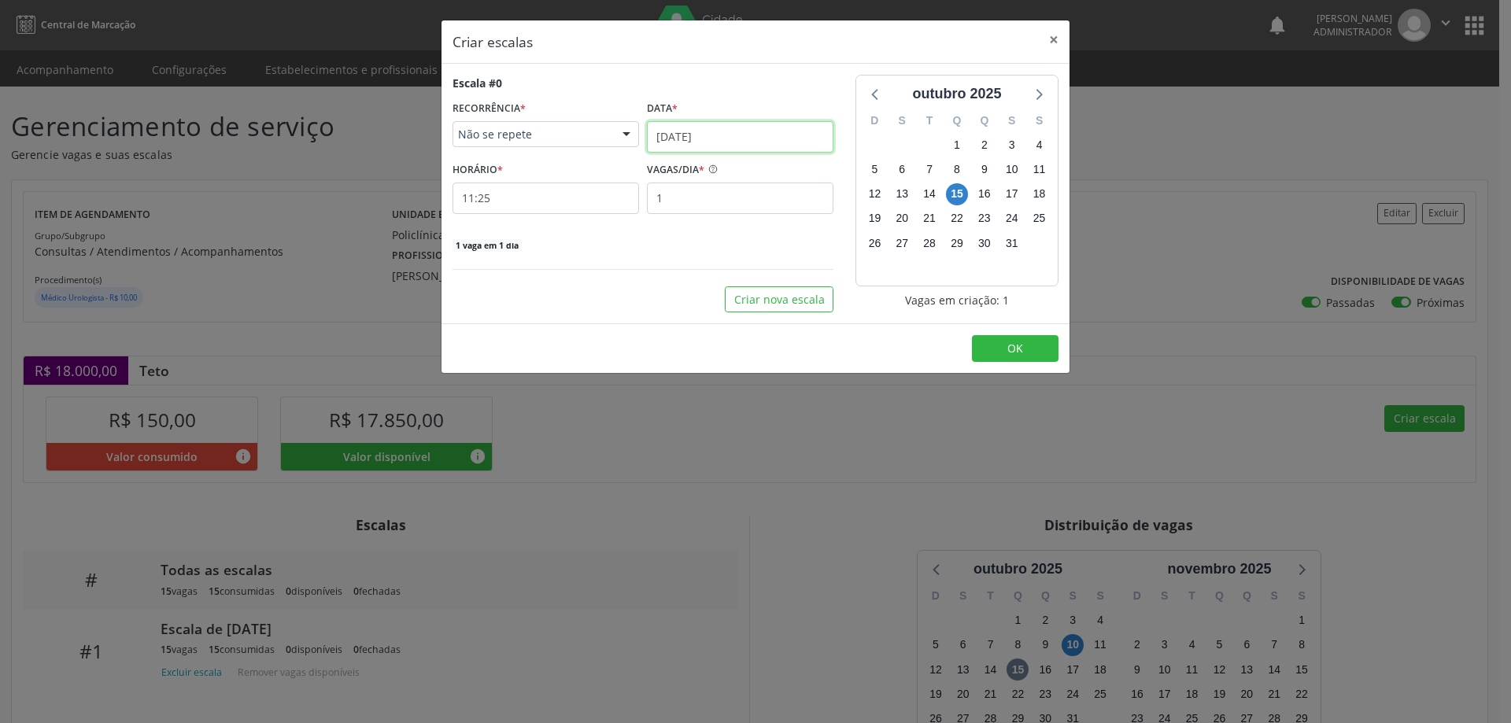
click at [786, 139] on input "[DATE]" at bounding box center [740, 136] width 187 height 31
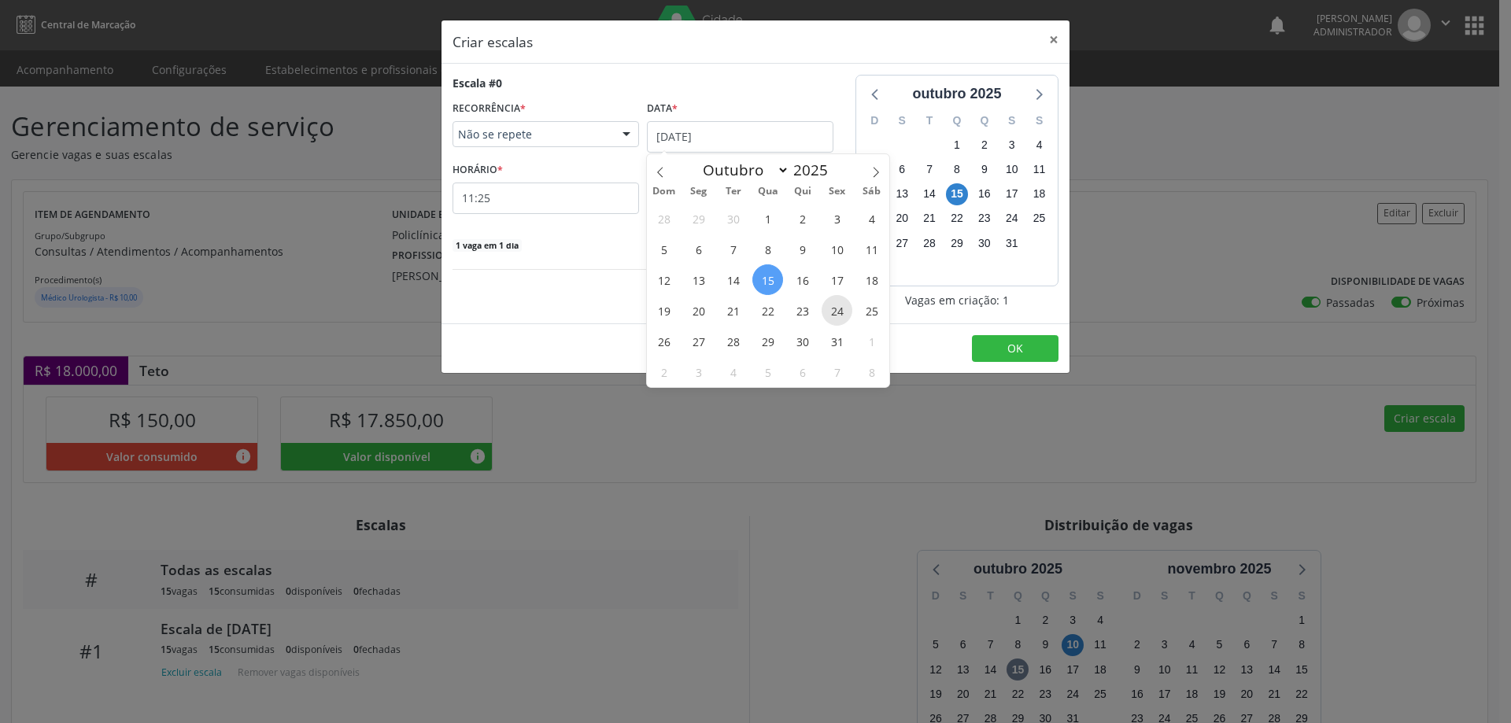
click at [838, 308] on span "24" at bounding box center [837, 310] width 31 height 31
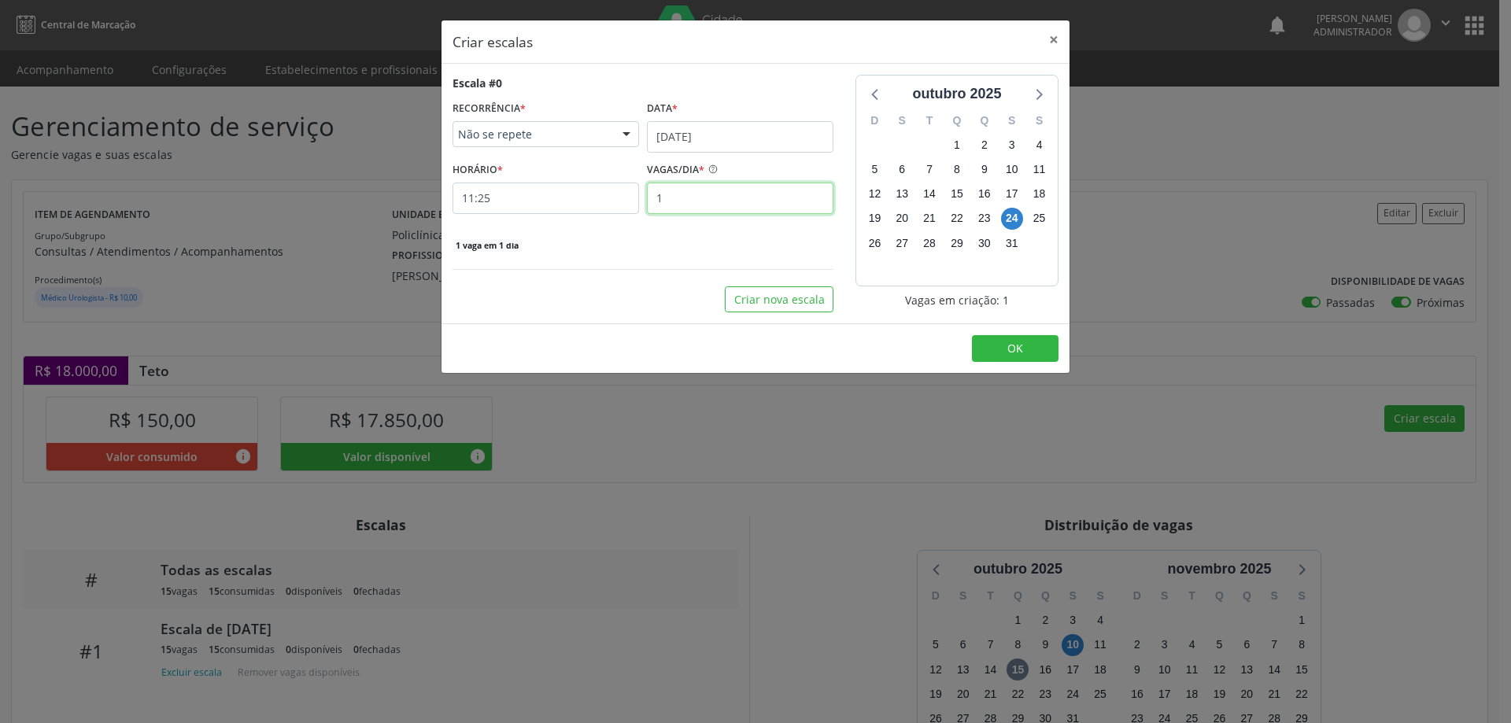
click at [686, 198] on input "1" at bounding box center [740, 198] width 187 height 31
type input "15"
click at [591, 198] on input "11:25" at bounding box center [546, 198] width 187 height 31
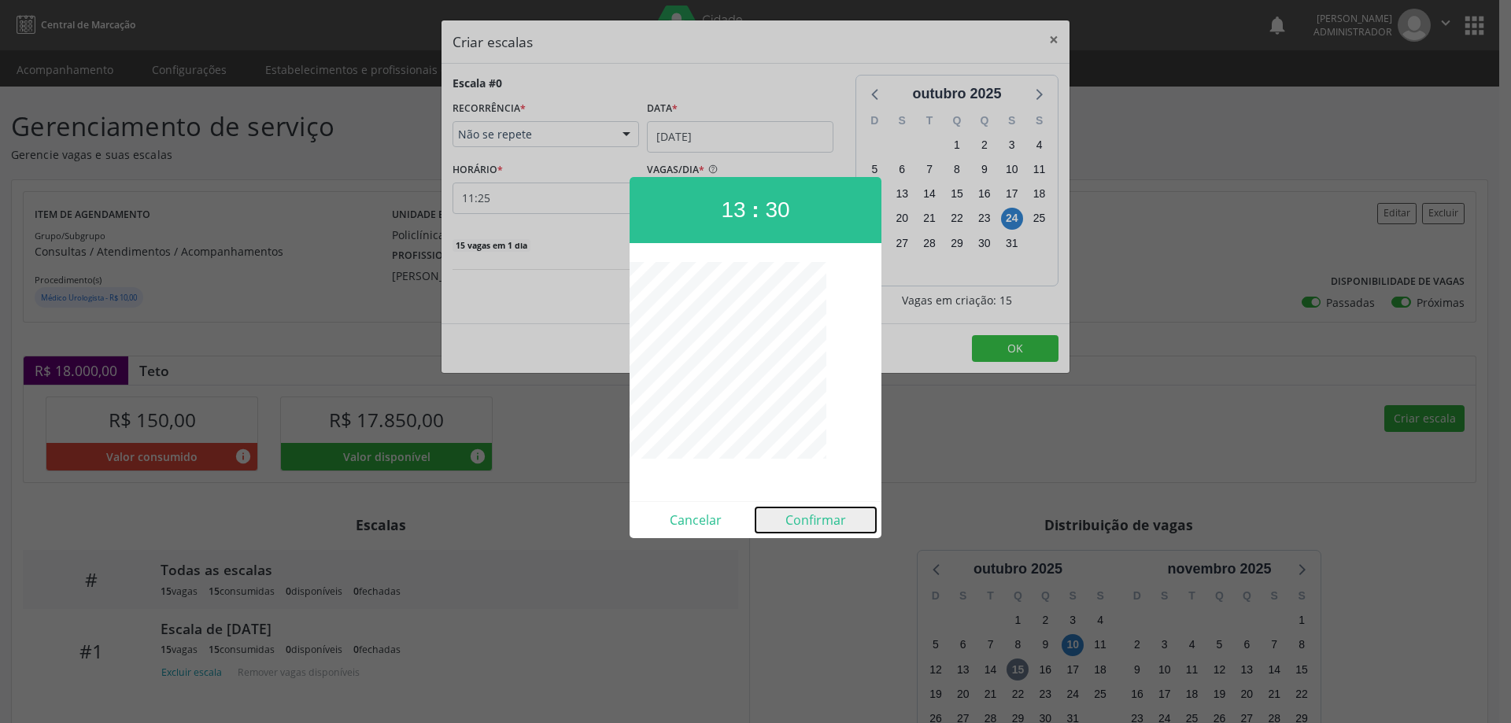
drag, startPoint x: 803, startPoint y: 520, endPoint x: 842, endPoint y: 484, distance: 52.4
click at [804, 520] on button "Confirmar" at bounding box center [816, 520] width 120 height 25
type input "13:30"
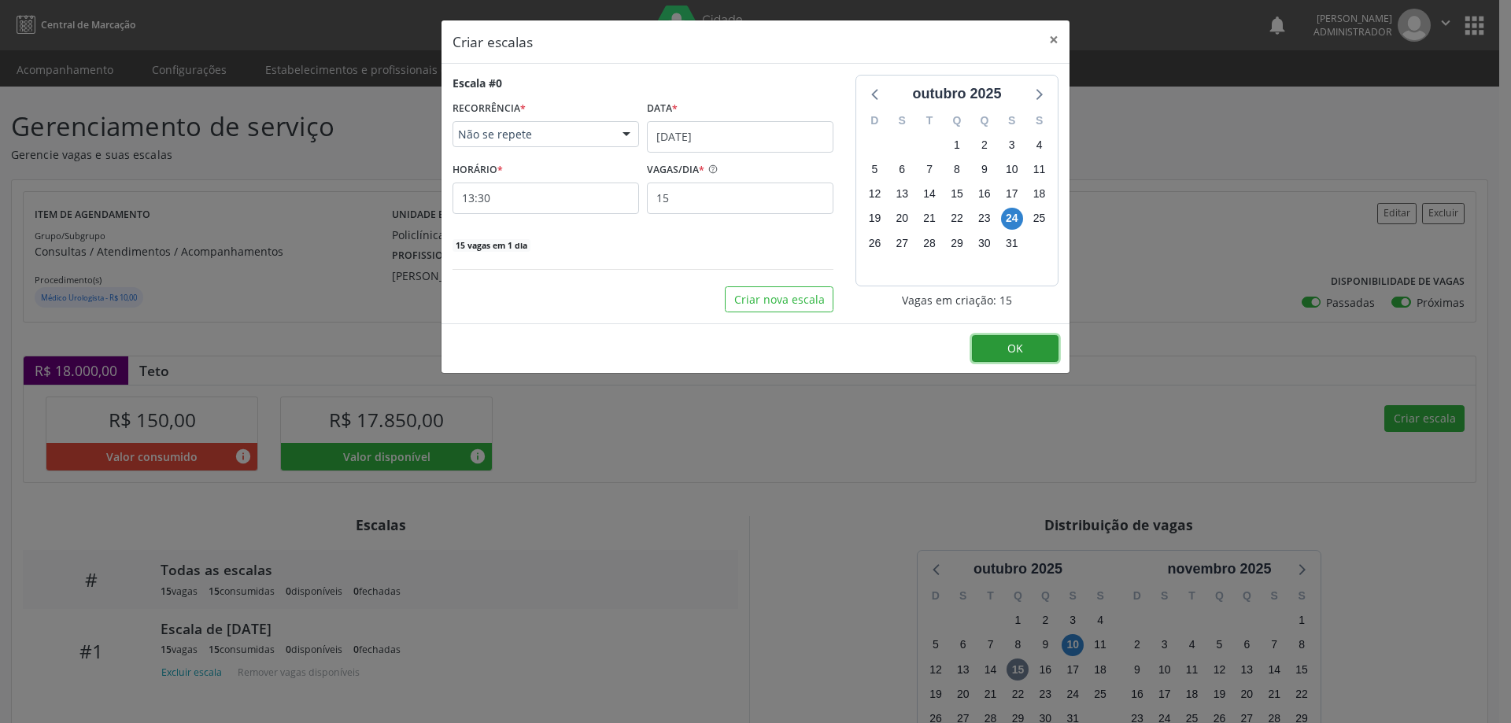
click at [1030, 336] on button "OK" at bounding box center [1015, 348] width 87 height 27
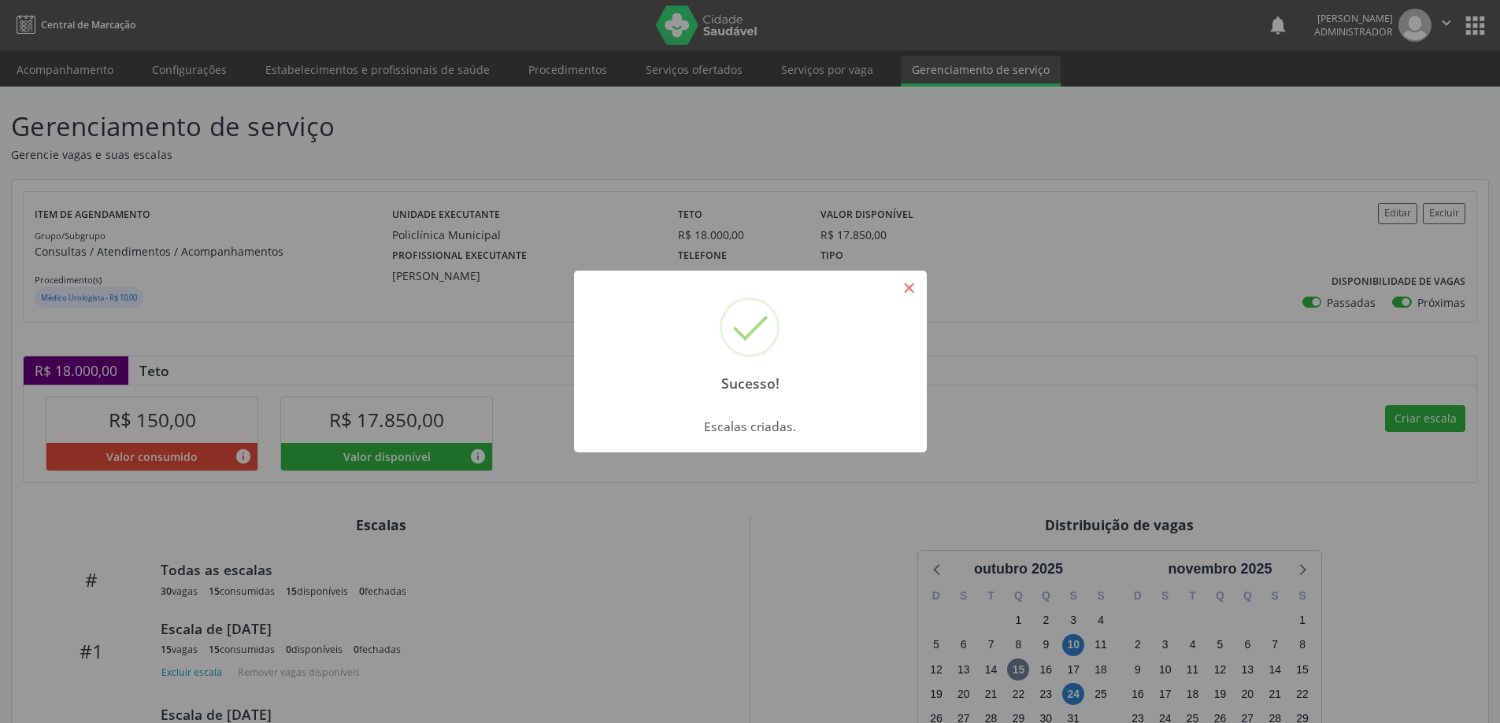
click at [910, 290] on button "×" at bounding box center [909, 288] width 27 height 27
